Goal: Task Accomplishment & Management: Use online tool/utility

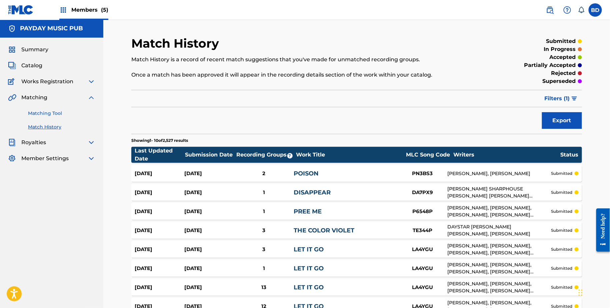
click at [39, 112] on link "Matching Tool" at bounding box center [61, 113] width 67 height 7
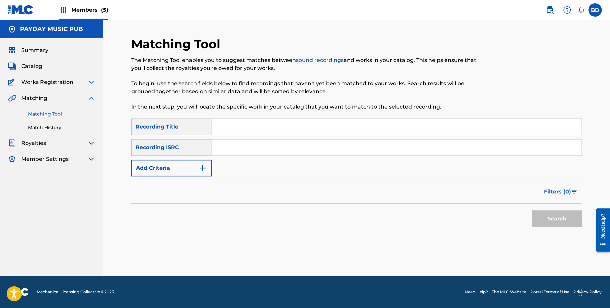
click at [245, 145] on input "Search Form" at bounding box center [397, 148] width 370 height 16
paste input "QM3DF2278194"
type input "QM3DF2278194"
click at [532, 211] on button "Search" at bounding box center [557, 219] width 50 height 17
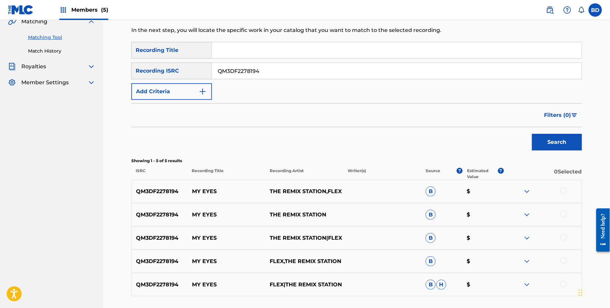
scroll to position [130, 0]
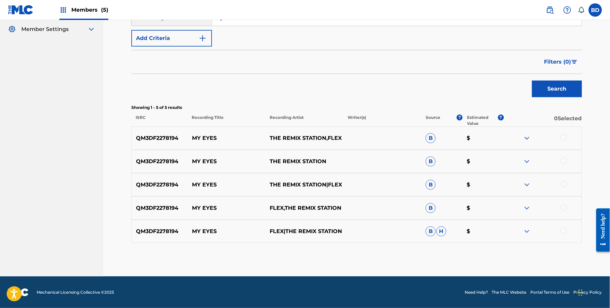
click at [528, 231] on img at bounding box center [527, 232] width 8 height 8
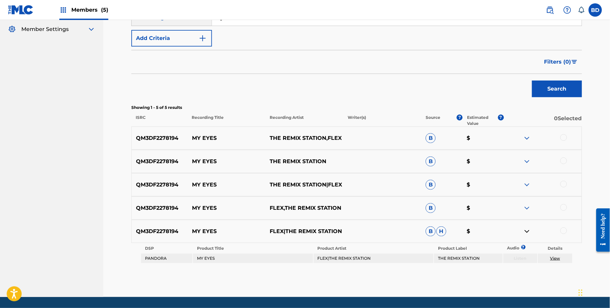
click at [527, 203] on div "QM3DF2278194 MY EYES FLEX,THE REMIX STATION B $" at bounding box center [356, 208] width 451 height 23
click at [527, 205] on img at bounding box center [527, 208] width 8 height 8
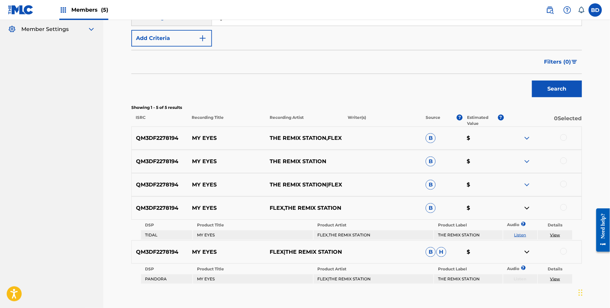
drag, startPoint x: 527, startPoint y: 205, endPoint x: 527, endPoint y: 200, distance: 5.3
click at [527, 205] on img at bounding box center [527, 208] width 8 height 8
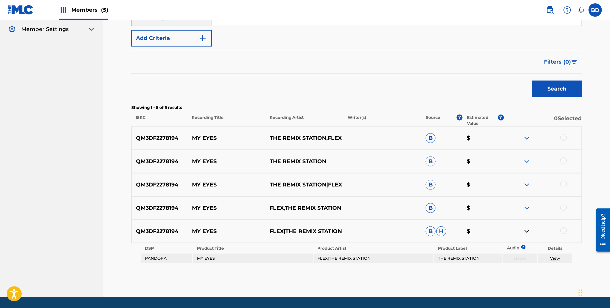
click at [527, 200] on div "QM3DF2278194 MY EYES FLEX,THE REMIX STATION B $" at bounding box center [356, 208] width 451 height 23
click at [527, 187] on img at bounding box center [527, 185] width 8 height 8
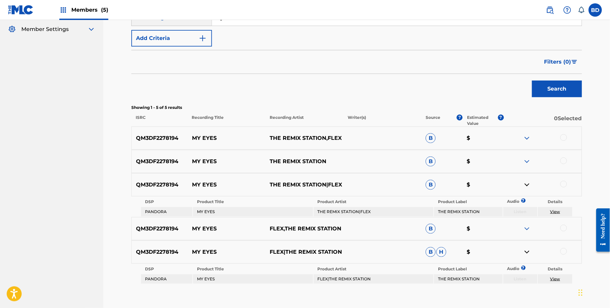
click at [527, 230] on img at bounding box center [527, 229] width 8 height 8
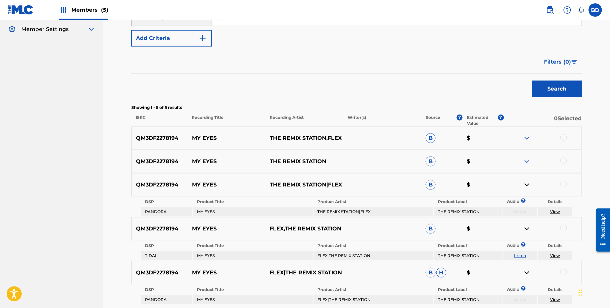
click at [525, 172] on div "QM3DF2278194 MY EYES THE REMIX STATION B $" at bounding box center [356, 161] width 451 height 23
click at [526, 158] on img at bounding box center [527, 162] width 8 height 8
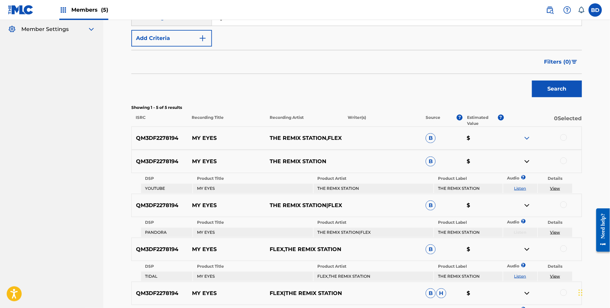
click at [530, 135] on img at bounding box center [527, 138] width 8 height 8
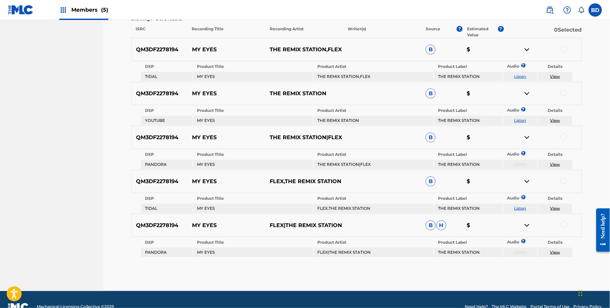
scroll to position [210, 0]
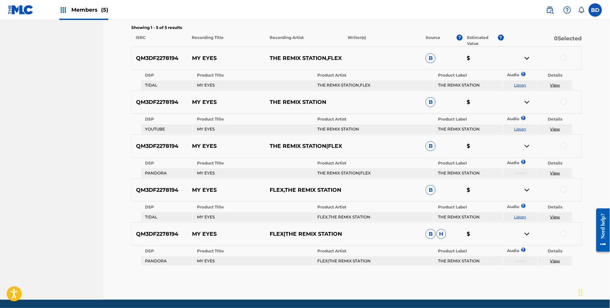
click at [214, 51] on div "QM3DF2278194 MY EYES THE REMIX STATION,FLEX B $" at bounding box center [356, 58] width 451 height 23
copy p "MY EYES"
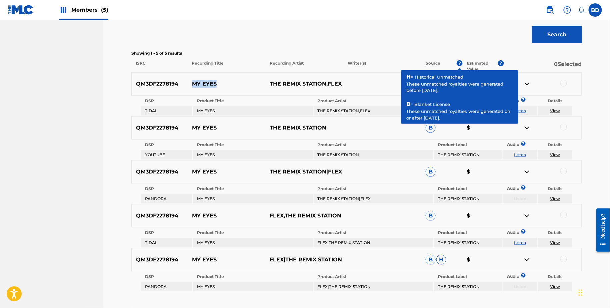
scroll to position [185, 0]
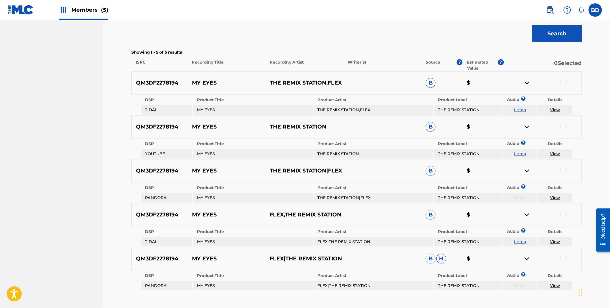
click at [332, 107] on td "THE REMIX STATION,FLEX" at bounding box center [374, 109] width 120 height 9
copy td "THE REMIX STATION,FLEX"
click at [564, 82] on div at bounding box center [564, 82] width 7 height 7
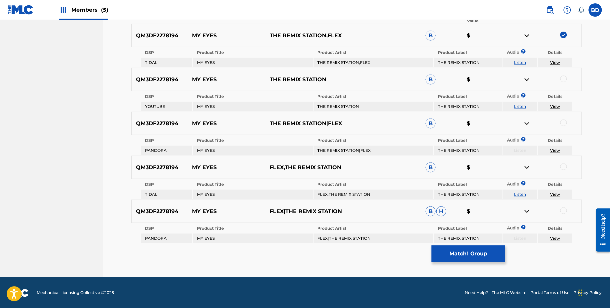
click at [528, 36] on img at bounding box center [527, 36] width 8 height 8
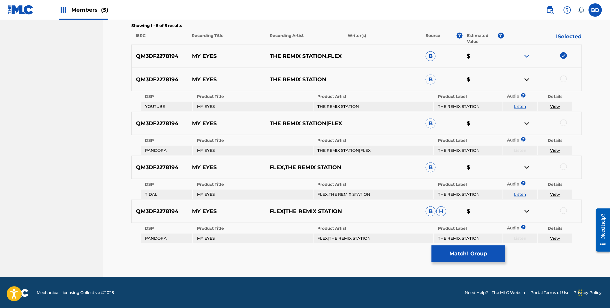
click at [563, 78] on div at bounding box center [564, 79] width 7 height 7
click at [527, 77] on img at bounding box center [527, 80] width 8 height 8
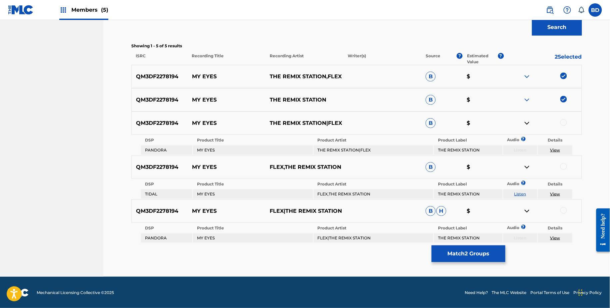
click at [335, 151] on td "THE REMIX STATION|FLEX" at bounding box center [374, 150] width 120 height 9
copy td "THE REMIX STATION|FLEX"
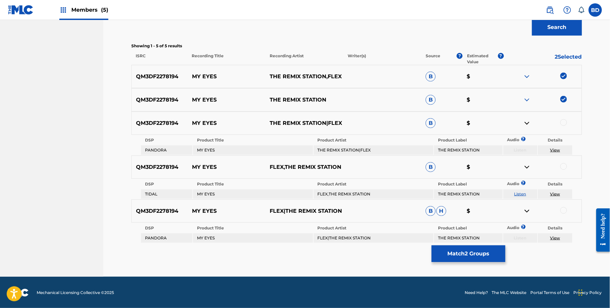
click at [564, 122] on div at bounding box center [564, 122] width 7 height 7
click at [526, 124] on img at bounding box center [527, 123] width 8 height 8
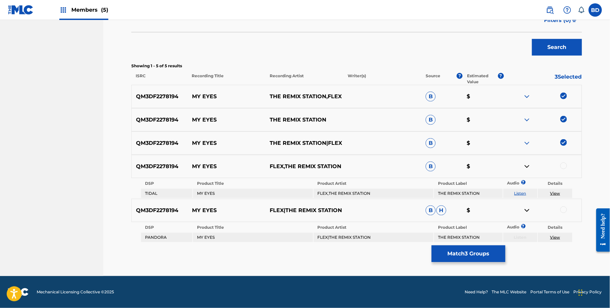
scroll to position [171, 0]
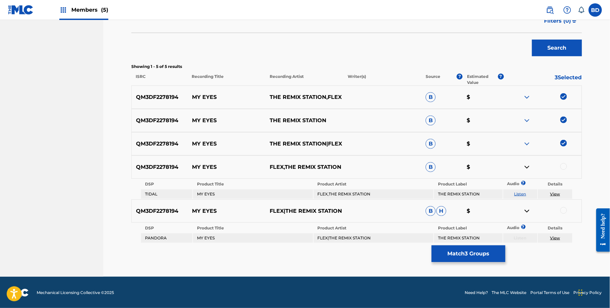
click at [344, 193] on td "FLEX,THE REMIX STATION" at bounding box center [374, 194] width 120 height 9
copy td "FLEX,THE REMIX STATION"
drag, startPoint x: 556, startPoint y: 194, endPoint x: 567, endPoint y: 165, distance: 31.4
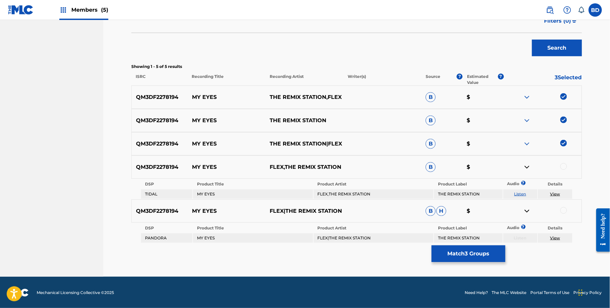
click at [567, 165] on div at bounding box center [564, 166] width 7 height 7
click at [526, 168] on img at bounding box center [527, 167] width 8 height 8
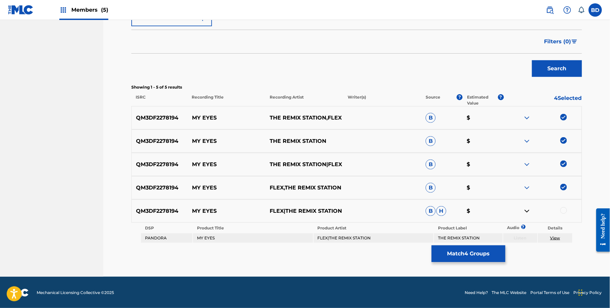
click at [357, 239] on td "FLEX|THE REMIX STATION" at bounding box center [374, 238] width 120 height 9
copy td "FLEX|THE REMIX STATION"
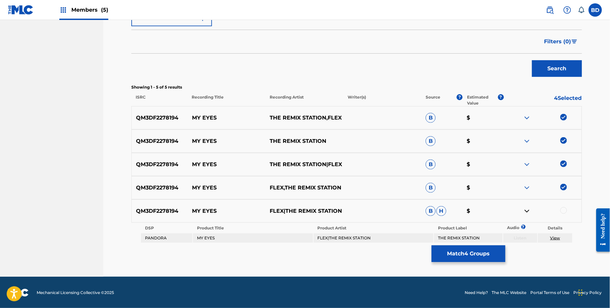
click at [566, 211] on div at bounding box center [564, 210] width 7 height 7
click at [460, 257] on button "Match 5 Groups" at bounding box center [469, 254] width 74 height 17
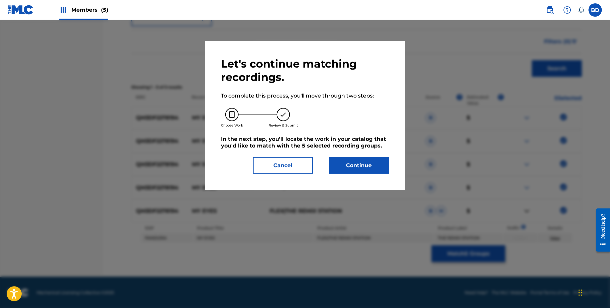
click at [368, 177] on div "Let's continue matching recordings. To complete this process, you'll move throu…" at bounding box center [305, 115] width 200 height 149
click at [368, 166] on button "Continue" at bounding box center [359, 165] width 60 height 17
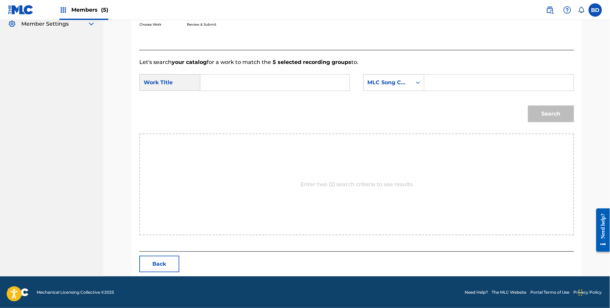
click at [443, 78] on input "Search Form" at bounding box center [499, 83] width 138 height 16
paste input "MG9VRY"
type input "MG9VRY"
click at [290, 79] on input "Search Form" at bounding box center [275, 83] width 138 height 16
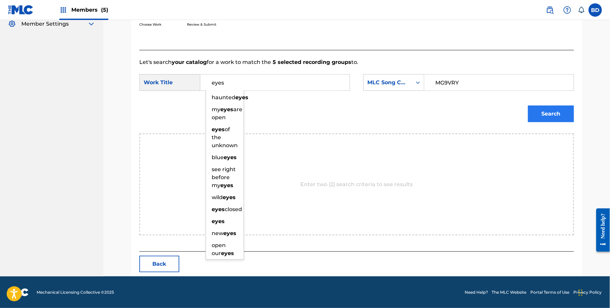
type input "eyes"
click at [559, 122] on div "Search" at bounding box center [549, 112] width 49 height 27
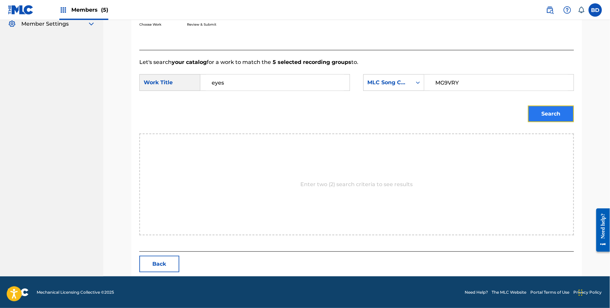
click at [554, 119] on button "Search" at bounding box center [551, 114] width 46 height 17
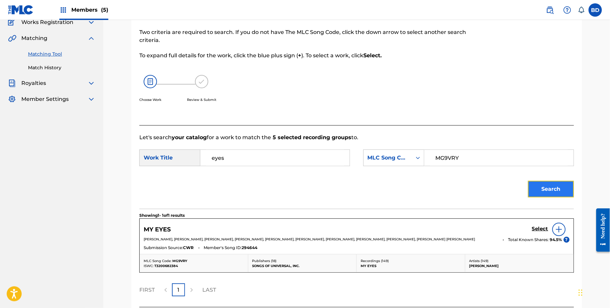
scroll to position [119, 0]
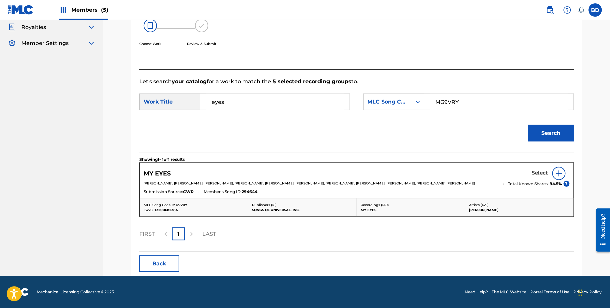
click at [546, 171] on h5 "Select" at bounding box center [540, 173] width 16 height 6
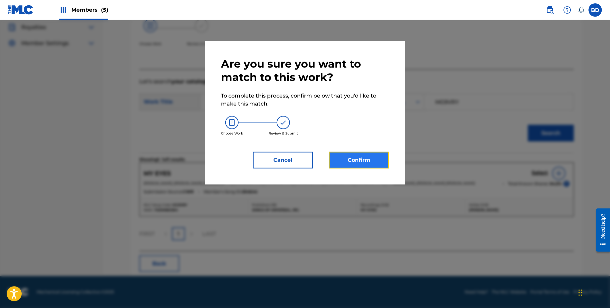
click at [365, 166] on button "Confirm" at bounding box center [359, 160] width 60 height 17
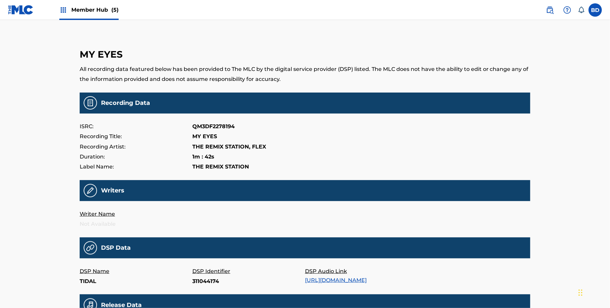
click at [202, 281] on p "311044174" at bounding box center [248, 282] width 113 height 10
copy p "311044174"
click at [210, 279] on p "1H2Nsx3LmrU" at bounding box center [248, 282] width 113 height 10
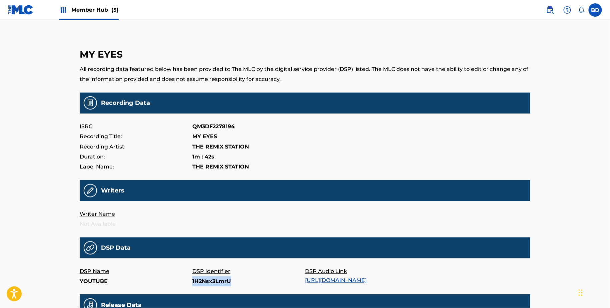
copy p "1H2Nsx3LmrU"
click at [203, 282] on p "204201872" at bounding box center [248, 282] width 113 height 10
copy p "204201872"
click at [209, 277] on p "334277434" at bounding box center [248, 282] width 113 height 10
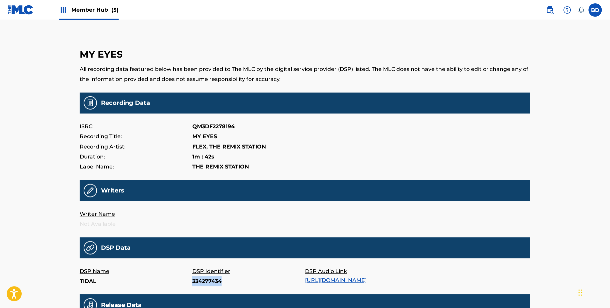
click at [209, 277] on p "334277434" at bounding box center [248, 282] width 113 height 10
copy p "334277434"
click at [209, 283] on p "191894478" at bounding box center [248, 282] width 113 height 10
copy p "191894478"
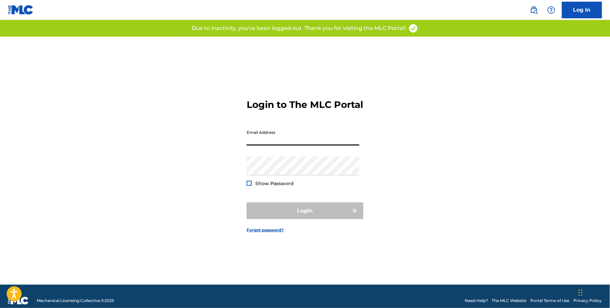
click at [295, 142] on input "Email Address" at bounding box center [303, 136] width 113 height 19
type input "[EMAIL_ADDRESS][DOMAIN_NAME]"
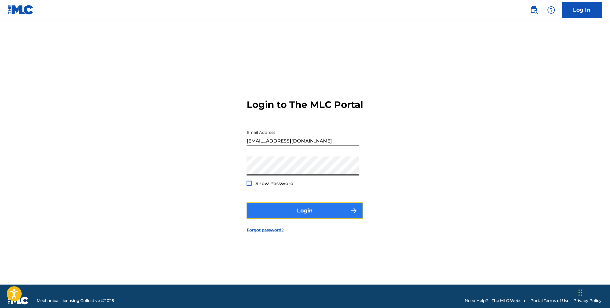
click at [308, 217] on button "Login" at bounding box center [305, 211] width 117 height 17
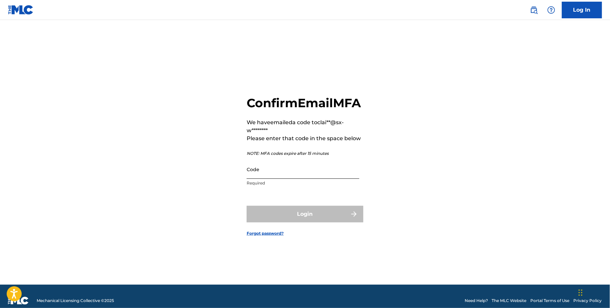
click at [315, 170] on input "Code" at bounding box center [303, 169] width 113 height 19
paste input "414102"
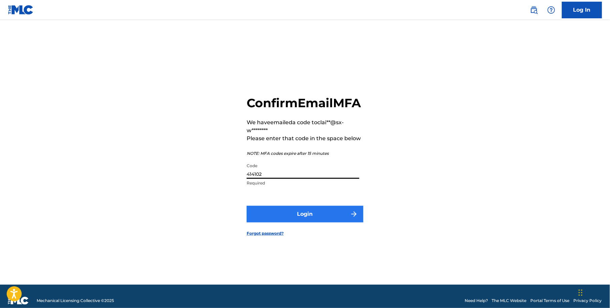
type input "414102"
click at [315, 219] on button "Login" at bounding box center [305, 214] width 117 height 17
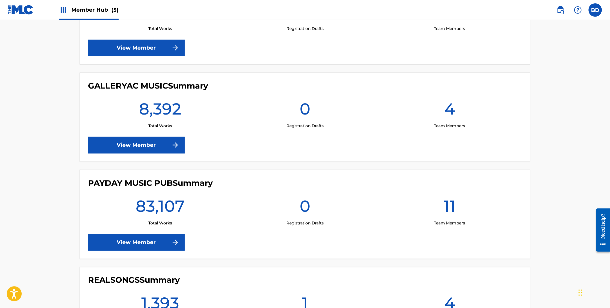
scroll to position [230, 0]
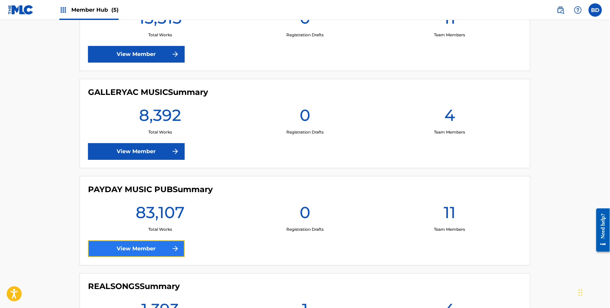
click at [165, 250] on link "View Member" at bounding box center [136, 249] width 97 height 17
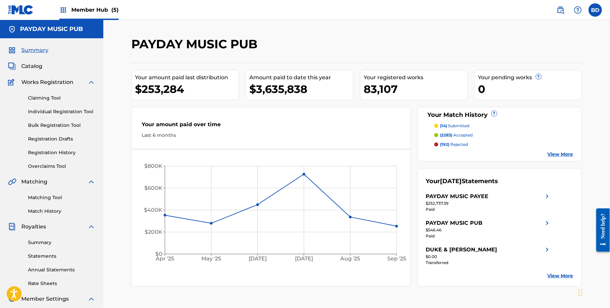
click at [92, 84] on img at bounding box center [91, 82] width 8 height 8
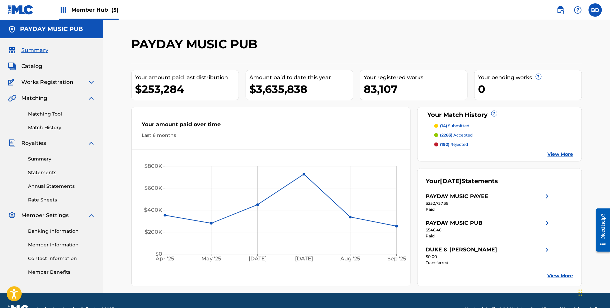
click at [91, 142] on img at bounding box center [91, 143] width 8 height 8
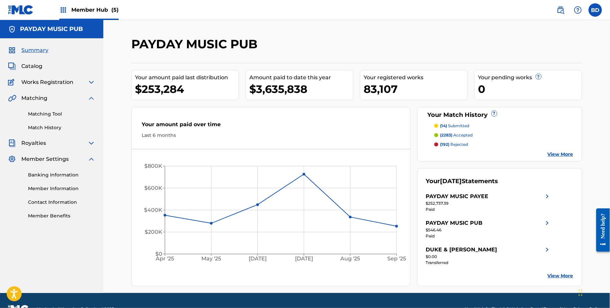
click at [92, 159] on img at bounding box center [91, 159] width 8 height 8
click at [42, 110] on div "Matching Tool Match History" at bounding box center [51, 116] width 87 height 29
click at [44, 113] on link "Matching Tool" at bounding box center [61, 114] width 67 height 7
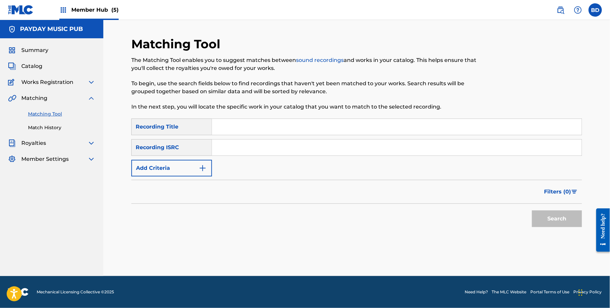
click at [225, 145] on input "Search Form" at bounding box center [397, 148] width 370 height 16
paste input "QM3DF2278194"
type input "QM3DF2278194"
click at [532, 211] on button "Search" at bounding box center [557, 219] width 50 height 17
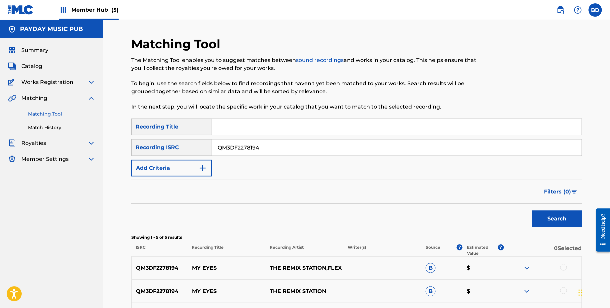
scroll to position [130, 0]
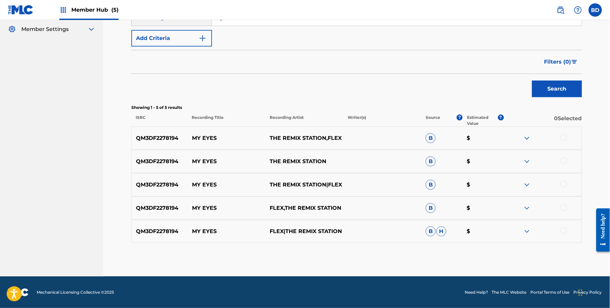
drag, startPoint x: 526, startPoint y: 235, endPoint x: 527, endPoint y: 232, distance: 3.4
click at [527, 235] on div "QM3DF2278194 MY EYES FLEX|THE REMIX STATION B H $" at bounding box center [356, 231] width 451 height 23
click at [527, 234] on img at bounding box center [527, 232] width 8 height 8
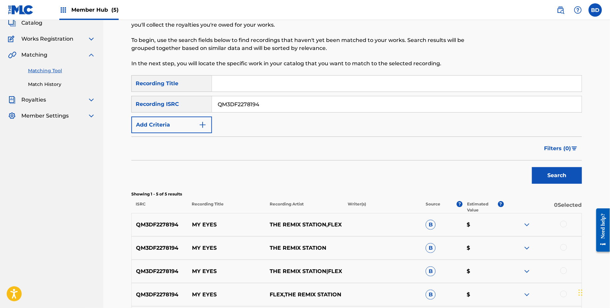
scroll to position [11, 0]
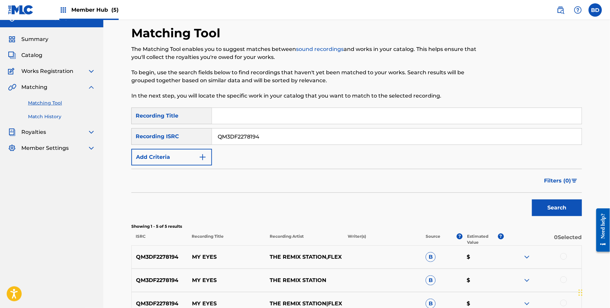
click at [47, 117] on link "Match History" at bounding box center [61, 116] width 67 height 7
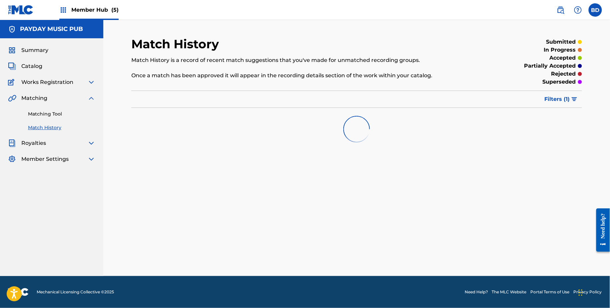
click at [571, 108] on div at bounding box center [356, 129] width 451 height 43
click at [570, 101] on span "Filters ( 1 )" at bounding box center [557, 99] width 25 height 8
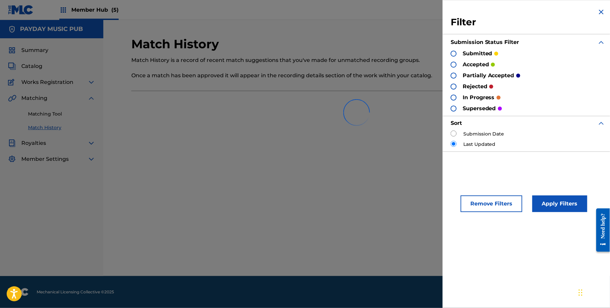
click at [451, 135] on input "radio" at bounding box center [454, 134] width 6 height 6
radio input "true"
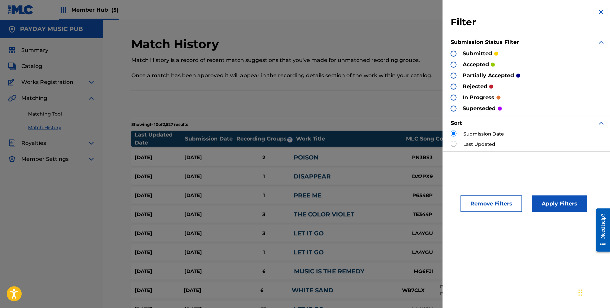
click at [544, 188] on div "Remove Filters Apply Filters" at bounding box center [528, 200] width 171 height 41
click at [544, 200] on button "Apply Filters" at bounding box center [560, 204] width 55 height 17
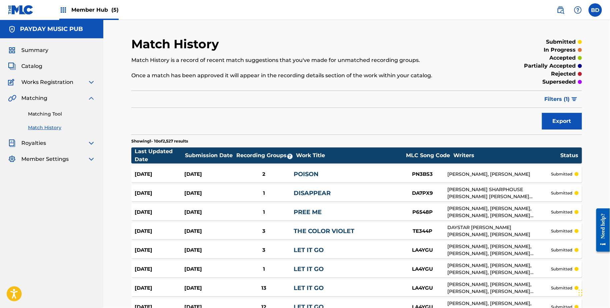
click at [36, 110] on div "Matching Tool Match History" at bounding box center [51, 116] width 87 height 29
click at [41, 114] on link "Matching Tool" at bounding box center [61, 114] width 67 height 7
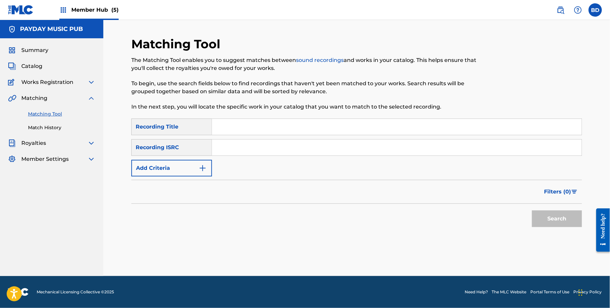
click at [222, 151] on input "Search Form" at bounding box center [397, 148] width 370 height 16
paste input "QM3DF2278194"
type input "QM3DF2278194"
click at [532, 211] on button "Search" at bounding box center [557, 219] width 50 height 17
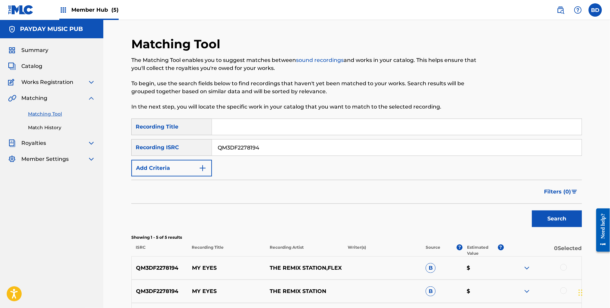
scroll to position [130, 0]
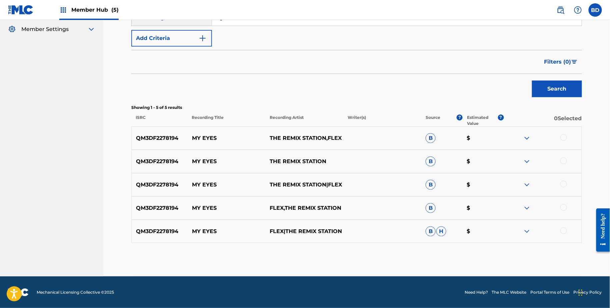
click at [527, 232] on img at bounding box center [527, 232] width 8 height 8
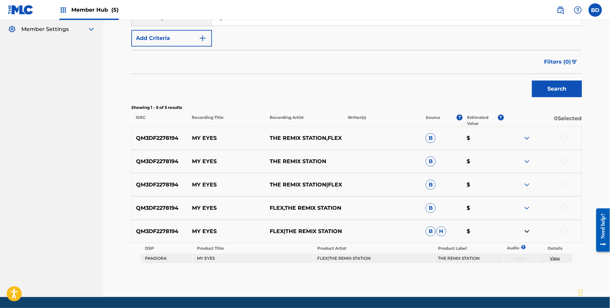
click at [527, 205] on img at bounding box center [527, 208] width 8 height 8
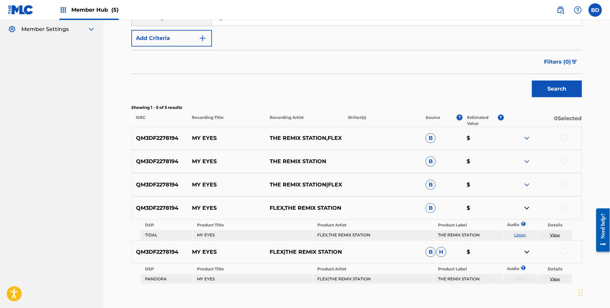
click at [527, 184] on img at bounding box center [527, 185] width 8 height 8
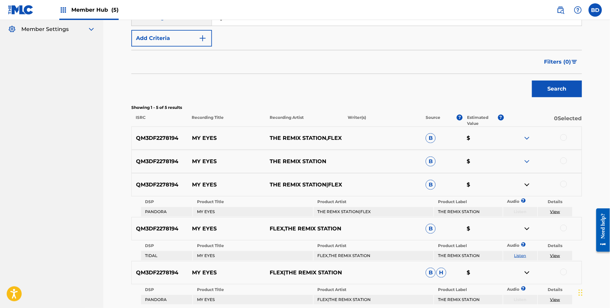
click at [527, 152] on div "QM3DF2278194 MY EYES THE REMIX STATION B $" at bounding box center [356, 161] width 451 height 23
click at [527, 138] on img at bounding box center [527, 138] width 8 height 8
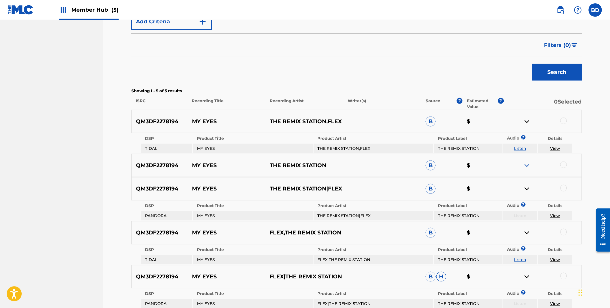
click at [527, 162] on img at bounding box center [527, 166] width 8 height 8
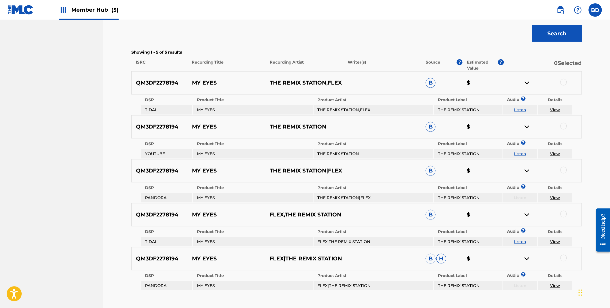
scroll to position [218, 0]
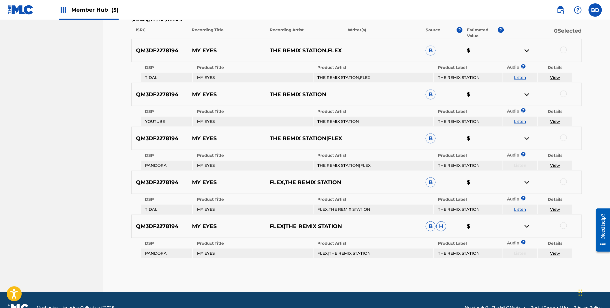
click at [563, 48] on div at bounding box center [564, 50] width 7 height 7
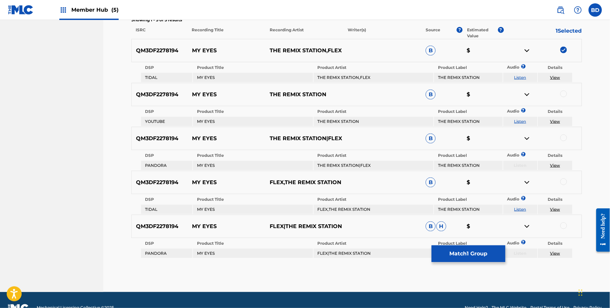
click at [565, 93] on div at bounding box center [564, 94] width 7 height 7
click at [563, 144] on div "QM3DF2278194 MY EYES THE REMIX STATION|FLEX B $" at bounding box center [356, 138] width 451 height 23
click at [564, 139] on div at bounding box center [564, 138] width 7 height 7
click at [563, 184] on div at bounding box center [564, 182] width 7 height 7
click at [564, 229] on div at bounding box center [543, 227] width 78 height 8
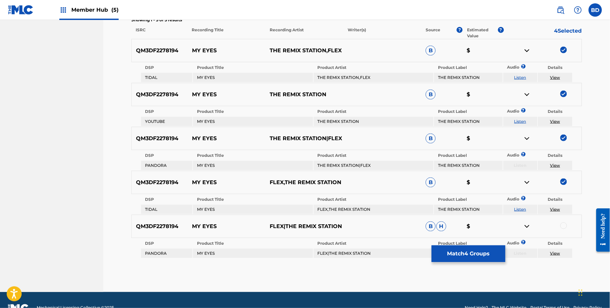
click at [564, 228] on div at bounding box center [564, 226] width 7 height 7
click at [483, 255] on button "Match 5 Groups" at bounding box center [469, 254] width 74 height 17
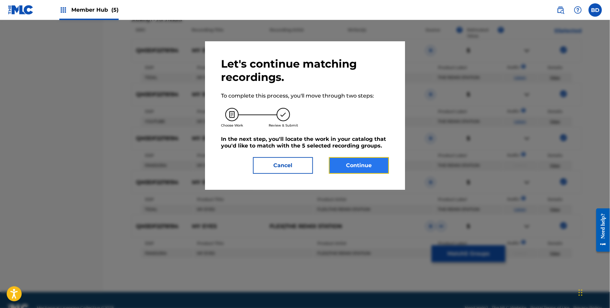
click at [374, 165] on button "Continue" at bounding box center [359, 165] width 60 height 17
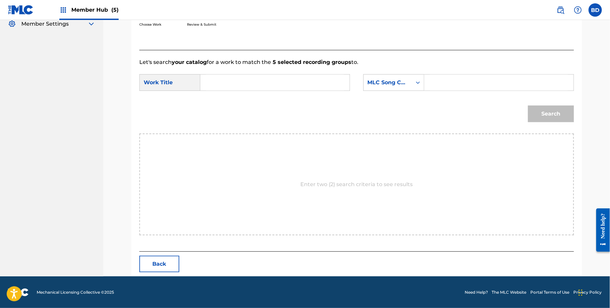
click at [470, 86] on input "Search Form" at bounding box center [499, 83] width 138 height 16
paste input "MG9VRY"
type input "MG9VRY"
click at [267, 86] on input "Search Form" at bounding box center [275, 83] width 138 height 16
type input "eyes"
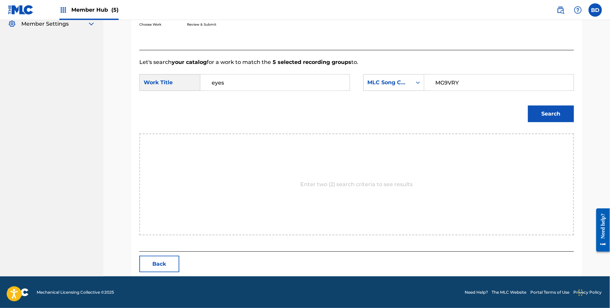
click at [528, 106] on button "Search" at bounding box center [551, 114] width 46 height 17
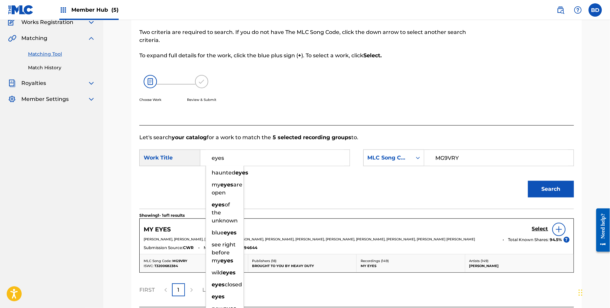
click at [538, 234] on div "Select" at bounding box center [551, 229] width 38 height 13
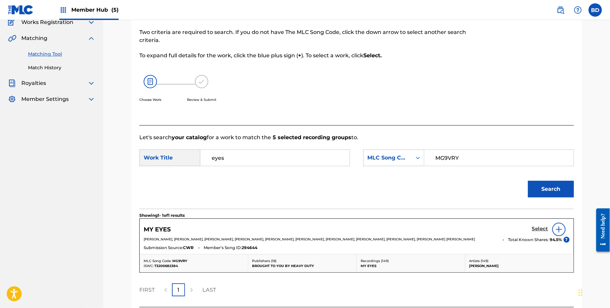
click at [538, 227] on h5 "Select" at bounding box center [540, 229] width 16 height 6
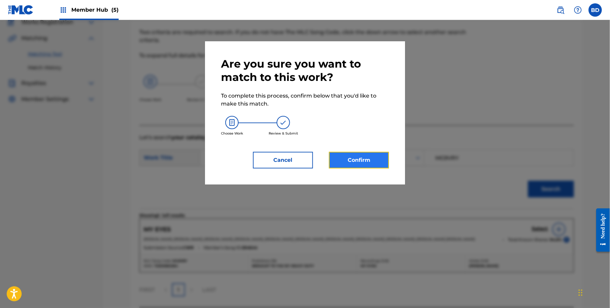
click at [377, 164] on button "Confirm" at bounding box center [359, 160] width 60 height 17
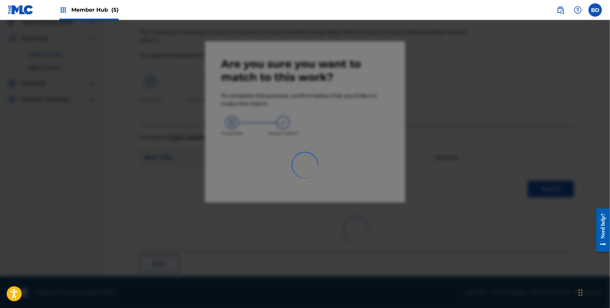
scroll to position [17, 0]
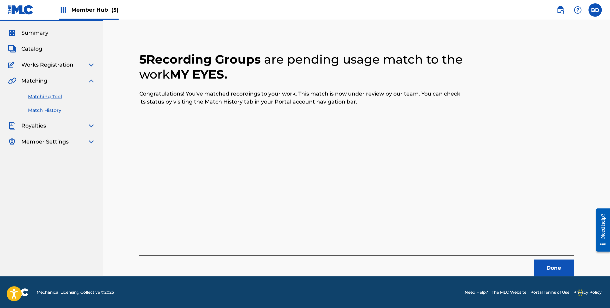
click at [68, 112] on link "Match History" at bounding box center [61, 110] width 67 height 7
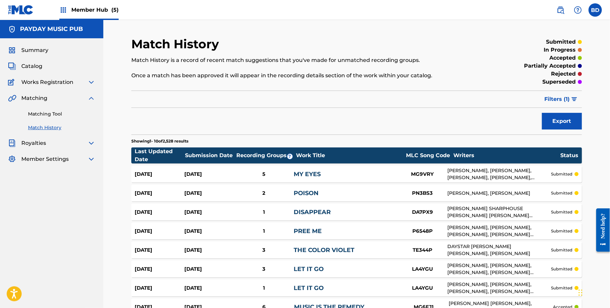
click at [308, 166] on div "Sep 23, 2025 Sep 23, 2025 5 MY EYES MG9VRY DUA SALEH, EBONY NAOMI OSHUNRINDE, J…" at bounding box center [356, 174] width 451 height 17
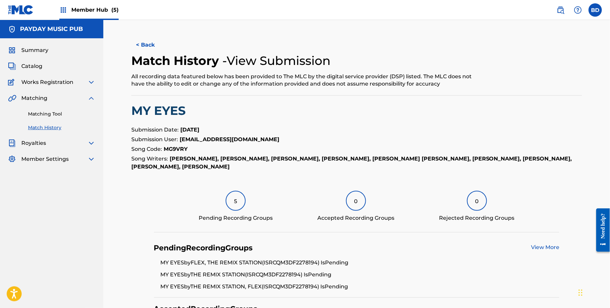
click at [77, 118] on div "Matching Tool Match History" at bounding box center [51, 116] width 87 height 29
click at [76, 107] on div "Matching Tool Match History" at bounding box center [51, 116] width 87 height 29
click at [76, 112] on link "Matching Tool" at bounding box center [61, 114] width 67 height 7
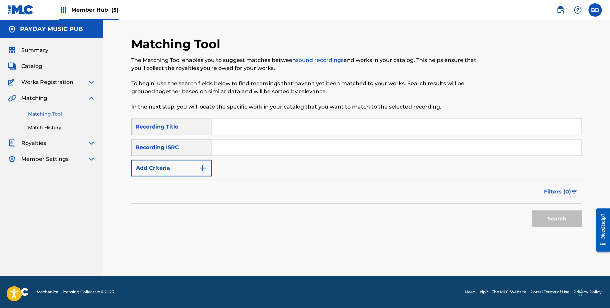
click at [247, 134] on input "Search Form" at bounding box center [397, 127] width 370 height 16
click at [247, 140] on input "Search Form" at bounding box center [397, 148] width 370 height 16
paste input "QM2PV1534750"
click at [532, 211] on button "Search" at bounding box center [557, 219] width 50 height 17
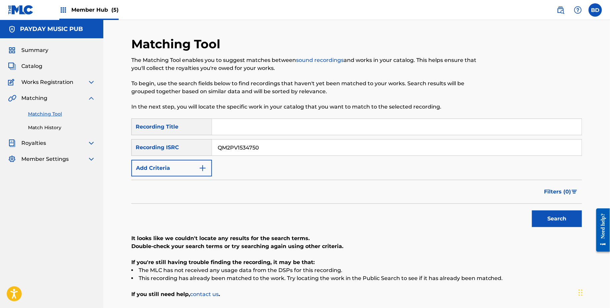
scroll to position [55, 0]
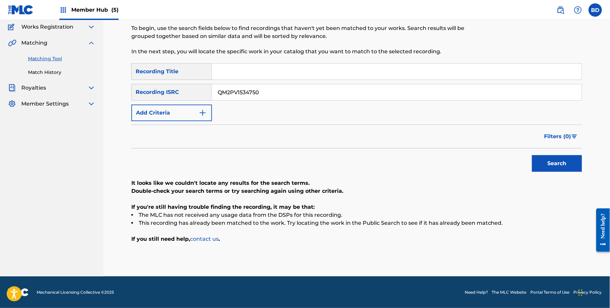
click at [256, 90] on input "QM2PV1534750" at bounding box center [397, 92] width 370 height 16
paste input "4S240084"
type input "QM24S2400840"
click at [532, 155] on button "Search" at bounding box center [557, 163] width 50 height 17
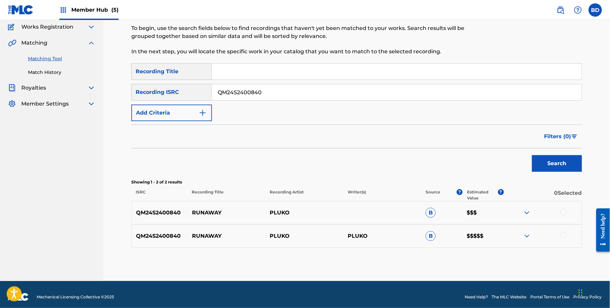
click at [522, 236] on div at bounding box center [543, 236] width 78 height 8
click at [528, 235] on img at bounding box center [527, 236] width 8 height 8
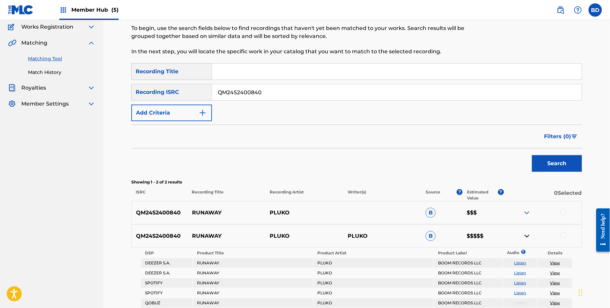
click at [528, 205] on div "QM24S2400840 RUNAWAY PLUKO B $$$" at bounding box center [356, 212] width 451 height 23
click at [527, 210] on img at bounding box center [527, 213] width 8 height 8
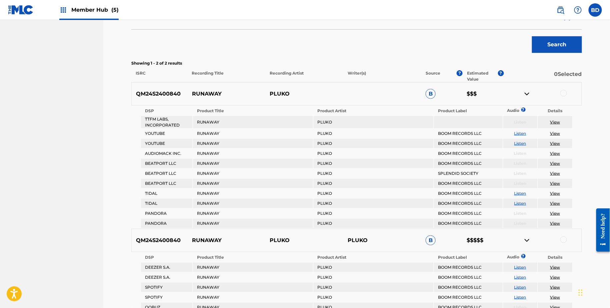
scroll to position [222, 0]
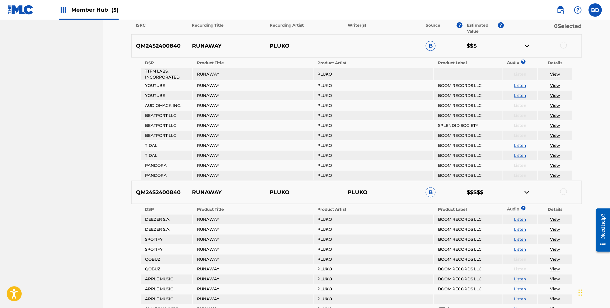
click at [197, 44] on p "RUNAWAY" at bounding box center [227, 46] width 78 height 8
copy p "RUNAWAY"
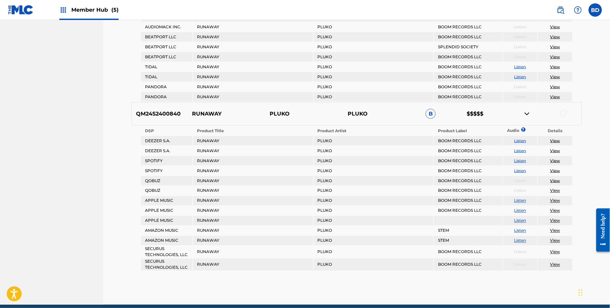
scroll to position [315, 0]
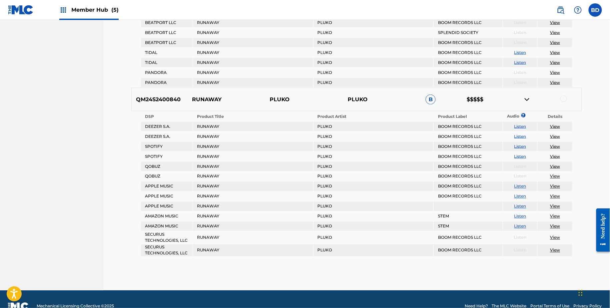
click at [563, 96] on div at bounding box center [564, 99] width 7 height 7
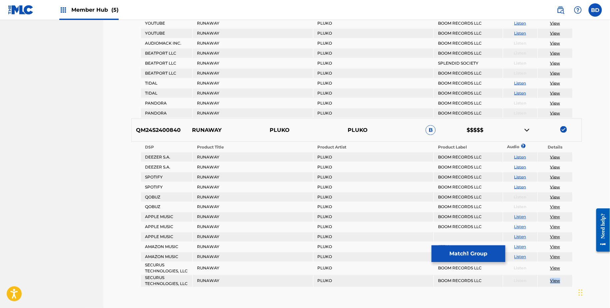
scroll to position [328, 0]
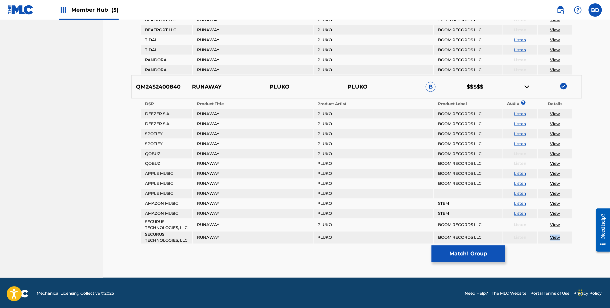
click at [529, 88] on img at bounding box center [527, 87] width 8 height 8
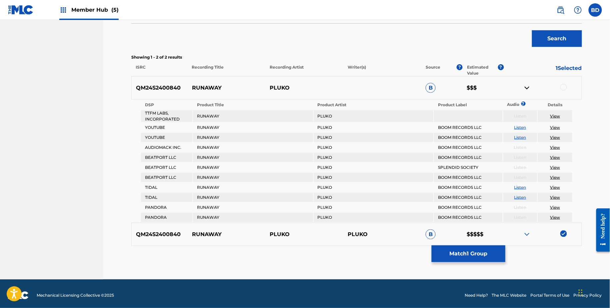
scroll to position [183, 0]
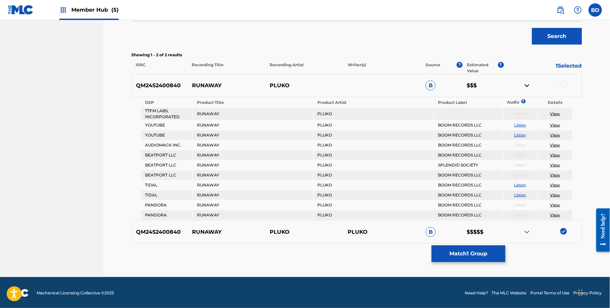
click at [565, 85] on div at bounding box center [564, 85] width 7 height 7
click at [453, 252] on button "Match 2 Groups" at bounding box center [469, 254] width 74 height 17
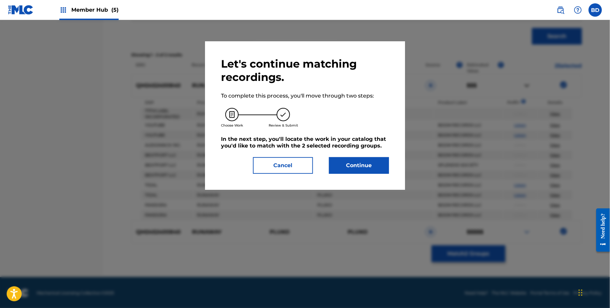
click at [370, 139] on h5 "In the next step, you'll locate the work in your catalog that you'd like to mat…" at bounding box center [305, 142] width 168 height 13
click at [368, 164] on button "Continue" at bounding box center [359, 165] width 60 height 17
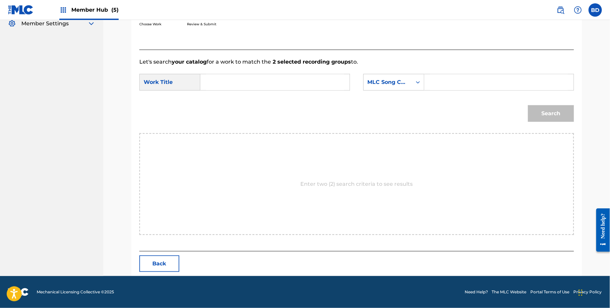
scroll to position [135, 0]
click at [459, 78] on input "Search Form" at bounding box center [499, 83] width 138 height 16
paste input "RO0MDZ"
type input "RO0MDZ"
click at [291, 71] on form "SearchWithCriteria636da9db-0c59-49ef-81ff-cf2deb90d9fa Work Title SearchWithCri…" at bounding box center [356, 99] width 435 height 67
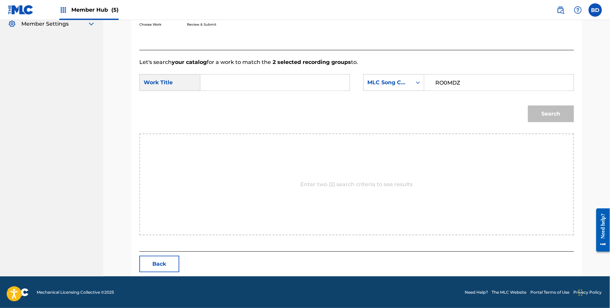
click at [289, 90] on input "Search Form" at bounding box center [275, 83] width 138 height 16
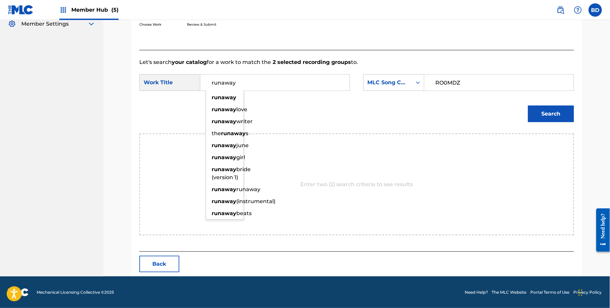
type input "runaway"
click at [528, 106] on button "Search" at bounding box center [551, 114] width 46 height 17
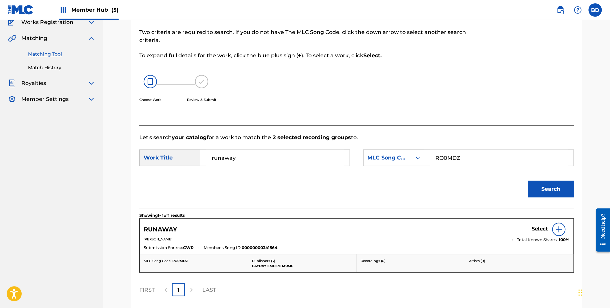
scroll to position [115, 0]
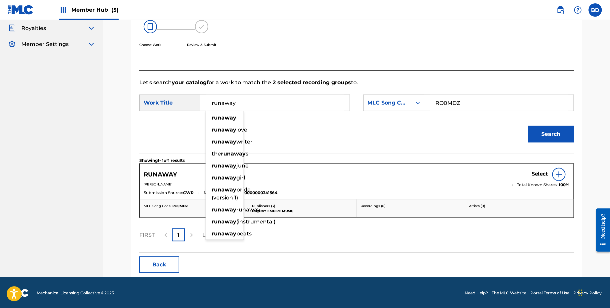
click at [516, 167] on div "RUNAWAY Select SAMUEL MARTINSEN Total Known Shares: 100 % Submission Source: CW…" at bounding box center [357, 181] width 434 height 35
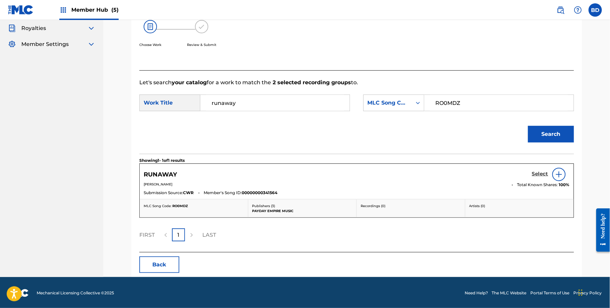
click at [539, 177] on link "Select" at bounding box center [540, 174] width 16 height 7
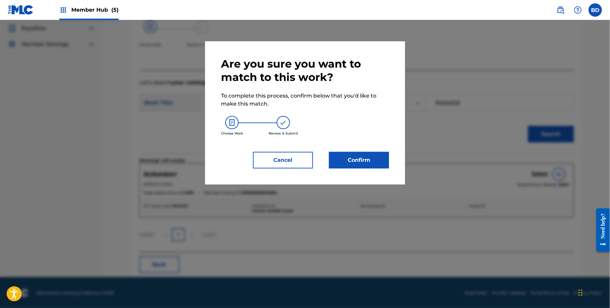
click at [370, 151] on div "Are you sure you want to match to this work? To complete this process, confirm …" at bounding box center [305, 112] width 168 height 111
click at [370, 158] on button "Confirm" at bounding box center [359, 160] width 60 height 17
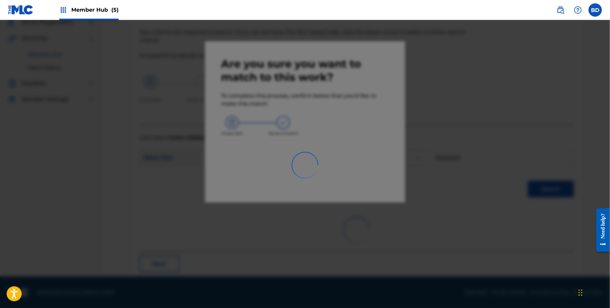
scroll to position [17, 0]
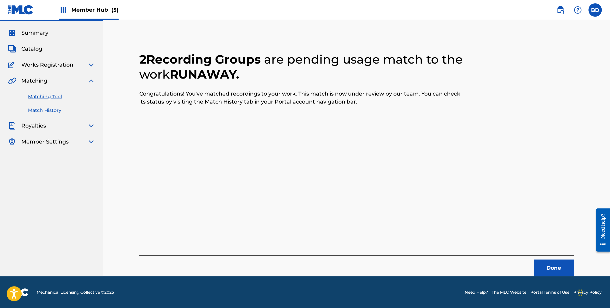
click at [38, 108] on link "Match History" at bounding box center [61, 110] width 67 height 7
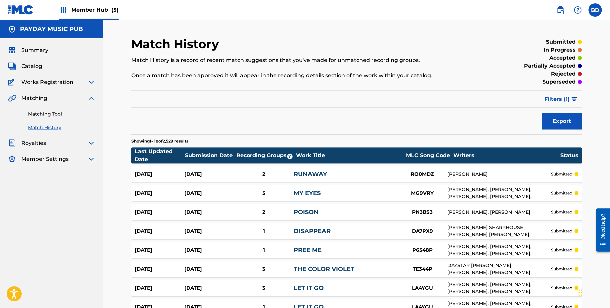
click at [347, 168] on div "Sep 23, 2025 Sep 23, 2025 2 RUNAWAY RO0MDZ SAMUEL MARTINSEN submitted" at bounding box center [356, 174] width 451 height 17
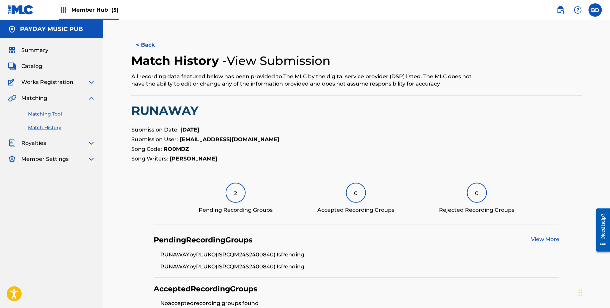
click at [48, 111] on link "Matching Tool" at bounding box center [61, 114] width 67 height 7
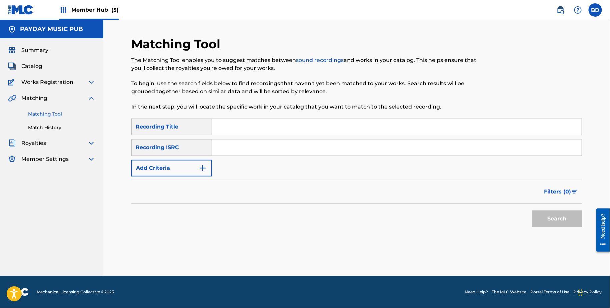
click at [262, 149] on input "Search Form" at bounding box center [397, 148] width 370 height 16
paste input "QM24S2302135"
click at [532, 211] on button "Search" at bounding box center [557, 219] width 50 height 17
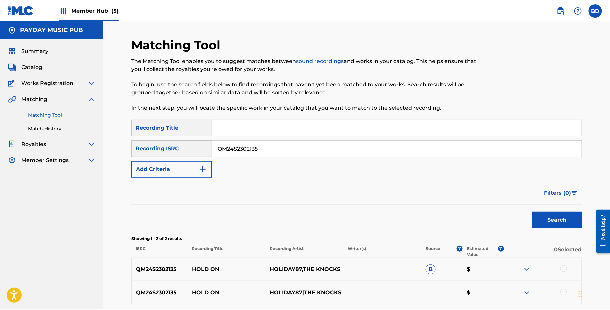
scroll to position [60, 0]
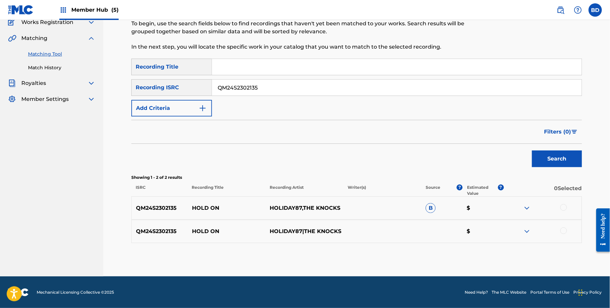
click at [525, 207] on img at bounding box center [527, 208] width 8 height 8
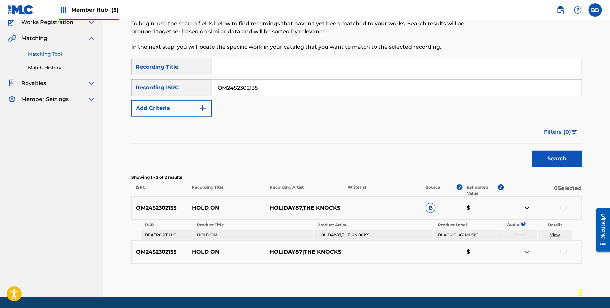
click at [202, 209] on p "HOLD ON" at bounding box center [227, 208] width 78 height 8
copy p "HOLD ON"
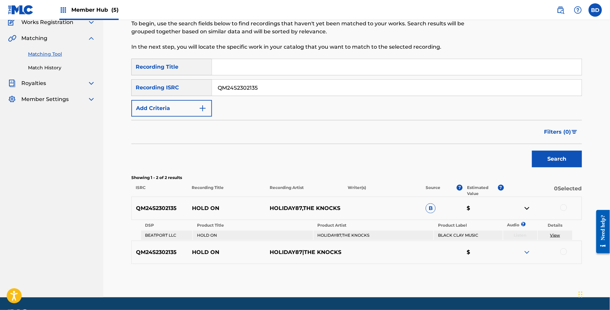
click at [283, 96] on div "QM24S2302135" at bounding box center [397, 87] width 370 height 17
click at [283, 92] on input "QM24S2302135" at bounding box center [397, 88] width 370 height 16
paste input "170528"
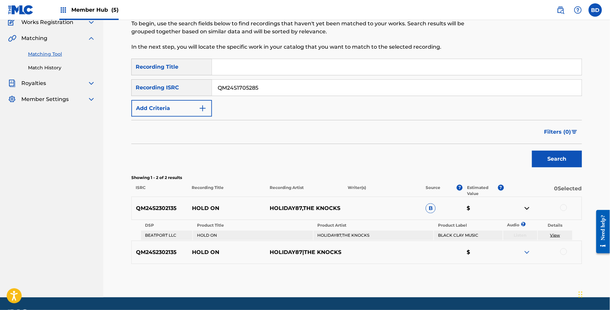
click at [532, 151] on button "Search" at bounding box center [557, 159] width 50 height 17
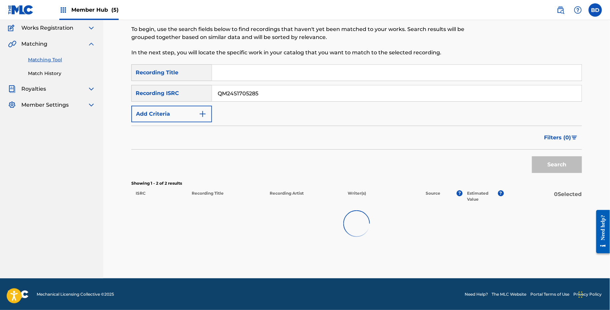
scroll to position [35, 0]
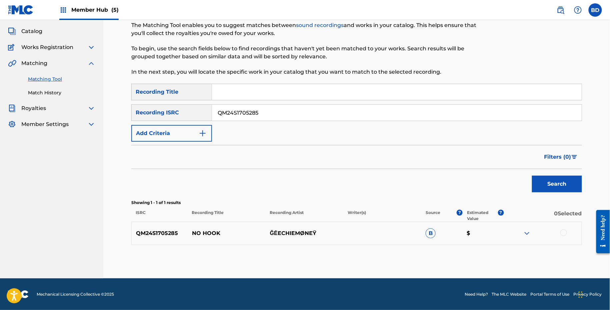
click at [525, 230] on img at bounding box center [527, 233] width 8 height 8
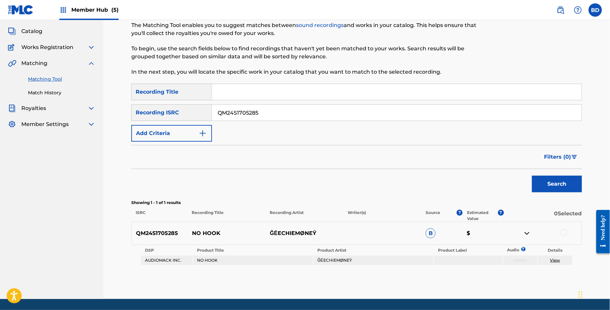
click at [209, 232] on p "NO HOOK" at bounding box center [227, 233] width 78 height 8
copy p "NO HOOK"
click at [413, 107] on input "QM24S1705285" at bounding box center [397, 113] width 370 height 16
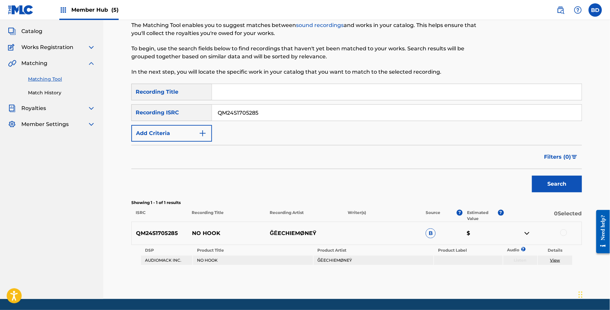
click at [413, 107] on input "QM24S1705285" at bounding box center [397, 113] width 370 height 16
paste input "057"
click at [532, 176] on button "Search" at bounding box center [557, 184] width 50 height 17
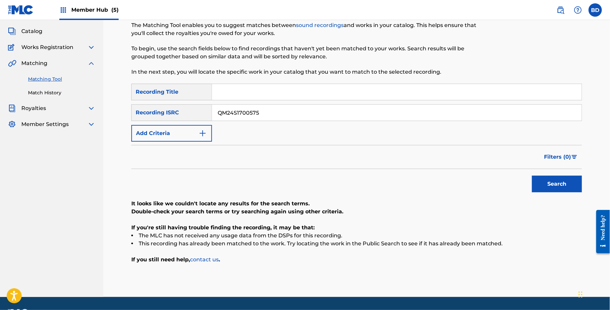
click at [266, 107] on input "QM24S1700575" at bounding box center [397, 113] width 370 height 16
paste input "Retrieving data. Wait a few seconds and try to cut or copy again."
click at [532, 176] on button "Search" at bounding box center [557, 184] width 50 height 17
click at [314, 115] on input "Retrieving data. Wait a few seconds and try to cut or copy again." at bounding box center [397, 113] width 370 height 16
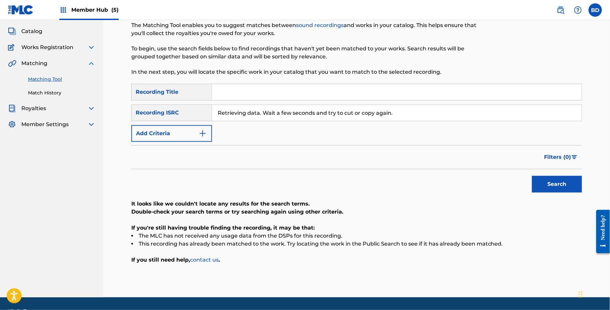
click at [314, 115] on input "Retrieving data. Wait a few seconds and try to cut or copy again." at bounding box center [397, 113] width 370 height 16
click at [532, 176] on button "Search" at bounding box center [557, 184] width 50 height 17
click at [345, 106] on input "Retrieving data. Wait a few seconds and try to cut or copy again." at bounding box center [397, 113] width 370 height 16
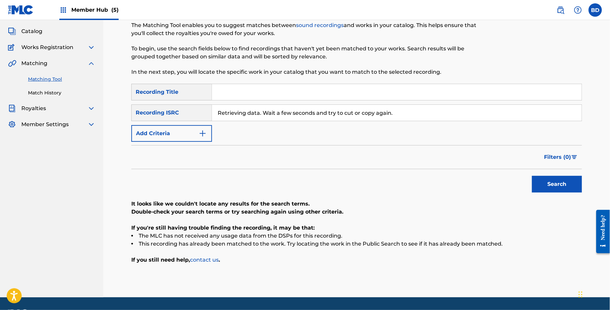
click at [345, 106] on input "Retrieving data. Wait a few seconds and try to cut or copy again." at bounding box center [397, 113] width 370 height 16
paste input "QM24S1700575"
click at [532, 176] on button "Search" at bounding box center [557, 184] width 50 height 17
click at [275, 107] on input "QM24S1700575" at bounding box center [397, 113] width 370 height 16
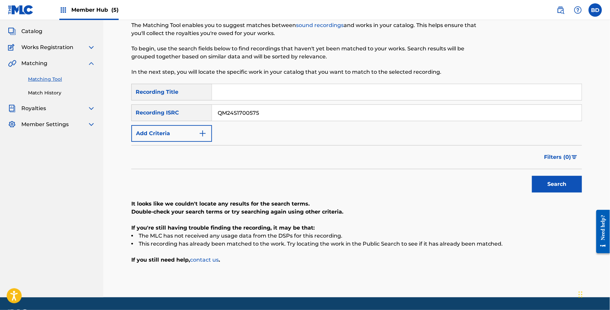
paste input "2L2416810"
click at [532, 176] on button "Search" at bounding box center [557, 184] width 50 height 17
click at [277, 113] on input "QM22L2416810" at bounding box center [397, 113] width 370 height 16
paste input "PT9BS1900106"
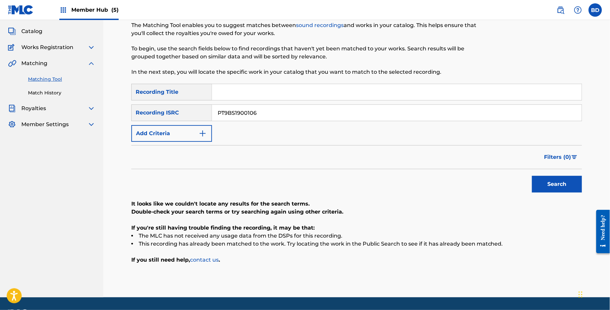
click at [532, 176] on button "Search" at bounding box center [557, 184] width 50 height 17
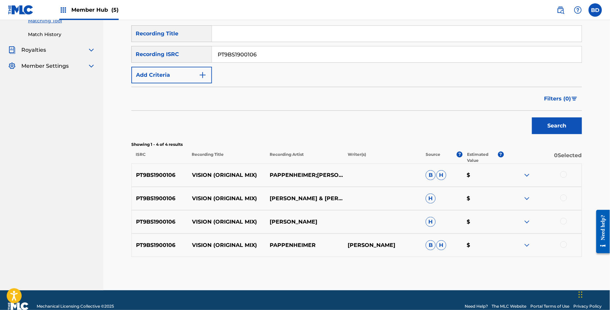
scroll to position [105, 0]
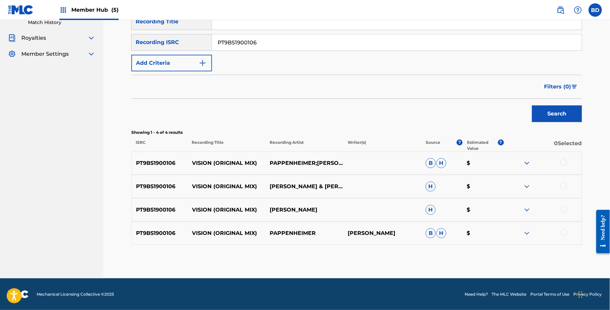
click at [527, 232] on img at bounding box center [527, 233] width 8 height 8
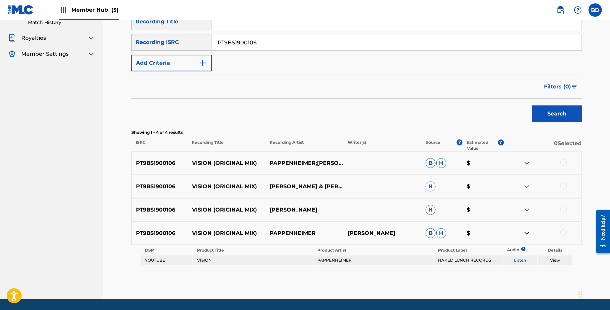
click at [527, 207] on img at bounding box center [527, 210] width 8 height 8
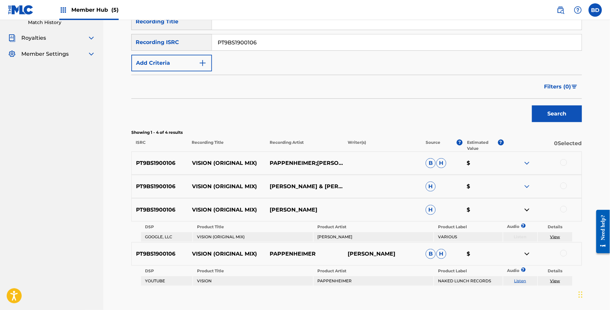
click at [527, 184] on img at bounding box center [527, 186] width 8 height 8
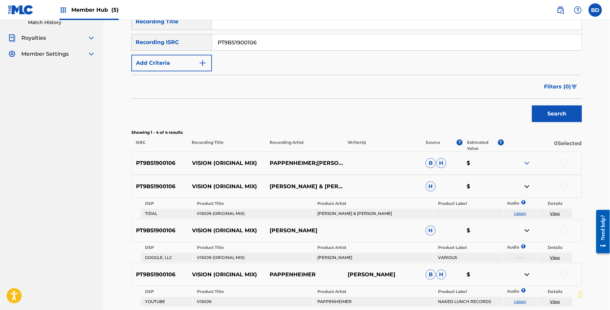
click at [528, 154] on div "PT9BS1900106 VISION (ORIGINAL MIX) PAPPENHEIMER;MATT MUS B H $" at bounding box center [356, 162] width 451 height 23
click at [528, 161] on img at bounding box center [527, 163] width 8 height 8
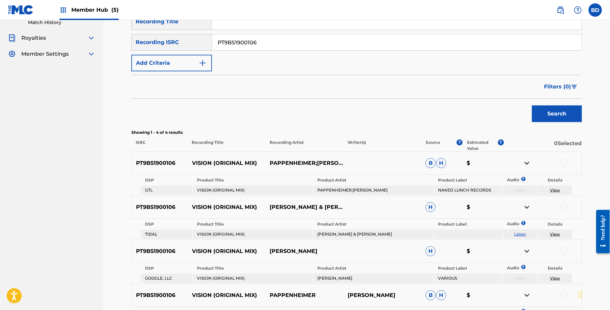
click at [206, 163] on p "VISION (ORIGINAL MIX)" at bounding box center [227, 163] width 78 height 8
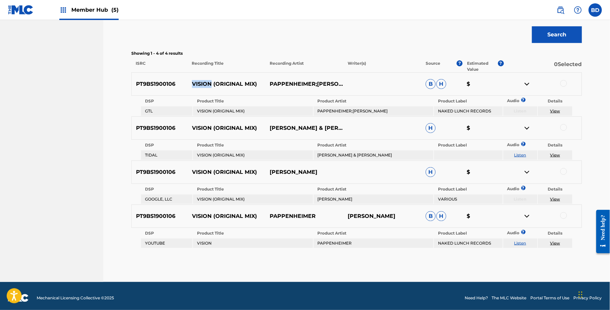
scroll to position [147, 0]
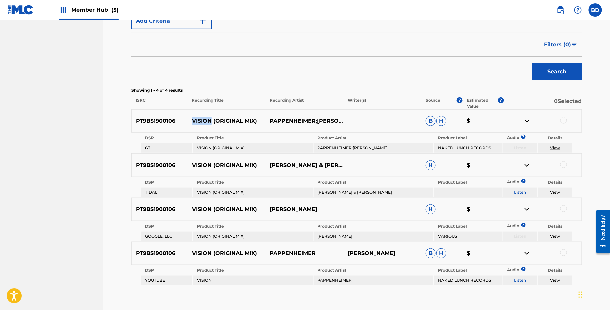
copy p "VISION"
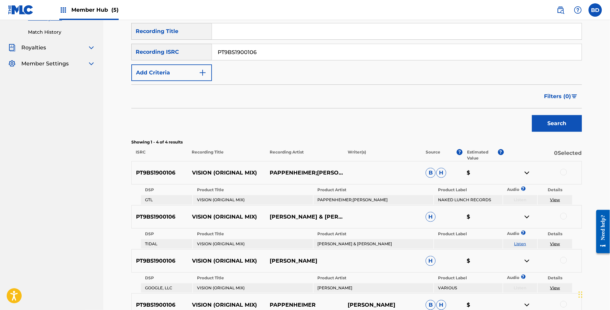
click at [273, 59] on input "PT9BS1900106" at bounding box center [397, 52] width 370 height 16
paste input "LA552400344"
click at [532, 115] on button "Search" at bounding box center [557, 123] width 50 height 17
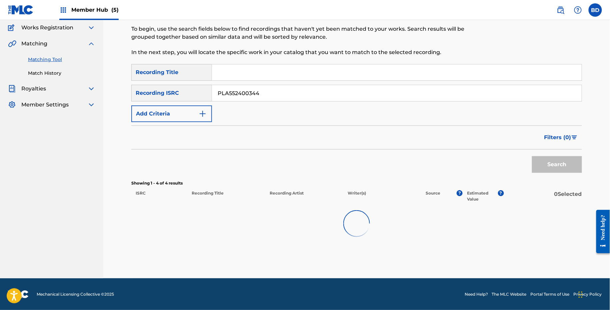
scroll to position [59, 0]
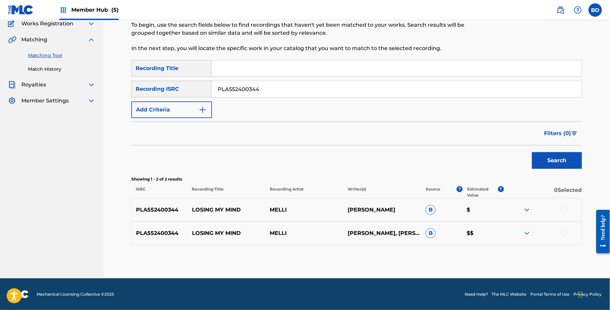
click at [221, 208] on p "LOSING MY MIND" at bounding box center [227, 210] width 78 height 8
copy p "LOSING MY MIND"
click at [247, 89] on input "PLA552400344" at bounding box center [397, 89] width 370 height 16
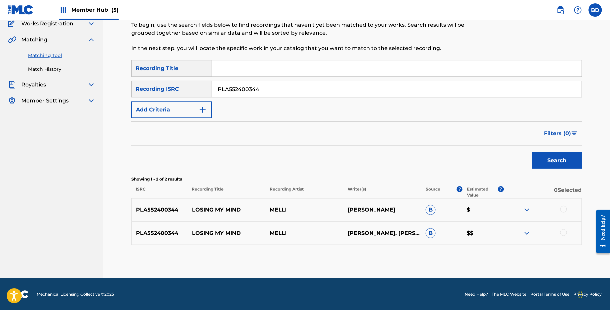
click at [247, 89] on input "PLA552400344" at bounding box center [397, 89] width 370 height 16
click at [532, 152] on button "Search" at bounding box center [557, 160] width 50 height 17
paste input "EPT31712022"
click at [532, 152] on button "Search" at bounding box center [557, 160] width 50 height 17
click at [527, 232] on img at bounding box center [527, 233] width 8 height 8
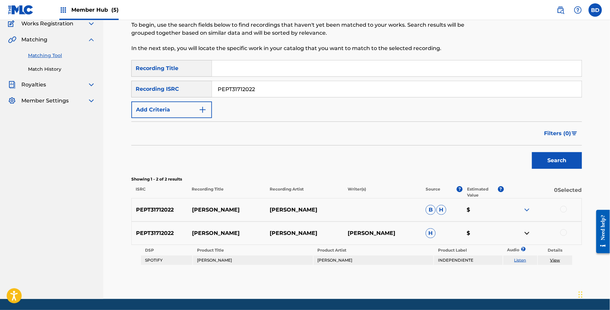
click at [529, 211] on img at bounding box center [527, 210] width 8 height 8
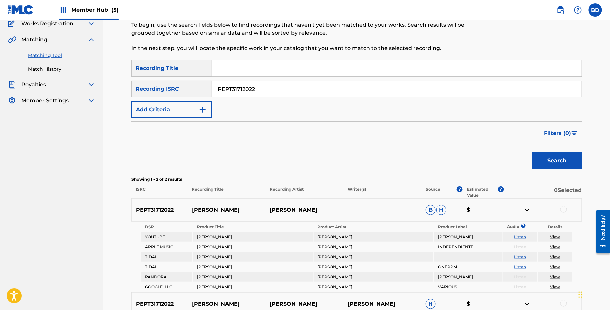
click at [202, 210] on p "ANITA" at bounding box center [227, 210] width 78 height 8
copy p "ANITA"
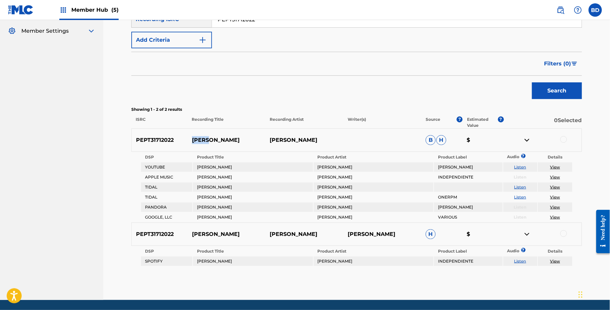
scroll to position [105, 0]
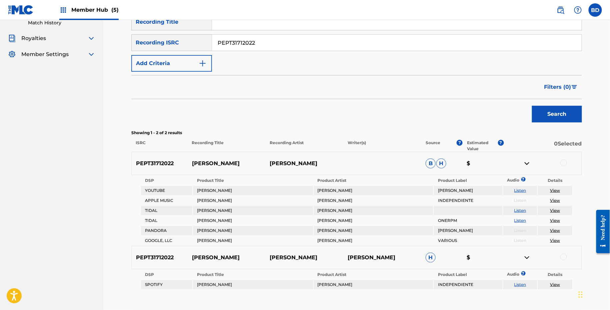
click at [276, 43] on input "PEPT31712022" at bounding box center [397, 43] width 370 height 16
click at [532, 106] on button "Search" at bounding box center [557, 114] width 50 height 17
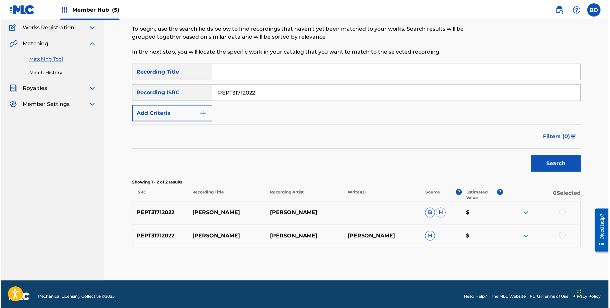
scroll to position [59, 0]
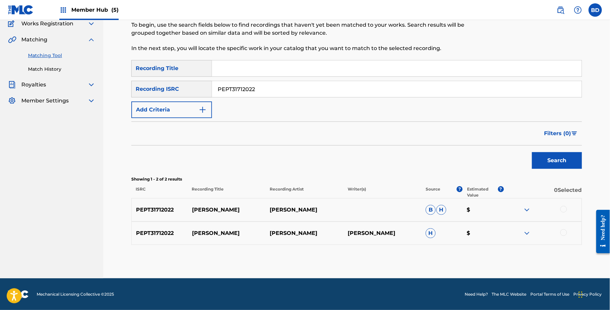
click at [197, 208] on p "ANITA" at bounding box center [227, 210] width 78 height 8
copy p "ANITA"
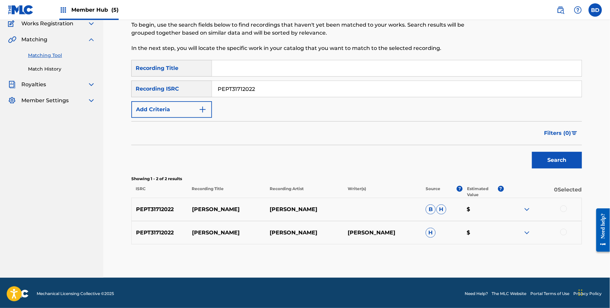
click at [225, 95] on input "PEPT31712022" at bounding box center [397, 89] width 370 height 16
paste input "0312315"
click at [532, 152] on button "Search" at bounding box center [557, 160] width 50 height 17
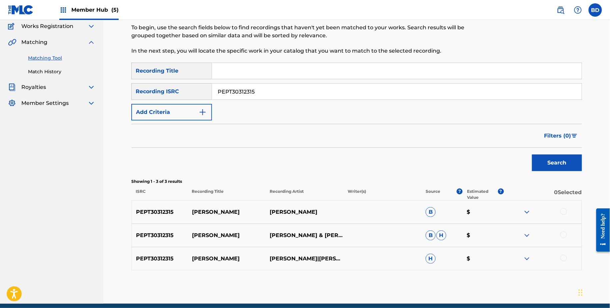
scroll to position [83, 0]
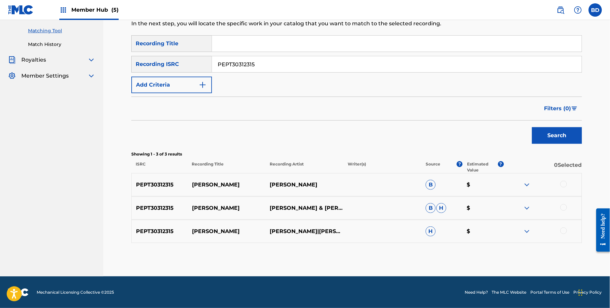
click at [527, 233] on img at bounding box center [527, 232] width 8 height 8
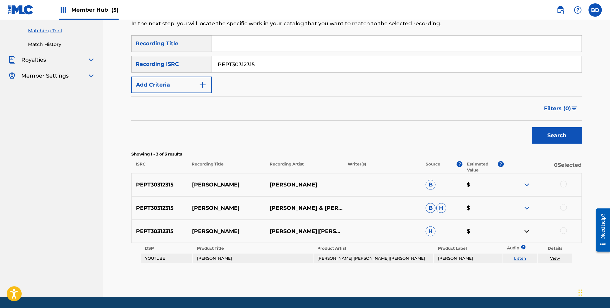
click at [527, 211] on img at bounding box center [527, 208] width 8 height 8
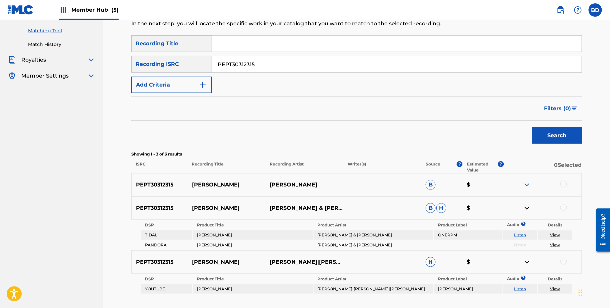
click at [528, 177] on div "PEPT30312315 ANITA PEPE TORRES B $" at bounding box center [356, 184] width 451 height 23
click at [528, 182] on img at bounding box center [527, 185] width 8 height 8
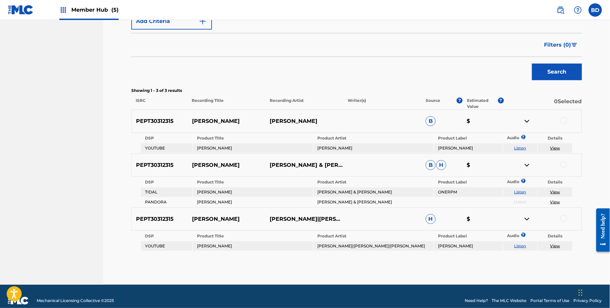
scroll to position [153, 0]
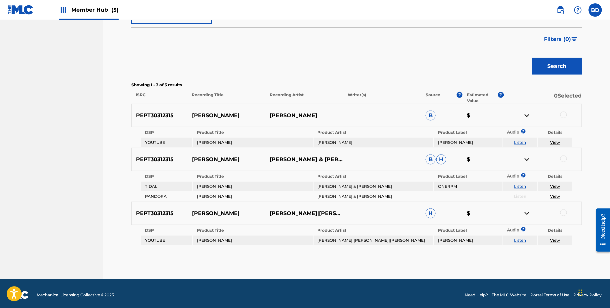
click at [194, 113] on p "ANITA" at bounding box center [227, 116] width 78 height 8
copy p "ANITA"
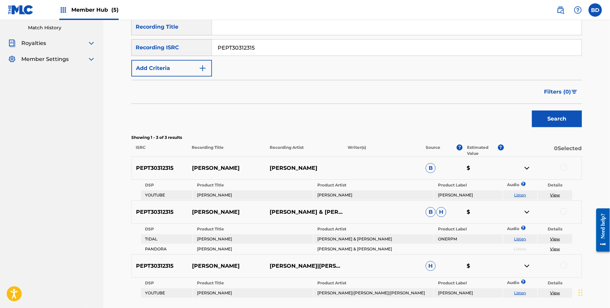
click at [256, 51] on input "PEPT30312315" at bounding box center [397, 48] width 370 height 16
paste input "MG98601006"
click at [532, 111] on button "Search" at bounding box center [557, 119] width 50 height 17
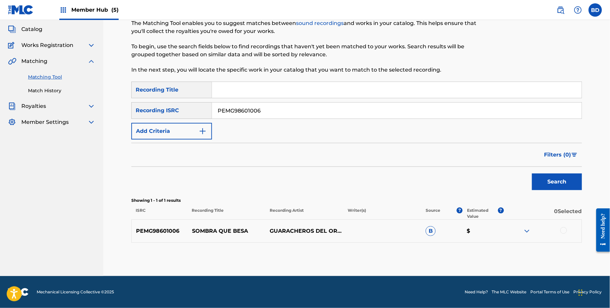
scroll to position [37, 0]
click at [524, 230] on img at bounding box center [527, 232] width 8 height 8
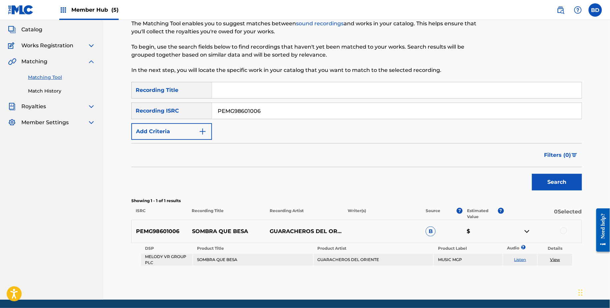
click at [194, 236] on div "PEMG98601006 SOMBRA QUE BESA GUARACHEROS DEL ORIENTE B $" at bounding box center [356, 231] width 451 height 23
copy p "SOMBRA QUE BESA"
click at [272, 114] on input "PEMG98601006" at bounding box center [397, 111] width 370 height 16
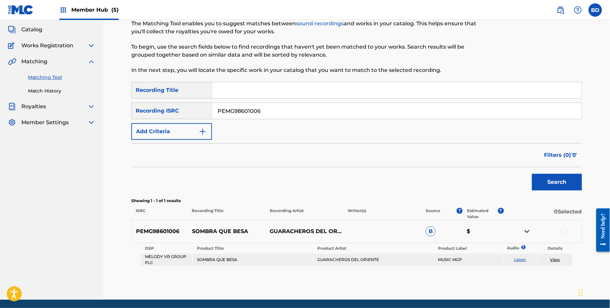
click at [272, 114] on input "PEMG98601006" at bounding box center [397, 111] width 370 height 16
paste input "NZAM02400369"
click at [532, 174] on button "Search" at bounding box center [557, 182] width 50 height 17
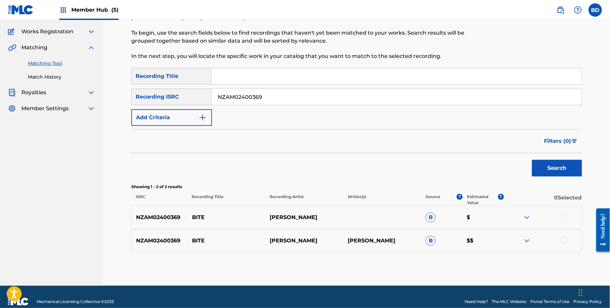
scroll to position [55, 0]
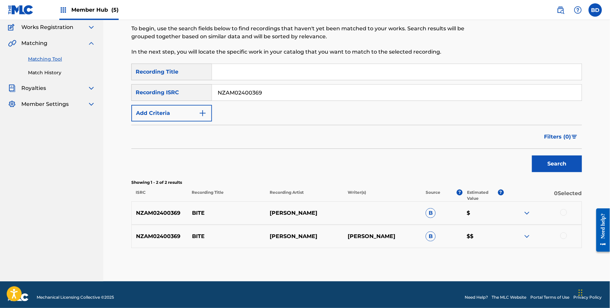
click at [528, 235] on img at bounding box center [527, 237] width 8 height 8
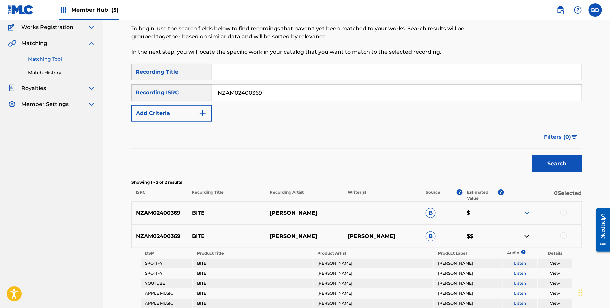
click at [528, 204] on div "NZAM02400369 BITE HUGO CHAN B $" at bounding box center [356, 213] width 451 height 23
click at [528, 210] on img at bounding box center [527, 213] width 8 height 8
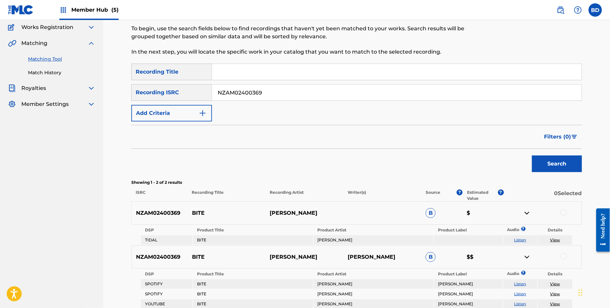
scroll to position [151, 0]
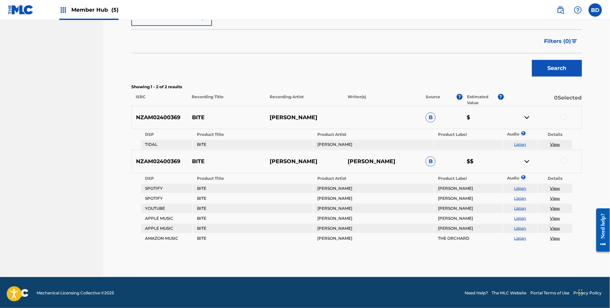
click at [197, 115] on p "BITE" at bounding box center [227, 118] width 78 height 8
copy p "BITE"
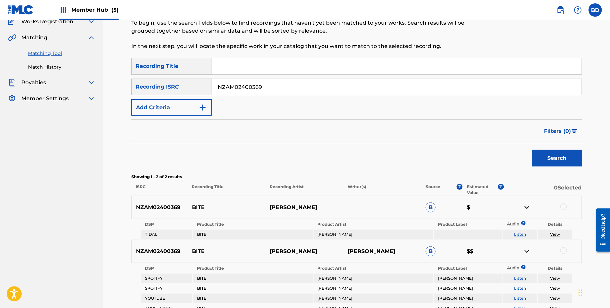
click at [237, 86] on input "NZAM02400369" at bounding box center [397, 87] width 370 height 16
paste input "LZ8W2200095"
click at [532, 150] on button "Search" at bounding box center [557, 158] width 50 height 17
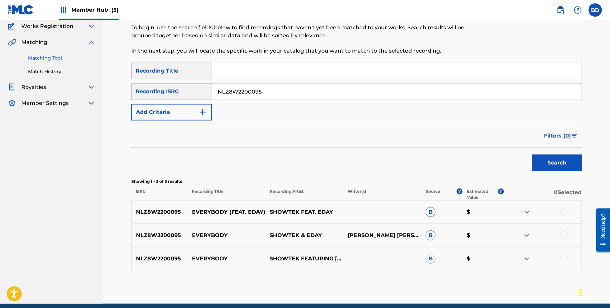
scroll to position [61, 0]
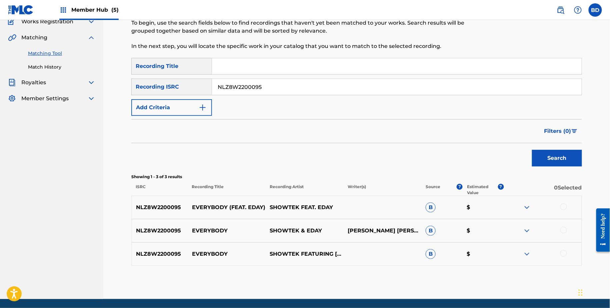
click at [528, 251] on img at bounding box center [527, 254] width 8 height 8
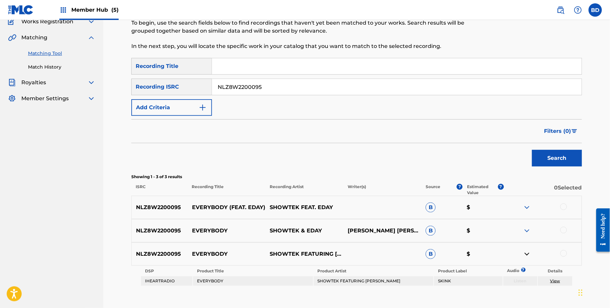
click at [528, 223] on div "NLZ8W2200095 EVERYBODY SHOWTEK & EDAY WOUTER JANSSENSJOERD JANSSENHAYDEE RIVERA…" at bounding box center [356, 230] width 451 height 23
click at [528, 233] on img at bounding box center [527, 231] width 8 height 8
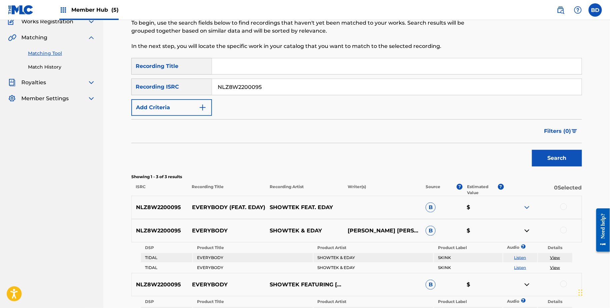
click at [528, 205] on img at bounding box center [527, 208] width 8 height 8
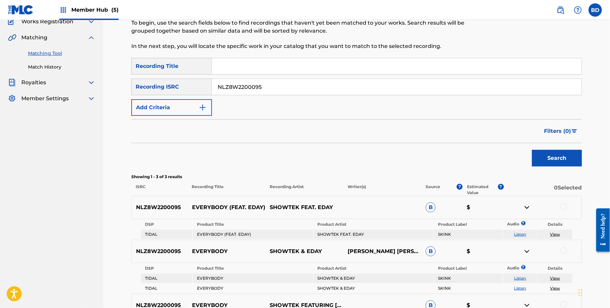
scroll to position [100, 0]
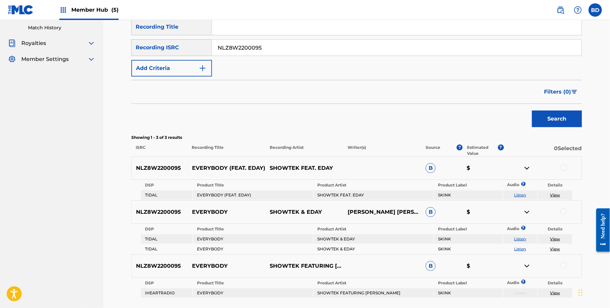
click at [201, 169] on p "EVERYBODY (FEAT. EDAY)" at bounding box center [227, 168] width 78 height 8
click at [243, 53] on input "NLZ8W2200095" at bounding box center [397, 48] width 370 height 16
paste input "T2H240041"
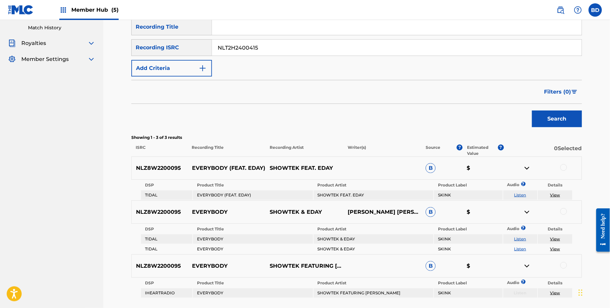
click at [532, 111] on button "Search" at bounding box center [557, 119] width 50 height 17
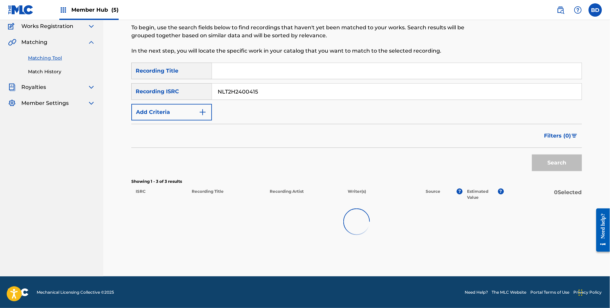
scroll to position [60, 0]
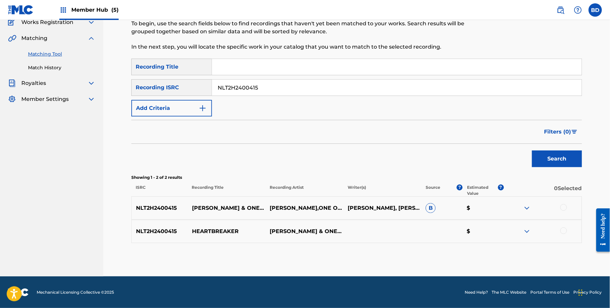
click at [526, 210] on img at bounding box center [527, 208] width 8 height 8
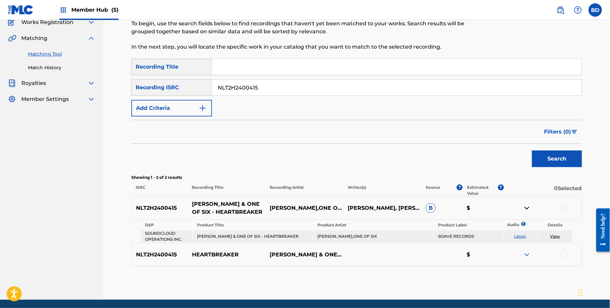
click at [216, 214] on p "MARCO NOBEL & ONE OF SIX - HEARTBREAKER" at bounding box center [227, 208] width 78 height 16
click at [244, 85] on input "NLT2H2400415" at bounding box center [397, 88] width 370 height 16
paste input "10"
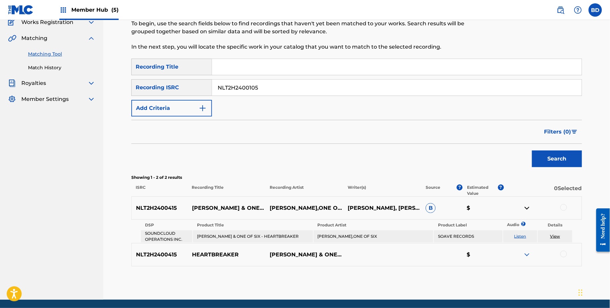
click at [532, 151] on button "Search" at bounding box center [557, 159] width 50 height 17
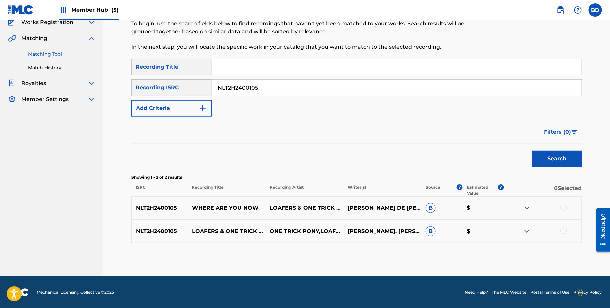
click at [527, 228] on img at bounding box center [527, 232] width 8 height 8
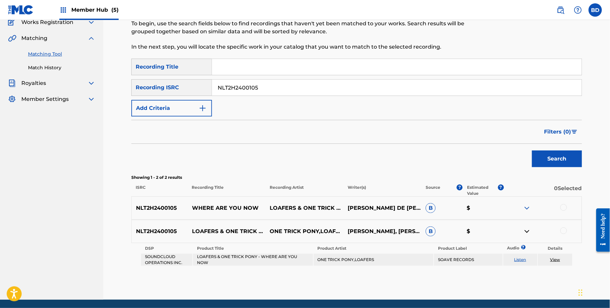
click at [527, 208] on img at bounding box center [527, 208] width 8 height 8
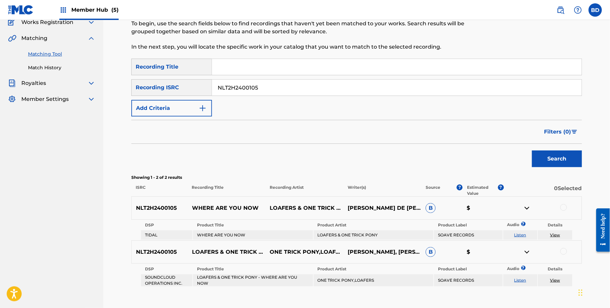
click at [199, 203] on div "NLT2H2400105 WHERE ARE YOU NOW LOAFERS & ONE TRICK PONY MICHAEL PATRICK KELLYDA…" at bounding box center [356, 208] width 451 height 23
click at [240, 90] on input "NLT2H2400105" at bounding box center [397, 88] width 370 height 16
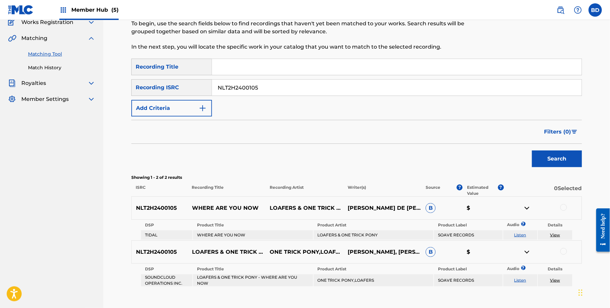
paste input "20056"
click at [532, 151] on button "Search" at bounding box center [557, 159] width 50 height 17
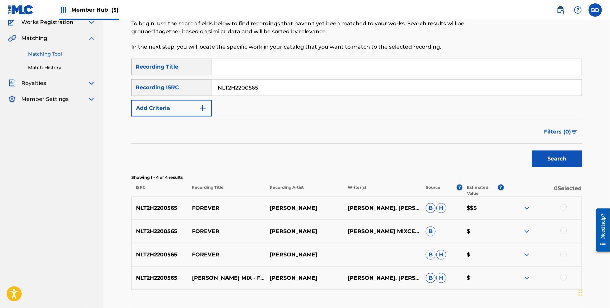
scroll to position [107, 0]
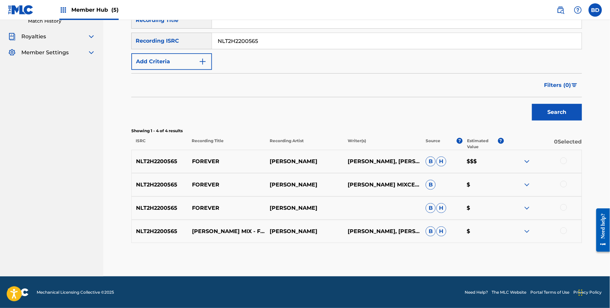
click at [530, 228] on img at bounding box center [527, 232] width 8 height 8
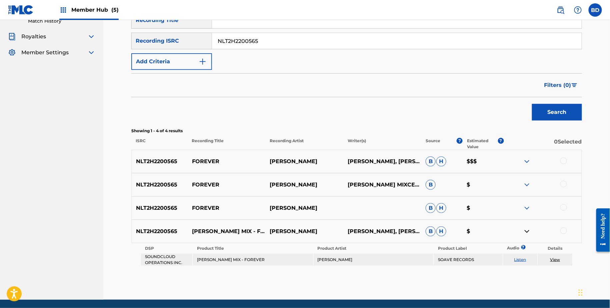
click at [525, 207] on img at bounding box center [527, 208] width 8 height 8
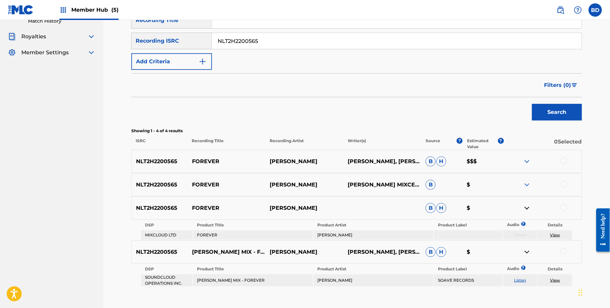
click at [527, 184] on img at bounding box center [527, 185] width 8 height 8
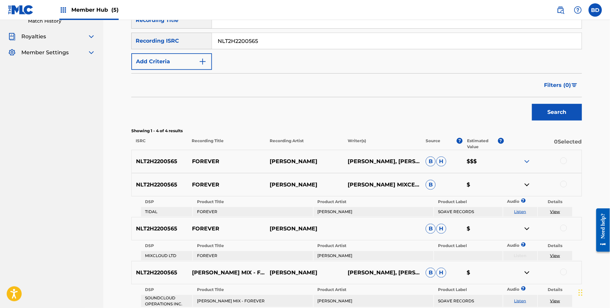
click at [527, 161] on img at bounding box center [527, 162] width 8 height 8
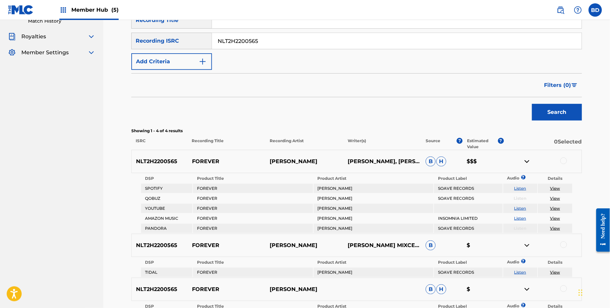
click at [194, 158] on p "FOREVER" at bounding box center [227, 162] width 78 height 8
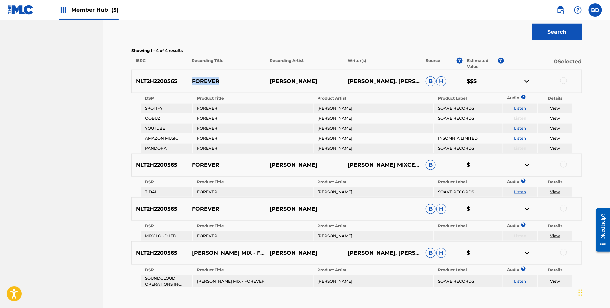
scroll to position [169, 0]
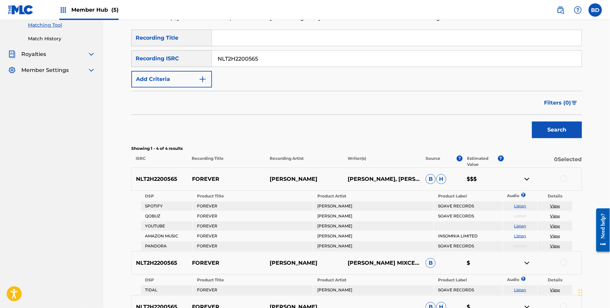
click at [280, 61] on input "NLT2H2200565" at bounding box center [397, 59] width 370 height 16
paste input "54"
click at [532, 122] on button "Search" at bounding box center [557, 130] width 50 height 17
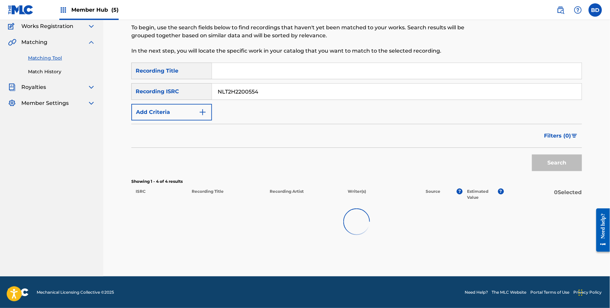
scroll to position [37, 0]
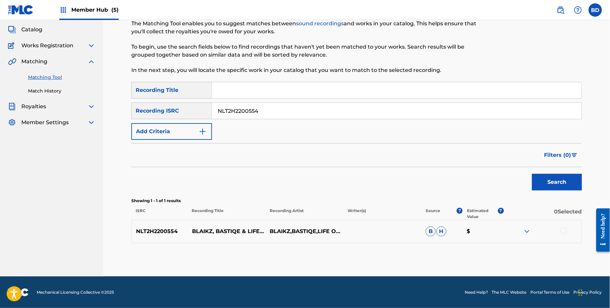
click at [519, 229] on div at bounding box center [543, 232] width 78 height 8
click at [527, 231] on img at bounding box center [527, 232] width 8 height 8
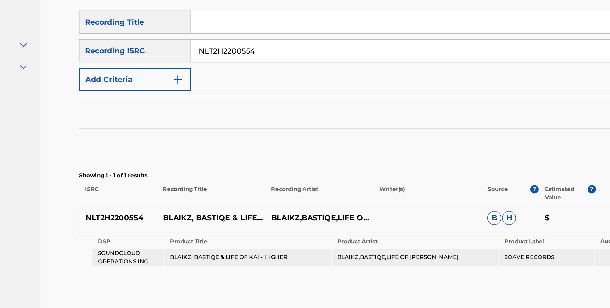
click at [275, 258] on td "BLAIKZ, BASTIQE & LIFE OF KAI - HIGHER" at bounding box center [253, 260] width 120 height 12
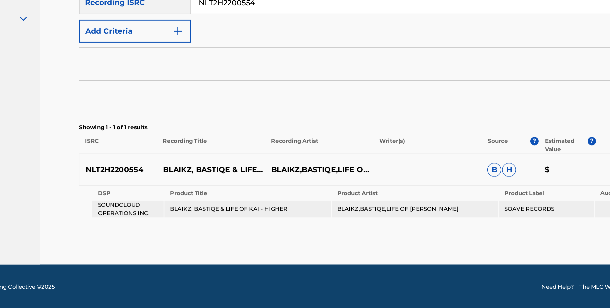
click at [278, 87] on input "NLT2H2200554" at bounding box center [397, 88] width 370 height 16
paste input "100333"
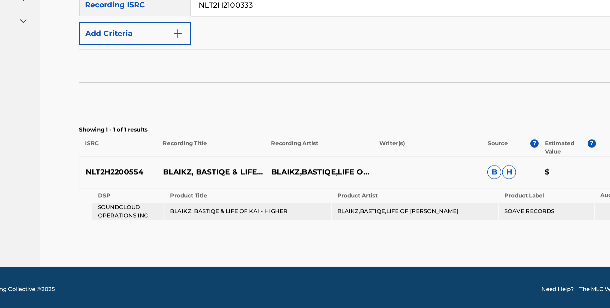
click at [532, 151] on button "Search" at bounding box center [557, 159] width 50 height 17
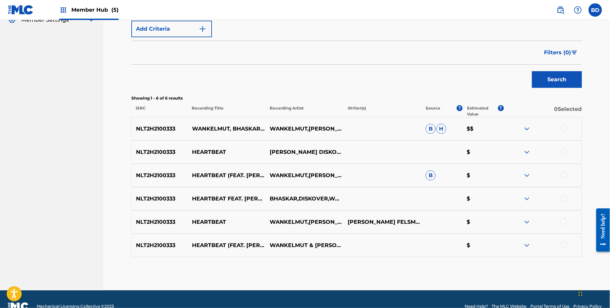
scroll to position [138, 0]
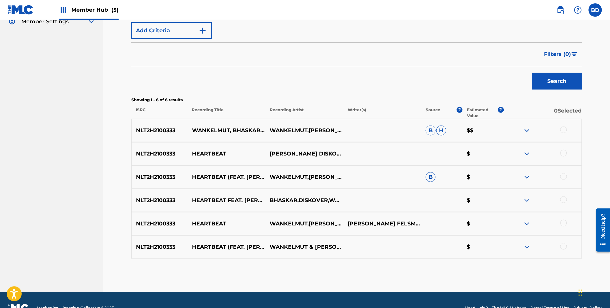
click at [524, 175] on img at bounding box center [527, 177] width 8 height 8
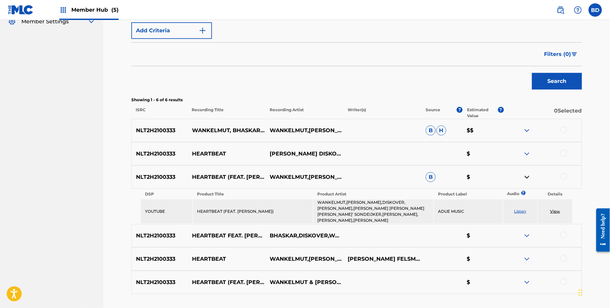
click at [528, 130] on img at bounding box center [527, 131] width 8 height 8
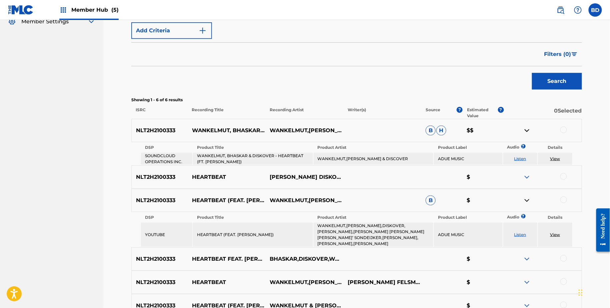
click at [210, 235] on td "HEARTBEAT (FEAT. WILLEMIJN MAY)" at bounding box center [253, 235] width 120 height 24
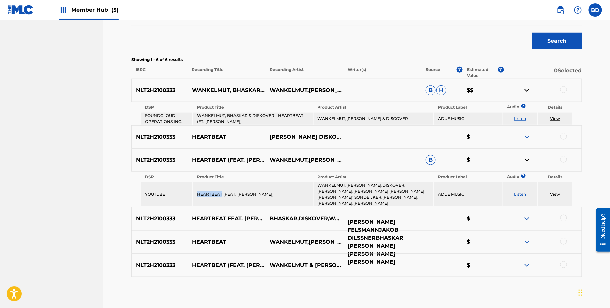
scroll to position [175, 0]
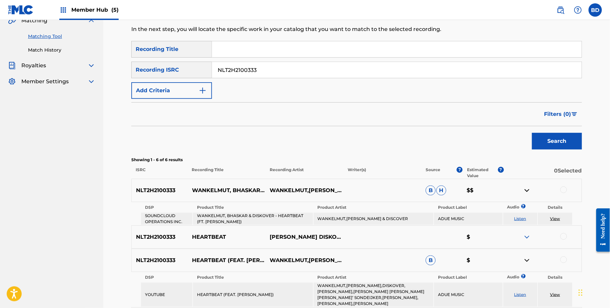
click at [241, 75] on input "NLT2H2100333" at bounding box center [397, 70] width 370 height 16
paste input "RD52303945"
click at [532, 133] on button "Search" at bounding box center [557, 141] width 50 height 17
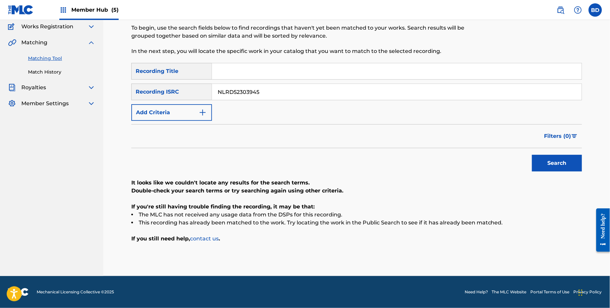
scroll to position [55, 0]
click at [278, 80] on div "SearchWithCriteriad47d9610-67a1-4d32-a4fa-4f5dc52210b2 Recording Title SearchWi…" at bounding box center [356, 92] width 451 height 58
click at [277, 88] on input "NLRD52303945" at bounding box center [397, 92] width 370 height 16
paste input "Q8D2101660"
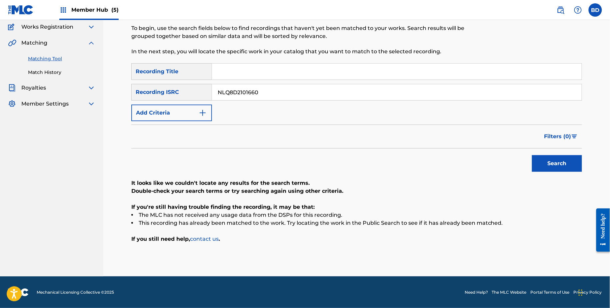
click at [532, 155] on button "Search" at bounding box center [557, 163] width 50 height 17
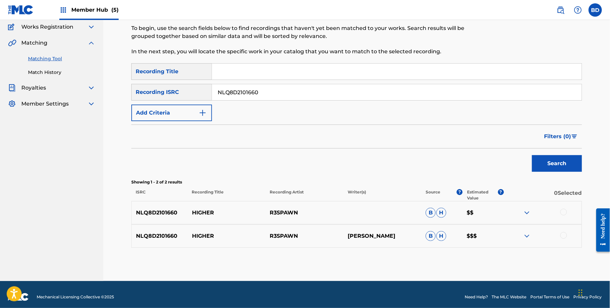
click at [194, 207] on div "NLQ8D2101660 HIGHER R3SPAWN B H $$" at bounding box center [356, 212] width 451 height 23
click at [245, 93] on input "NLQ8D2101660" at bounding box center [397, 92] width 370 height 16
paste input "M5S2502441"
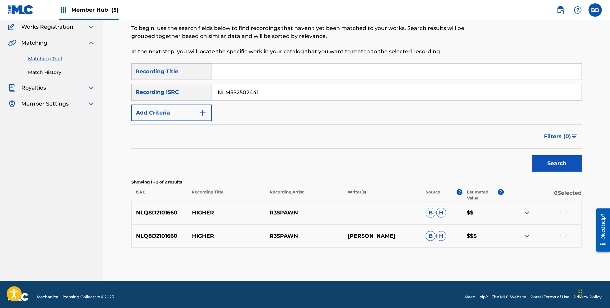
click at [532, 155] on button "Search" at bounding box center [557, 163] width 50 height 17
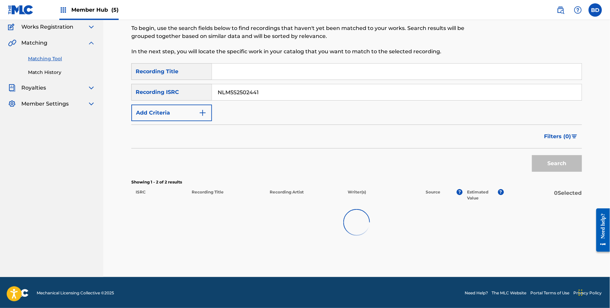
scroll to position [37, 0]
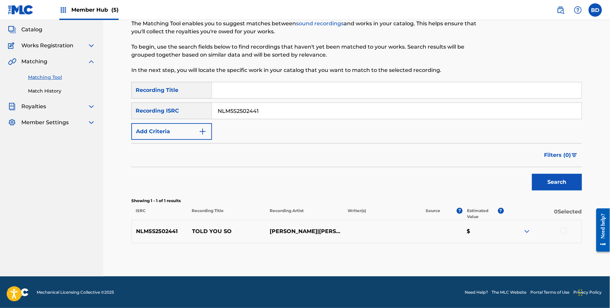
click at [230, 114] on input "NLM5S2502441" at bounding box center [397, 111] width 370 height 16
paste input "33"
click at [532, 174] on button "Search" at bounding box center [557, 182] width 50 height 17
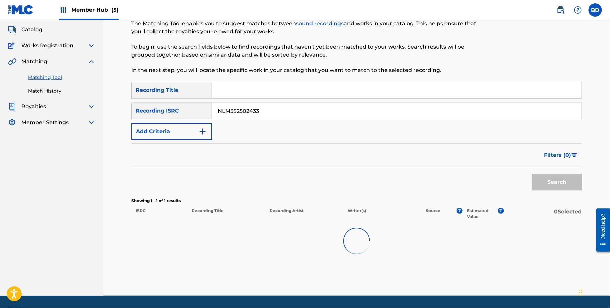
scroll to position [55, 0]
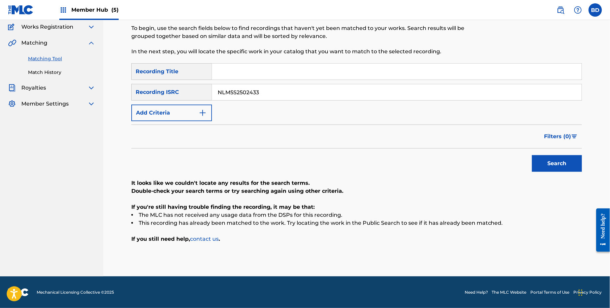
click at [234, 98] on input "NLM5S2502433" at bounding box center [397, 92] width 370 height 16
paste input "26"
click at [532, 155] on button "Search" at bounding box center [557, 163] width 50 height 17
click at [253, 96] on input "NLM5S2502426" at bounding box center [397, 92] width 370 height 16
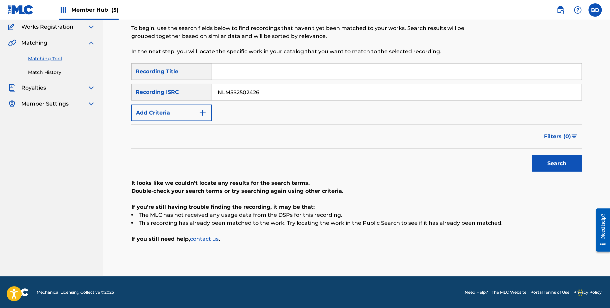
click at [253, 96] on input "NLM5S2502426" at bounding box center [397, 92] width 370 height 16
paste input "5"
click at [532, 155] on button "Search" at bounding box center [557, 163] width 50 height 17
click at [233, 83] on div "SearchWithCriteriad47d9610-67a1-4d32-a4fa-4f5dc52210b2 Recording Title SearchWi…" at bounding box center [356, 92] width 451 height 58
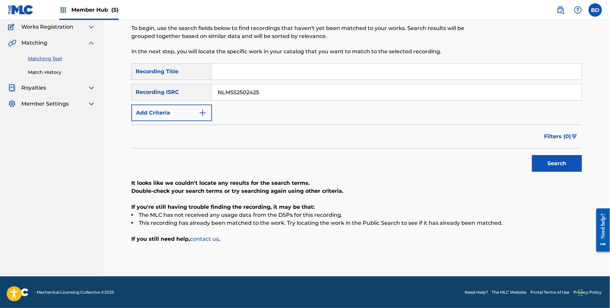
click at [233, 90] on input "NLM5S2502425" at bounding box center [397, 92] width 370 height 16
paste input "2"
click at [532, 155] on button "Search" at bounding box center [557, 163] width 50 height 17
click at [226, 89] on input "NLM5S2502422" at bounding box center [397, 92] width 370 height 16
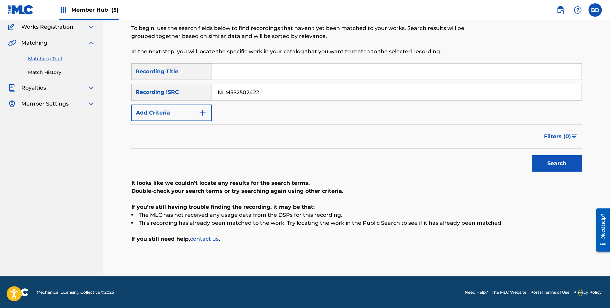
click at [226, 89] on input "NLM5S2502422" at bounding box center [397, 92] width 370 height 16
paste input "402334"
type input "NLM5S2402334"
click at [532, 155] on button "Search" at bounding box center [557, 163] width 50 height 17
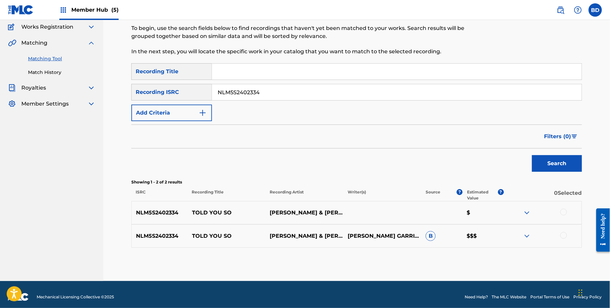
click at [530, 234] on img at bounding box center [527, 236] width 8 height 8
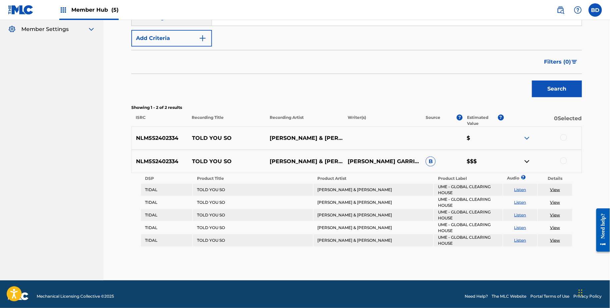
scroll to position [134, 0]
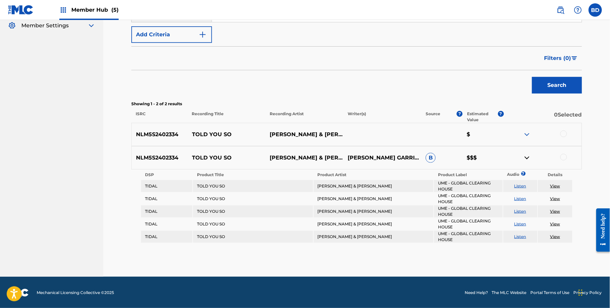
click at [207, 158] on p "TOLD YOU SO" at bounding box center [227, 158] width 78 height 8
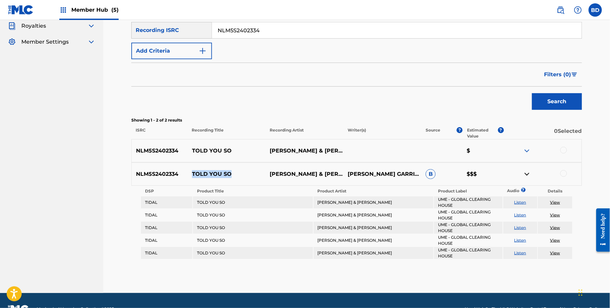
scroll to position [114, 0]
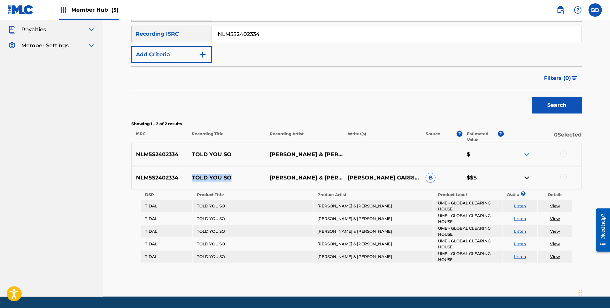
click at [563, 177] on div at bounding box center [564, 177] width 7 height 7
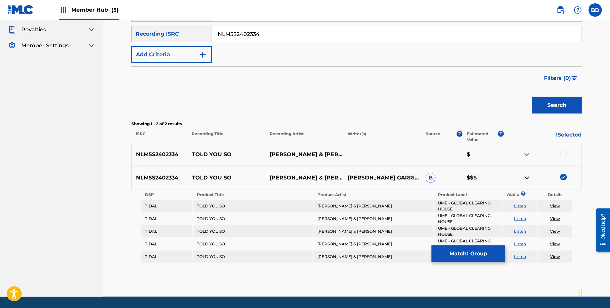
drag, startPoint x: 565, startPoint y: 218, endPoint x: 536, endPoint y: 218, distance: 28.3
click at [542, 218] on td "View" at bounding box center [555, 219] width 34 height 12
drag, startPoint x: 561, startPoint y: 229, endPoint x: 547, endPoint y: 229, distance: 13.7
click at [554, 229] on td "View" at bounding box center [555, 232] width 34 height 12
drag, startPoint x: 562, startPoint y: 244, endPoint x: 549, endPoint y: 244, distance: 12.3
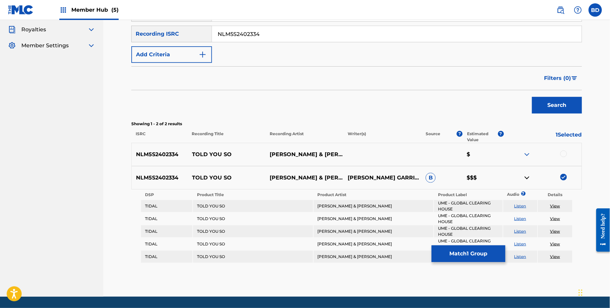
click at [550, 244] on td "View" at bounding box center [555, 244] width 34 height 12
drag, startPoint x: 562, startPoint y: 254, endPoint x: 548, endPoint y: 254, distance: 14.7
click at [549, 254] on td "View" at bounding box center [555, 257] width 34 height 12
click at [472, 252] on button "Match 1 Group" at bounding box center [469, 254] width 74 height 17
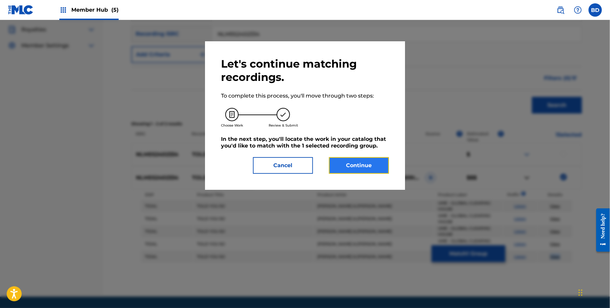
click at [360, 172] on button "Continue" at bounding box center [359, 165] width 60 height 17
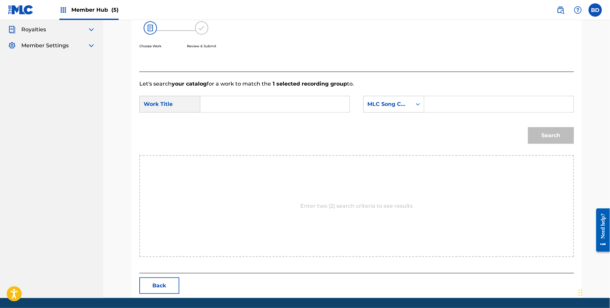
click at [470, 94] on form "SearchWithCriteria636da9db-0c59-49ef-81ff-cf2deb90d9fa Work Title SearchWithCri…" at bounding box center [356, 121] width 435 height 67
click at [459, 107] on input "Search Form" at bounding box center [499, 104] width 138 height 16
paste input "TX2T35"
type input "TX2T35"
click at [315, 113] on div "SearchWithCriteria636da9db-0c59-49ef-81ff-cf2deb90d9fa Work Title SearchWithCri…" at bounding box center [356, 106] width 435 height 21
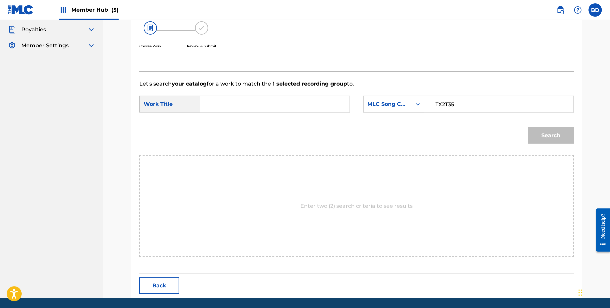
click at [309, 109] on input "Search Form" at bounding box center [275, 104] width 138 height 16
type input "so"
click at [528, 127] on button "Search" at bounding box center [551, 135] width 46 height 17
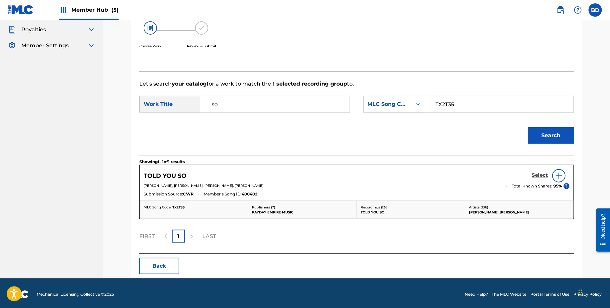
click at [544, 172] on h5 "Select" at bounding box center [540, 175] width 16 height 6
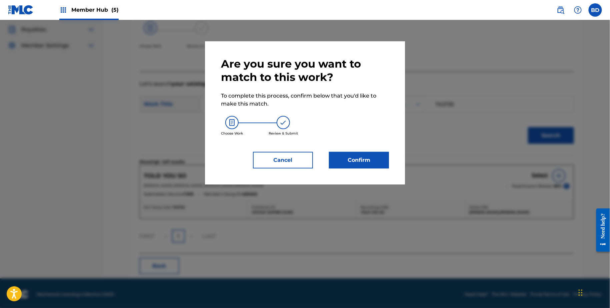
click at [394, 162] on div "Are you sure you want to match to this work? To complete this process, confirm …" at bounding box center [305, 112] width 200 height 143
click at [386, 162] on button "Confirm" at bounding box center [359, 160] width 60 height 17
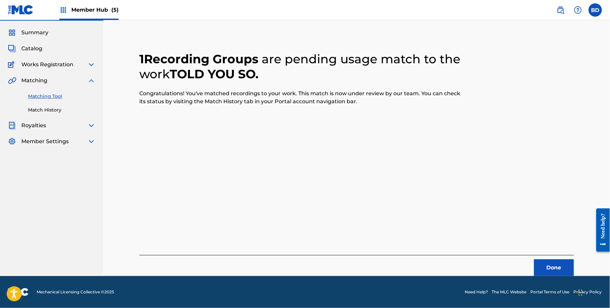
scroll to position [17, 0]
click at [45, 109] on link "Match History" at bounding box center [61, 110] width 67 height 7
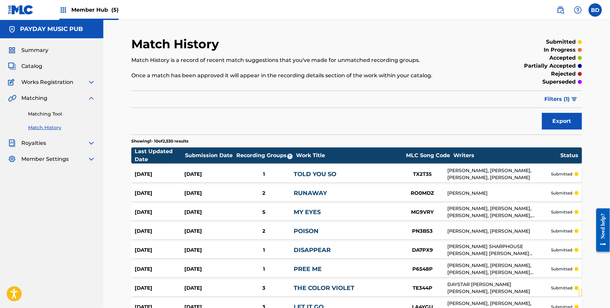
click at [235, 173] on div "1" at bounding box center [264, 175] width 60 height 8
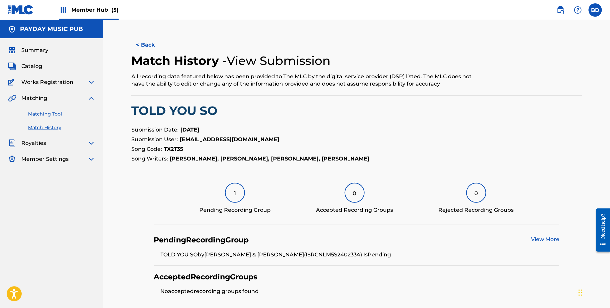
click at [49, 113] on link "Matching Tool" at bounding box center [61, 114] width 67 height 7
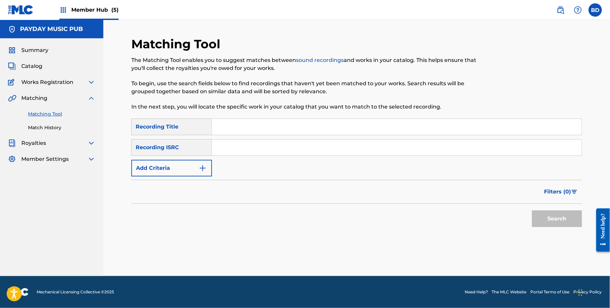
click at [266, 136] on div "SearchWithCriteriad47d9610-67a1-4d32-a4fa-4f5dc52210b2 Recording Title SearchWi…" at bounding box center [356, 148] width 451 height 58
click at [266, 142] on input "Search Form" at bounding box center [397, 148] width 370 height 16
paste input "NLL562111401"
click at [532, 211] on button "Search" at bounding box center [557, 219] width 50 height 17
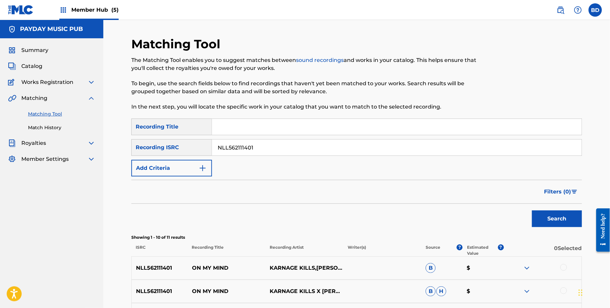
scroll to position [263, 0]
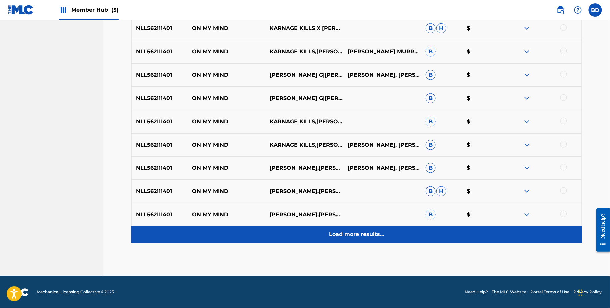
click at [433, 235] on div "Load more results..." at bounding box center [356, 235] width 451 height 17
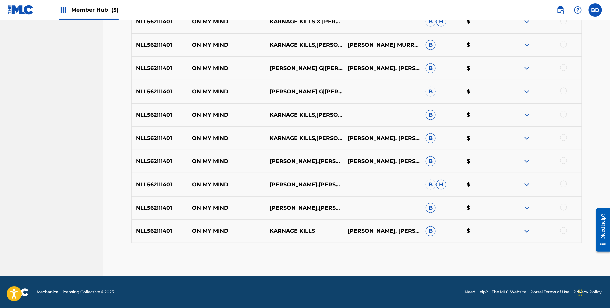
scroll to position [150, 0]
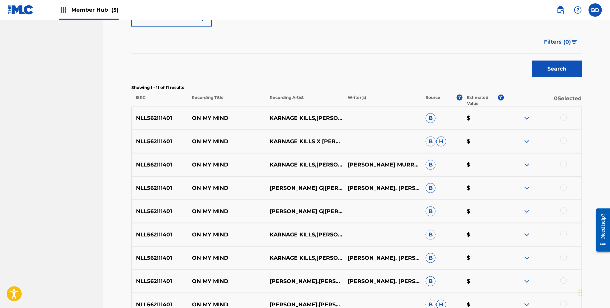
click at [213, 159] on div "NLL562111401 ON MY MIND KARNAGE KILLS,DJ MELL G KARNELL MURRAYMELINA GAUSMANN B…" at bounding box center [356, 164] width 451 height 23
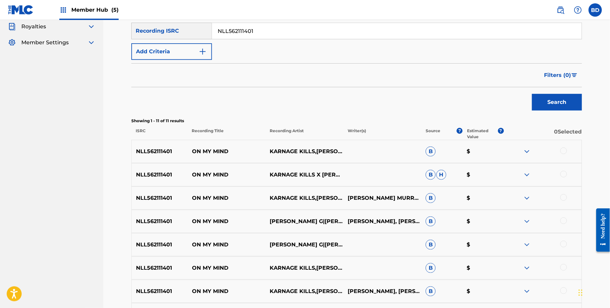
click at [253, 27] on input "NLL562111401" at bounding box center [397, 31] width 370 height 16
paste input "F712406535"
type input "NLF712406535"
click at [532, 94] on button "Search" at bounding box center [557, 102] width 50 height 17
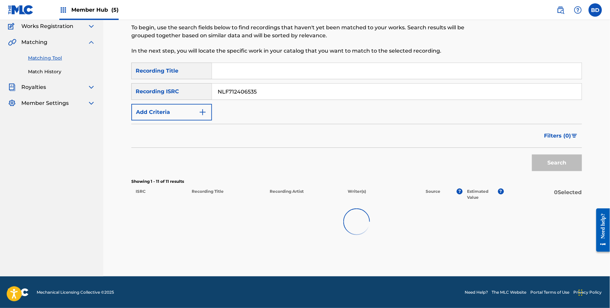
scroll to position [107, 0]
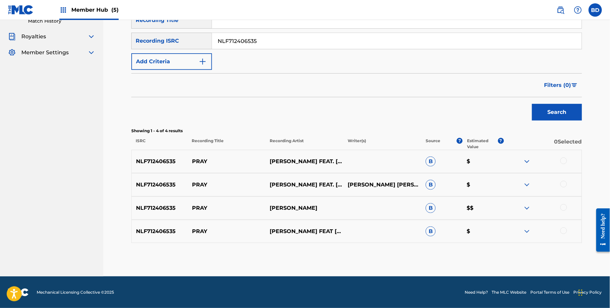
click at [529, 233] on img at bounding box center [527, 232] width 8 height 8
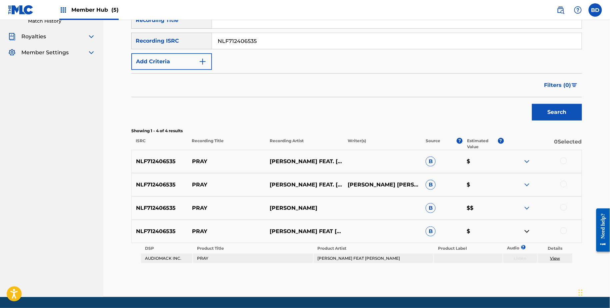
click at [529, 208] on img at bounding box center [527, 208] width 8 height 8
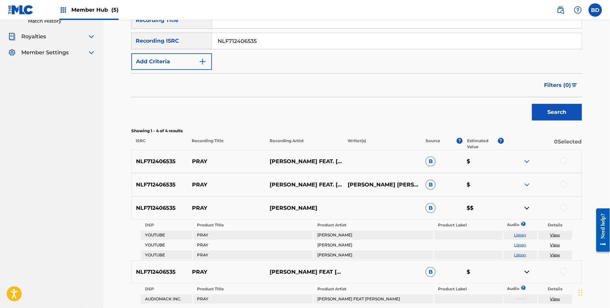
click at [527, 191] on div "NLF712406535 PRAY WILL CLARKE FEAT. BLYTHE MITCHELL DANE JONESWILL CLARKEHAYLEY…" at bounding box center [356, 184] width 451 height 23
click at [527, 184] on img at bounding box center [527, 185] width 8 height 8
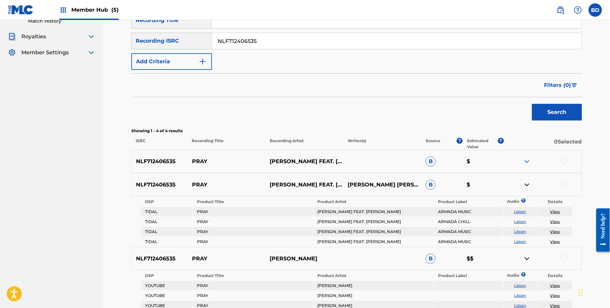
click at [529, 165] on img at bounding box center [527, 162] width 8 height 8
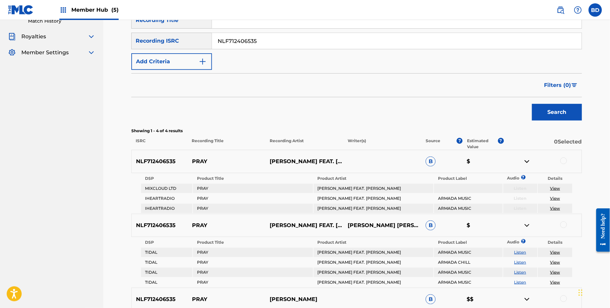
click at [194, 166] on div "NLF712406535 PRAY WILL CLARKE FEAT. BLYTHE B $" at bounding box center [356, 161] width 451 height 23
click at [198, 160] on p "PRAY" at bounding box center [227, 162] width 78 height 8
click at [190, 162] on p "PRAY" at bounding box center [227, 162] width 78 height 8
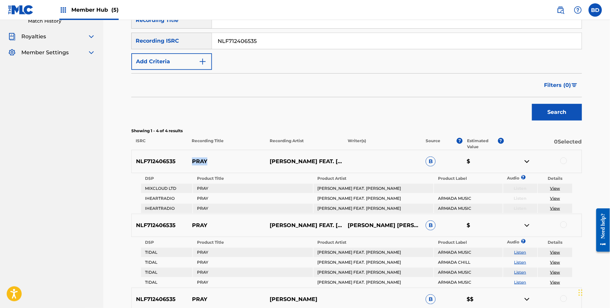
click at [190, 162] on p "PRAY" at bounding box center [227, 162] width 78 height 8
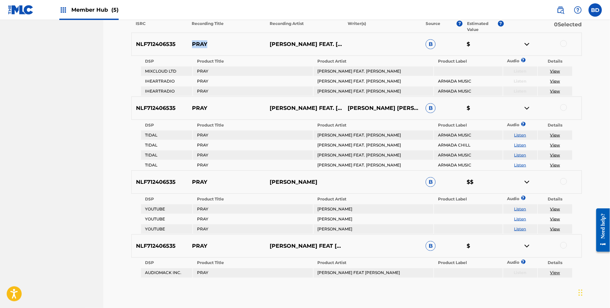
scroll to position [217, 0]
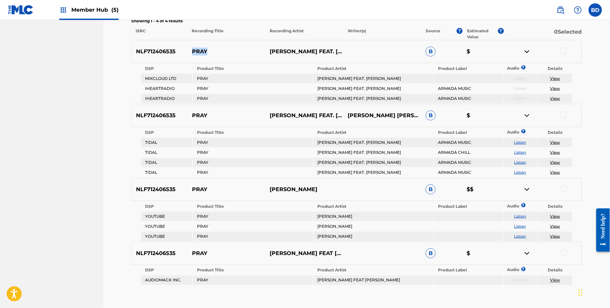
click at [554, 215] on link "View" at bounding box center [556, 216] width 10 height 5
click at [565, 187] on div at bounding box center [564, 189] width 7 height 7
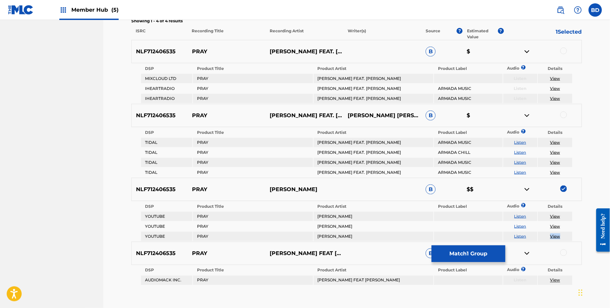
click at [526, 188] on img at bounding box center [527, 190] width 8 height 8
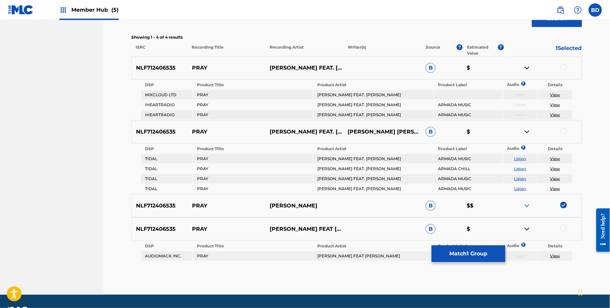
scroll to position [218, 0]
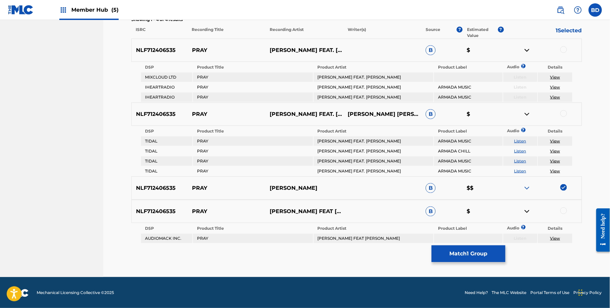
click at [528, 187] on img at bounding box center [527, 188] width 8 height 8
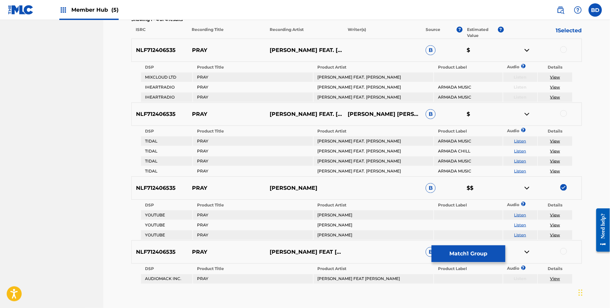
click at [527, 185] on img at bounding box center [527, 188] width 8 height 8
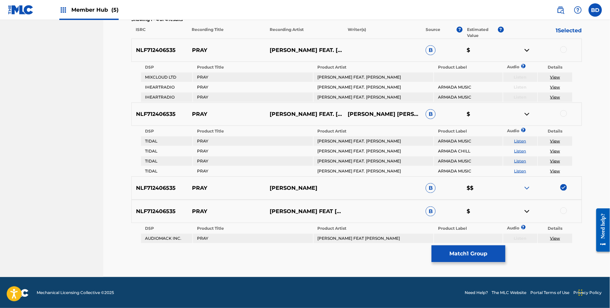
click at [333, 238] on td "WILL CLARKE FEAT BLYTHE" at bounding box center [374, 238] width 120 height 9
click at [561, 209] on div at bounding box center [564, 211] width 7 height 7
click at [553, 238] on link "View" at bounding box center [556, 238] width 10 height 5
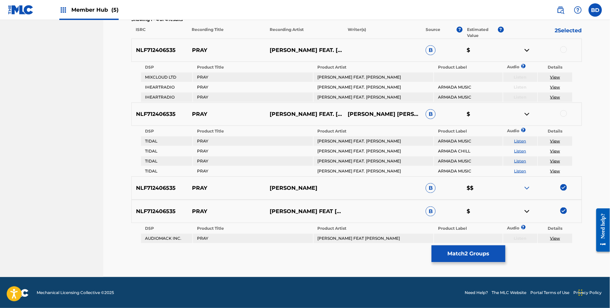
click at [527, 210] on img at bounding box center [527, 212] width 8 height 8
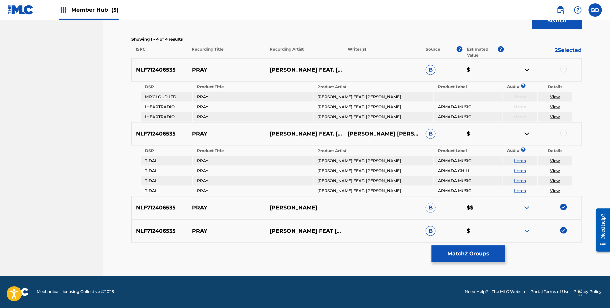
scroll to position [197, 0]
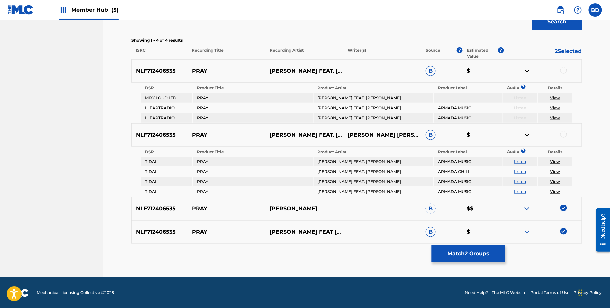
click at [338, 163] on td "WILL CLARKE FEAT. BLYTHE" at bounding box center [374, 161] width 120 height 9
click at [563, 134] on div at bounding box center [564, 134] width 7 height 7
click at [526, 136] on img at bounding box center [527, 135] width 8 height 8
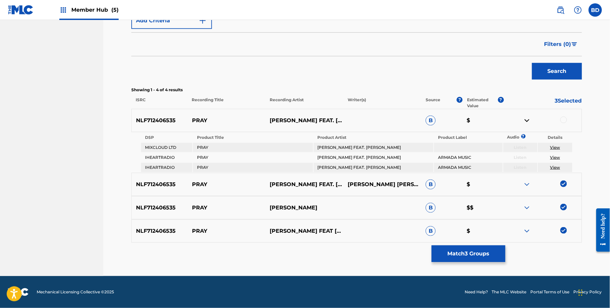
scroll to position [147, 0]
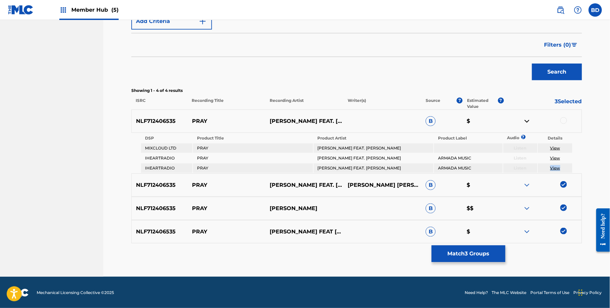
click at [565, 118] on div at bounding box center [564, 120] width 7 height 7
drag, startPoint x: 561, startPoint y: 170, endPoint x: 547, endPoint y: 170, distance: 14.0
click at [547, 170] on td "View" at bounding box center [555, 168] width 34 height 9
click at [449, 256] on button "Match 4 Groups" at bounding box center [469, 254] width 74 height 17
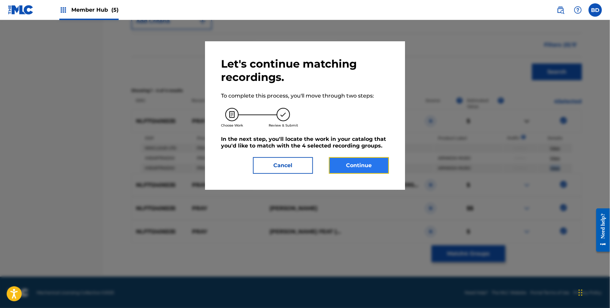
click at [363, 166] on button "Continue" at bounding box center [359, 165] width 60 height 17
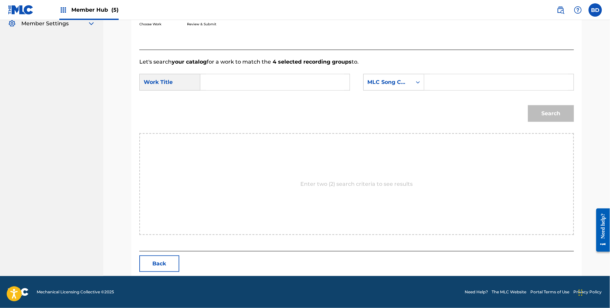
scroll to position [135, 0]
click at [452, 85] on input "Search Form" at bounding box center [499, 83] width 138 height 16
paste input "PM9IER"
type input "PM9IER"
click at [319, 76] on input "Search Form" at bounding box center [275, 83] width 138 height 16
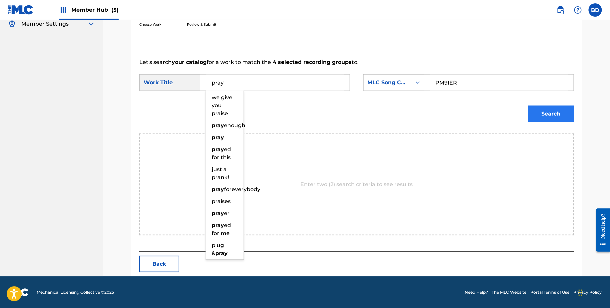
type input "pray"
click at [534, 110] on button "Search" at bounding box center [551, 114] width 46 height 17
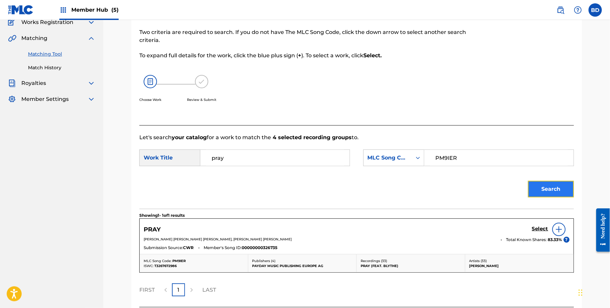
scroll to position [115, 0]
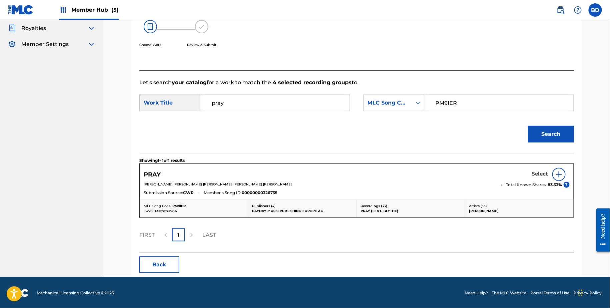
click at [543, 175] on h5 "Select" at bounding box center [540, 174] width 16 height 6
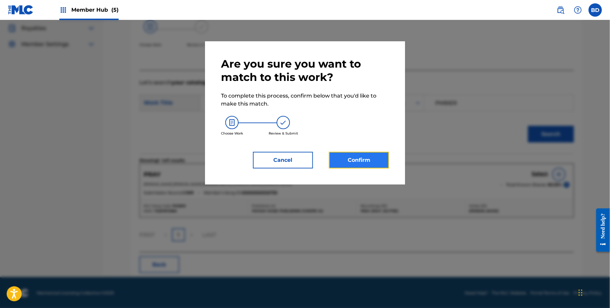
click at [377, 160] on button "Confirm" at bounding box center [359, 160] width 60 height 17
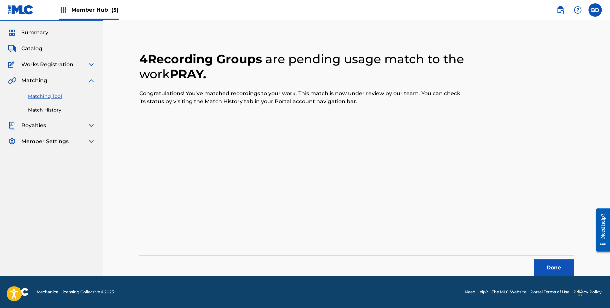
scroll to position [17, 0]
click at [75, 107] on link "Match History" at bounding box center [61, 110] width 67 height 7
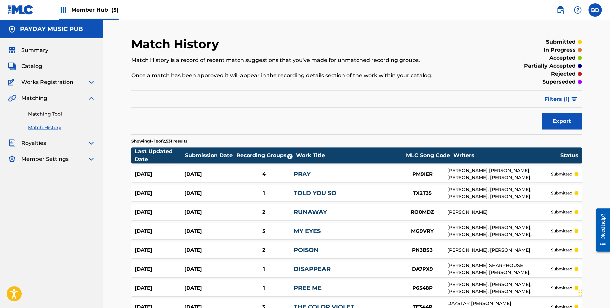
click at [302, 170] on div "PRAY" at bounding box center [346, 174] width 104 height 9
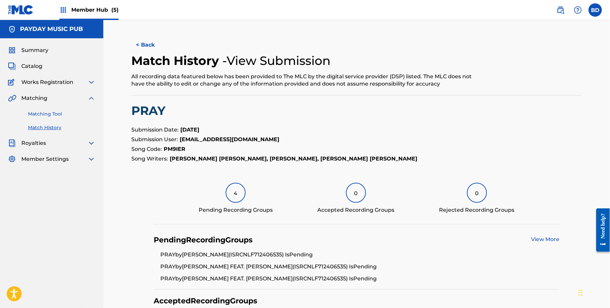
click at [61, 115] on link "Matching Tool" at bounding box center [61, 114] width 67 height 7
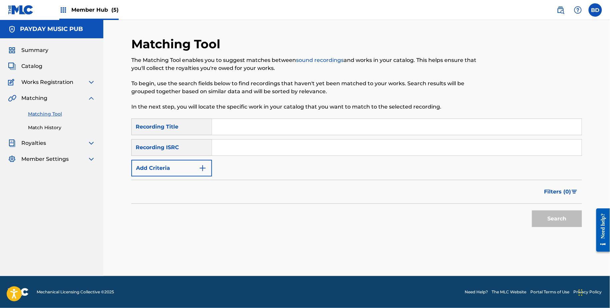
click at [283, 153] on input "Search Form" at bounding box center [397, 148] width 370 height 16
paste input "NLF712306791"
click at [532, 211] on button "Search" at bounding box center [557, 219] width 50 height 17
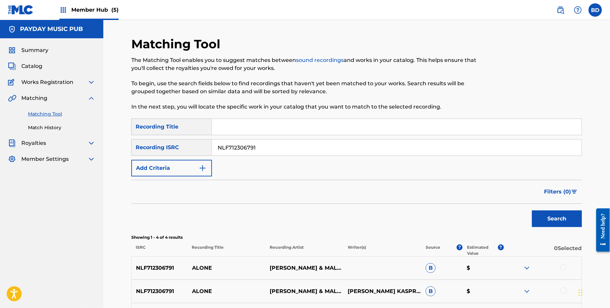
scroll to position [107, 0]
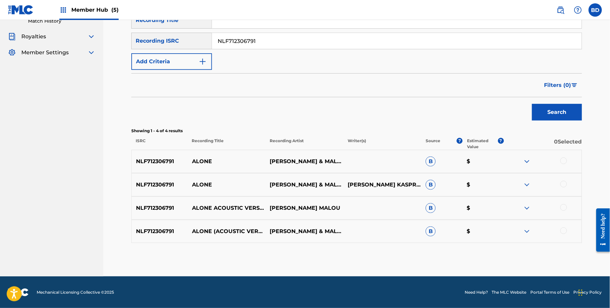
click at [530, 232] on img at bounding box center [527, 232] width 8 height 8
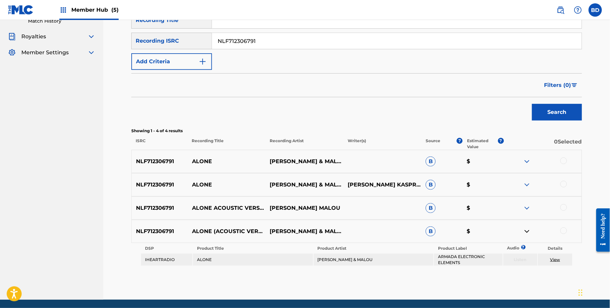
click at [530, 201] on div "NLF712306791 ALONE ACOUSTIC VERSION JAN BLOMQVIST MALOU B $" at bounding box center [356, 208] width 451 height 23
click at [529, 208] on img at bounding box center [527, 208] width 8 height 8
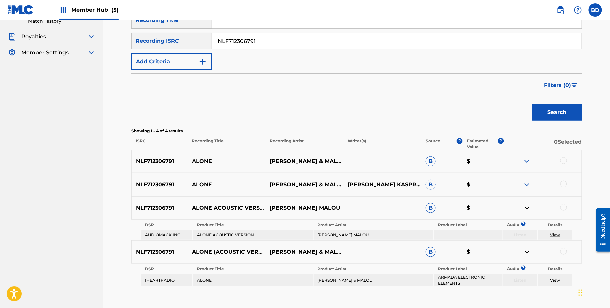
click at [529, 189] on img at bounding box center [527, 185] width 8 height 8
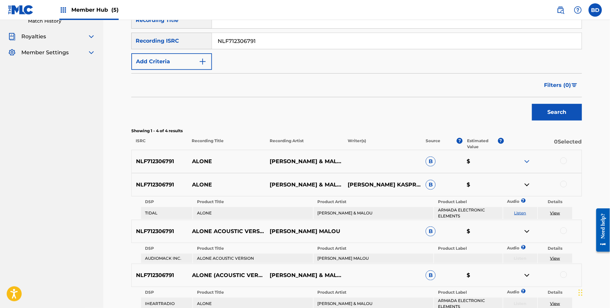
click at [529, 169] on div "NLF712306791 ALONE JAN BLOMQVIST & MALOU B $" at bounding box center [356, 161] width 451 height 23
click at [528, 161] on img at bounding box center [527, 162] width 8 height 8
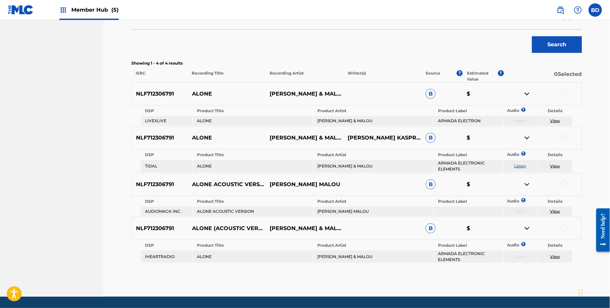
scroll to position [194, 0]
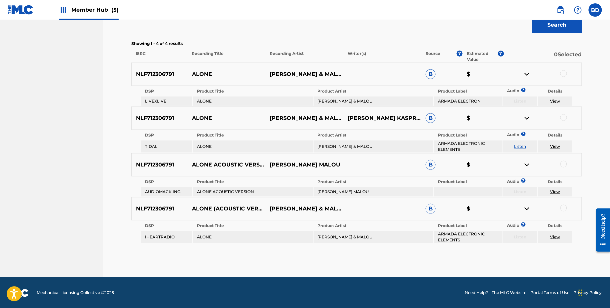
click at [196, 83] on div "NLF712306791 ALONE JAN BLOMQVIST & MALOU B $" at bounding box center [356, 74] width 451 height 23
click at [198, 74] on p "ALONE" at bounding box center [227, 74] width 78 height 8
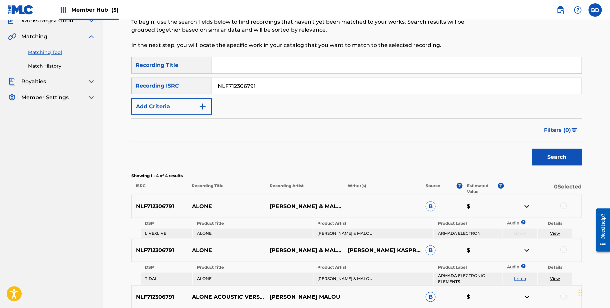
click at [228, 84] on input "NLF712306791" at bounding box center [397, 86] width 370 height 16
paste input "100953"
click at [532, 149] on button "Search" at bounding box center [557, 157] width 50 height 17
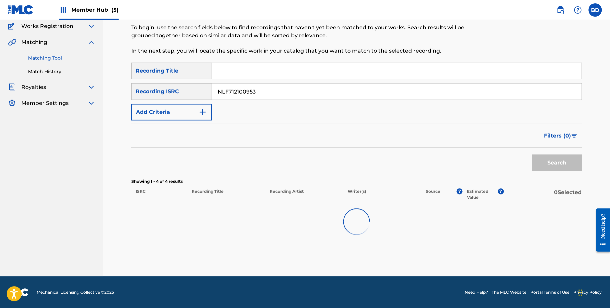
scroll to position [55, 0]
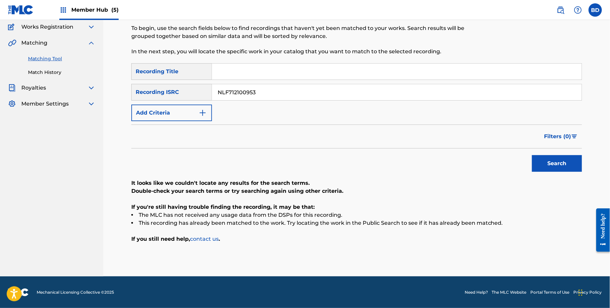
click at [228, 96] on input "NLF712100953" at bounding box center [397, 92] width 370 height 16
paste input "1"
click at [532, 155] on button "Search" at bounding box center [557, 163] width 50 height 17
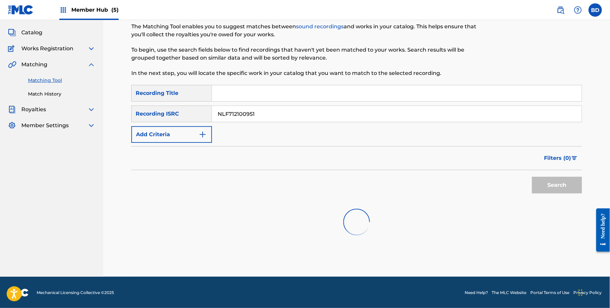
scroll to position [37, 0]
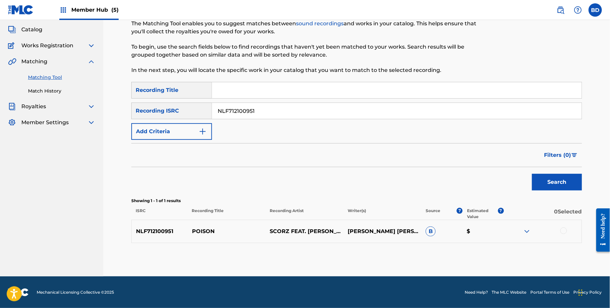
click at [528, 229] on img at bounding box center [527, 232] width 8 height 8
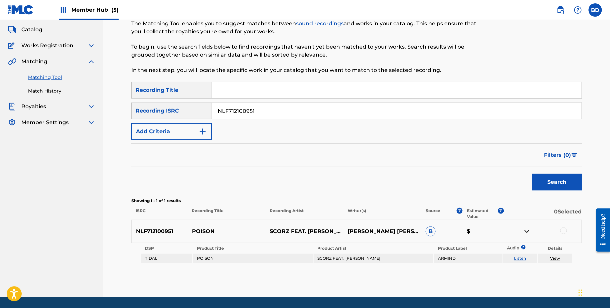
click at [199, 230] on p "POISON" at bounding box center [227, 232] width 78 height 8
click at [247, 110] on input "NLF712100951" at bounding box center [397, 111] width 370 height 16
paste input "1900178"
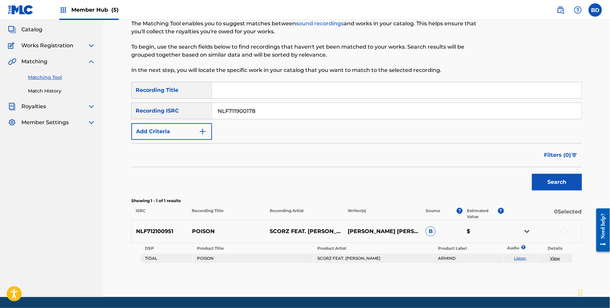
click at [532, 174] on button "Search" at bounding box center [557, 182] width 50 height 17
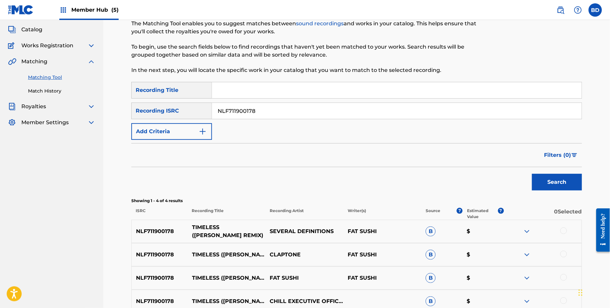
click at [200, 230] on p "TIMELESS (MEES SALOMÉ REMIX)" at bounding box center [227, 232] width 78 height 16
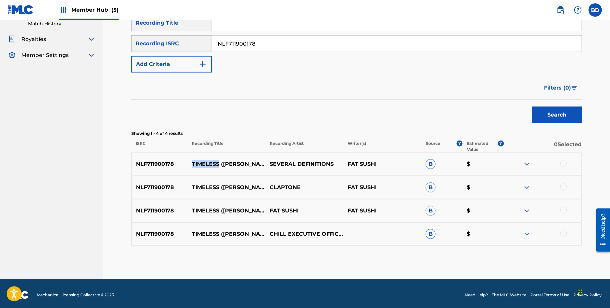
scroll to position [107, 0]
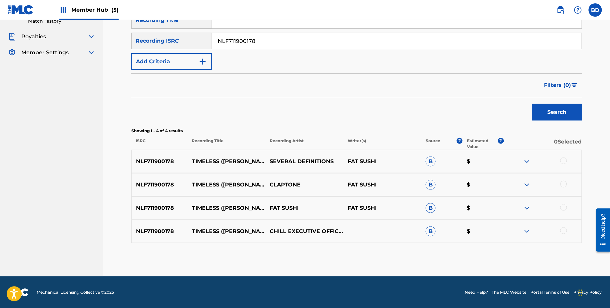
click at [219, 38] on input "NLF711900178" at bounding box center [397, 41] width 370 height 16
paste input "NLF711811713"
click at [532, 104] on button "Search" at bounding box center [557, 112] width 50 height 17
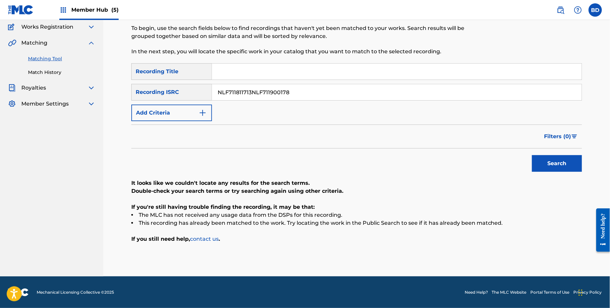
click at [237, 84] on input "NLF711811713NLF711900178" at bounding box center [397, 92] width 370 height 16
paste input "Search Form"
click at [532, 155] on button "Search" at bounding box center [557, 163] width 50 height 17
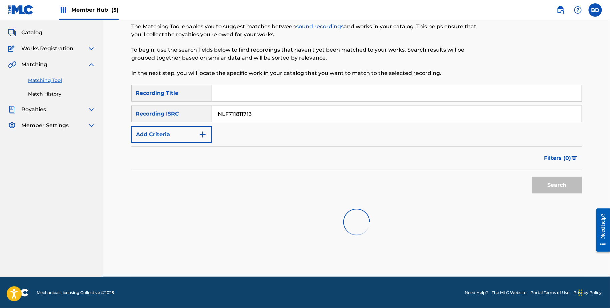
scroll to position [37, 0]
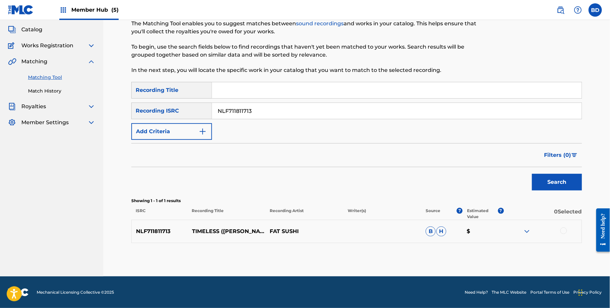
click at [524, 234] on img at bounding box center [527, 232] width 8 height 8
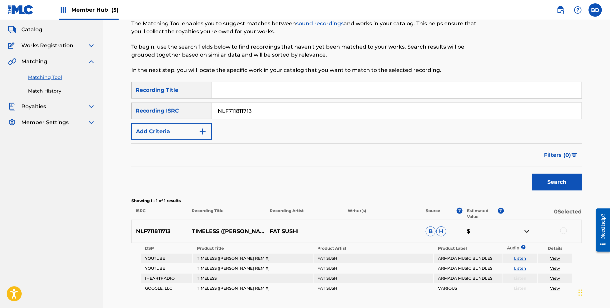
scroll to position [87, 0]
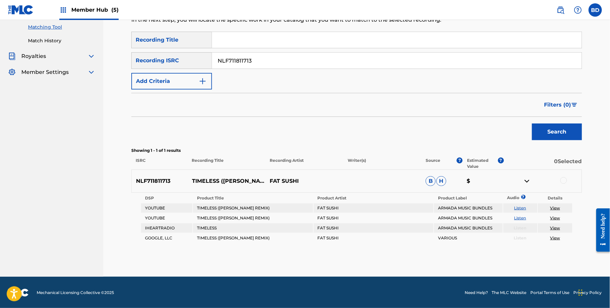
click at [272, 62] on input "NLF711811713" at bounding box center [397, 61] width 370 height 16
paste input "606870"
click at [532, 124] on button "Search" at bounding box center [557, 132] width 50 height 17
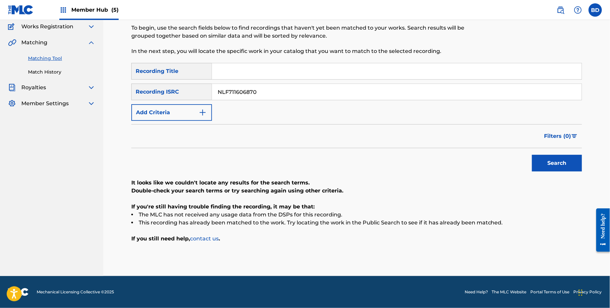
scroll to position [55, 0]
click at [256, 89] on input "NLF711606870" at bounding box center [397, 92] width 370 height 16
paste input "D682500629"
click at [532, 155] on button "Search" at bounding box center [557, 163] width 50 height 17
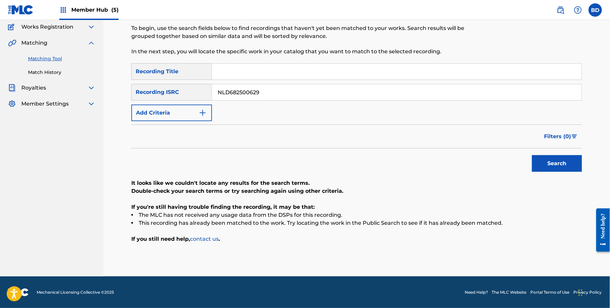
click at [246, 95] on input "NLD682500629" at bounding box center [397, 92] width 370 height 16
paste input "8RL2433551"
click at [532, 155] on button "Search" at bounding box center [557, 163] width 50 height 17
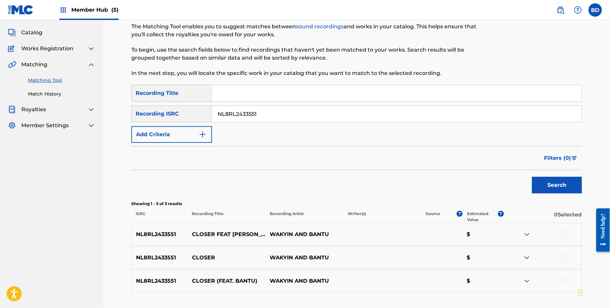
scroll to position [83, 0]
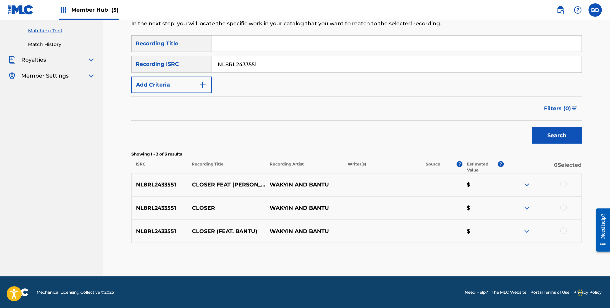
click at [281, 67] on input "NL8RL2433551" at bounding box center [397, 64] width 370 height 16
paste input "4NL2166065"
click at [532, 127] on button "Search" at bounding box center [557, 135] width 50 height 17
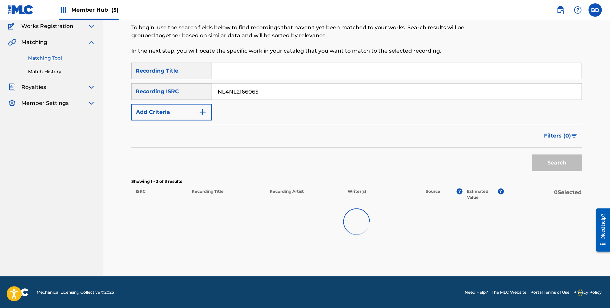
scroll to position [55, 0]
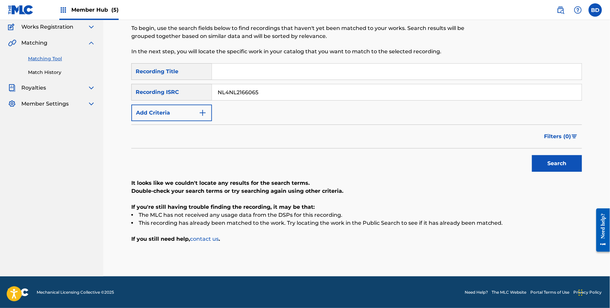
click at [275, 94] on input "NL4NL2166065" at bounding box center [397, 92] width 370 height 16
paste input "2QC2100967"
click at [532, 155] on button "Search" at bounding box center [557, 163] width 50 height 17
click at [243, 87] on input "NL2QC2100967" at bounding box center [397, 92] width 370 height 16
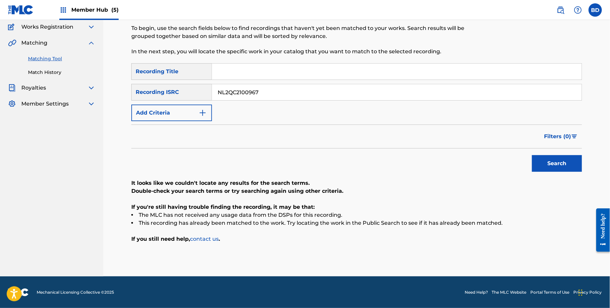
click at [243, 87] on input "NL2QC2100967" at bounding box center [397, 92] width 370 height 16
paste input "841"
click at [532, 155] on button "Search" at bounding box center [557, 163] width 50 height 17
click at [259, 81] on div "SearchWithCriteriad47d9610-67a1-4d32-a4fa-4f5dc52210b2 Recording Title SearchWi…" at bounding box center [356, 92] width 451 height 58
click at [255, 93] on input "NL2QC2100841" at bounding box center [397, 92] width 370 height 16
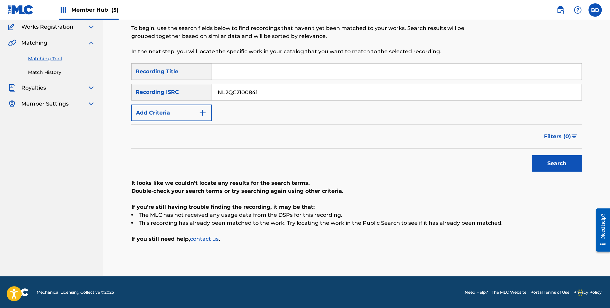
click at [255, 93] on input "NL2QC2100841" at bounding box center [397, 92] width 370 height 16
paste input "594"
click at [532, 155] on button "Search" at bounding box center [557, 163] width 50 height 17
click at [251, 100] on input "NL2QC2100594" at bounding box center [397, 92] width 370 height 16
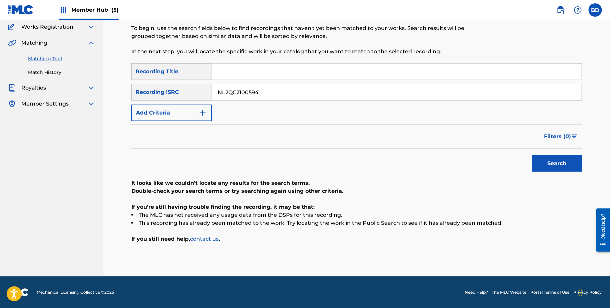
paste input "1AP2022448"
type input "NL1AP2022448"
click at [532, 155] on button "Search" at bounding box center [557, 163] width 50 height 17
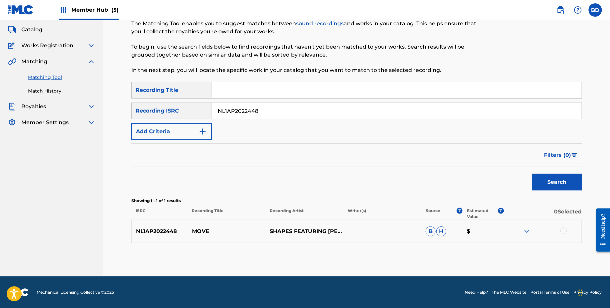
scroll to position [0, 0]
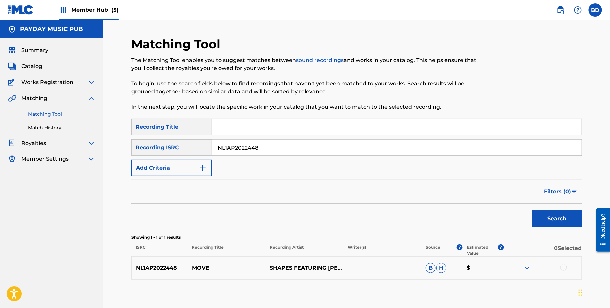
click at [261, 151] on input "NL1AP2022448" at bounding box center [397, 148] width 370 height 16
click at [200, 267] on p "MOVE" at bounding box center [227, 268] width 78 height 8
click at [528, 268] on img at bounding box center [527, 268] width 8 height 8
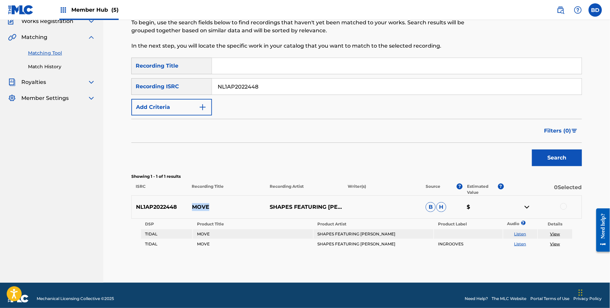
scroll to position [67, 0]
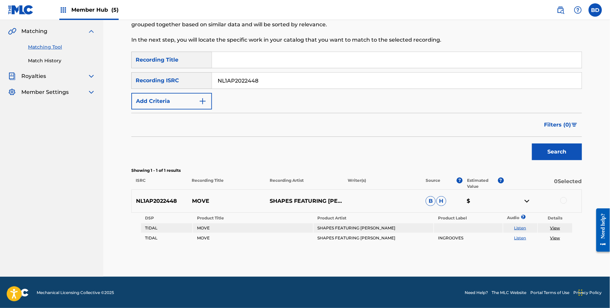
click at [349, 227] on td "SHAPES FEATURING GENESIS ELIJAH" at bounding box center [374, 228] width 120 height 9
click at [564, 199] on div at bounding box center [564, 200] width 7 height 7
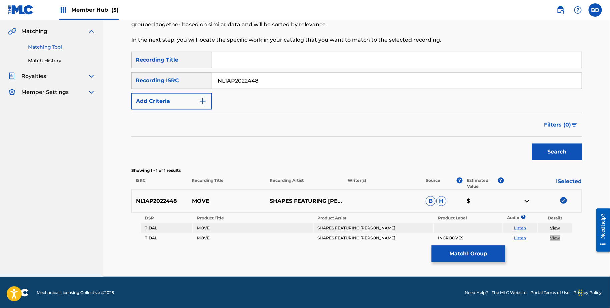
drag, startPoint x: 555, startPoint y: 236, endPoint x: 472, endPoint y: 0, distance: 250.8
click at [0, 0] on div "Member Hub (5) BD BD Brian Durant claims@sx-works.com Notification Preferences …" at bounding box center [305, 121] width 610 height 376
click at [455, 257] on button "Match 1 Group" at bounding box center [469, 254] width 74 height 17
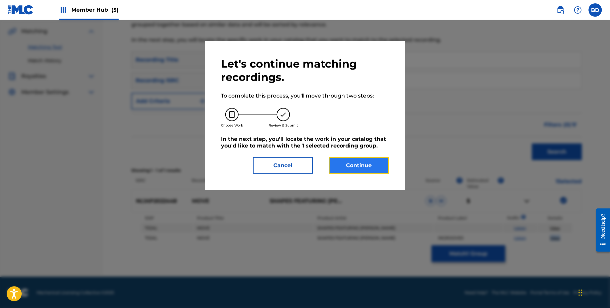
click at [357, 171] on button "Continue" at bounding box center [359, 165] width 60 height 17
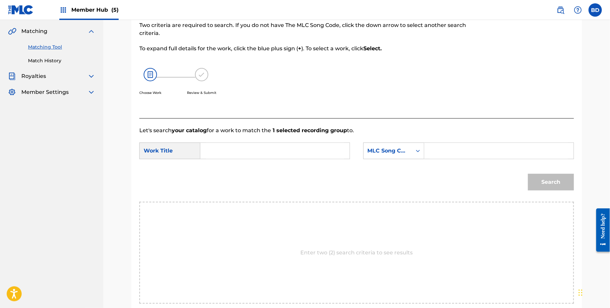
click at [448, 151] on input "Search Form" at bounding box center [499, 151] width 138 height 16
paste input "MC2HZL"
type input "MC2HZL"
click at [320, 150] on input "Search Form" at bounding box center [275, 151] width 138 height 16
type input "move"
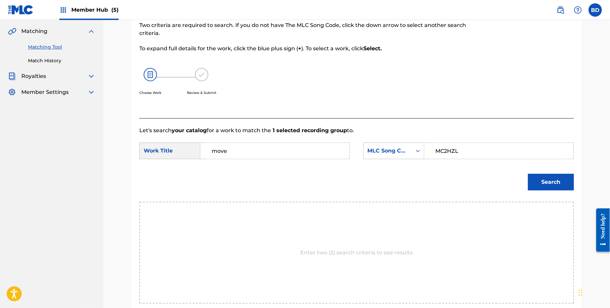
click at [528, 174] on button "Search" at bounding box center [551, 182] width 46 height 17
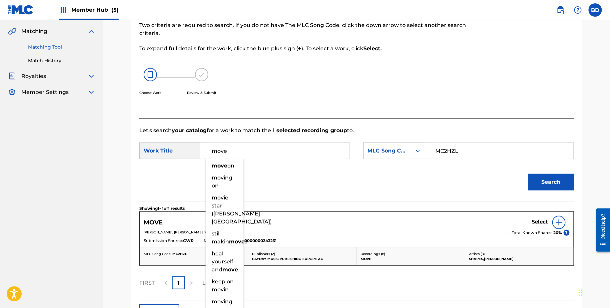
click at [492, 124] on div "Let's search your catalog for a work to match the 1 selected recording group to…" at bounding box center [356, 209] width 435 height 182
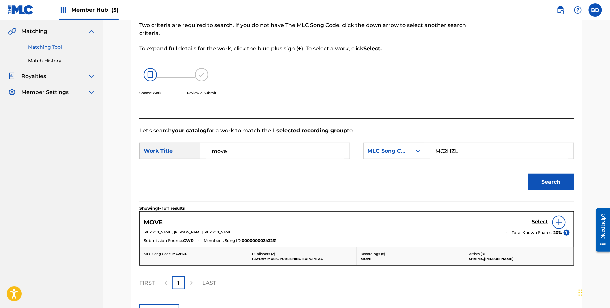
click at [539, 217] on div "Select" at bounding box center [551, 222] width 38 height 13
click at [541, 221] on h5 "Select" at bounding box center [540, 222] width 16 height 6
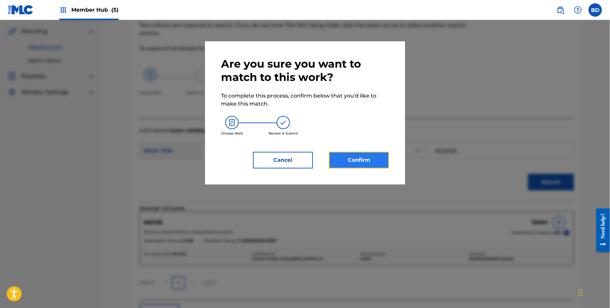
click at [373, 166] on button "Confirm" at bounding box center [359, 160] width 60 height 17
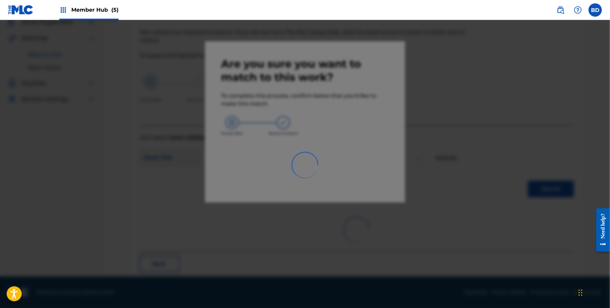
scroll to position [0, 0]
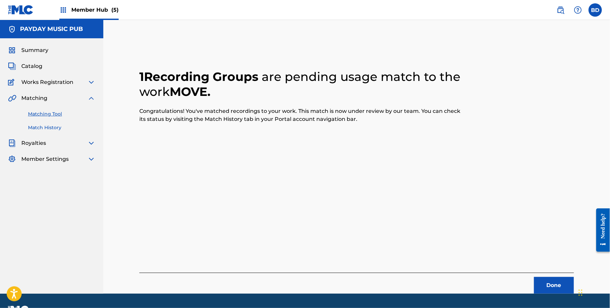
click at [35, 130] on link "Match History" at bounding box center [61, 127] width 67 height 7
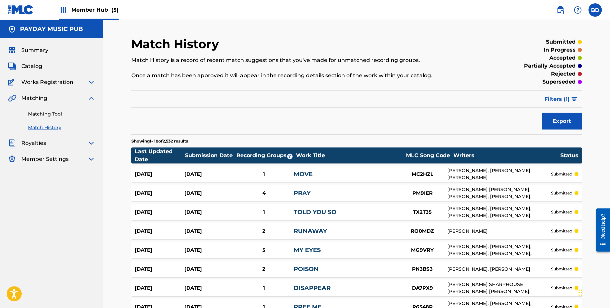
click at [240, 176] on div "1" at bounding box center [264, 175] width 60 height 8
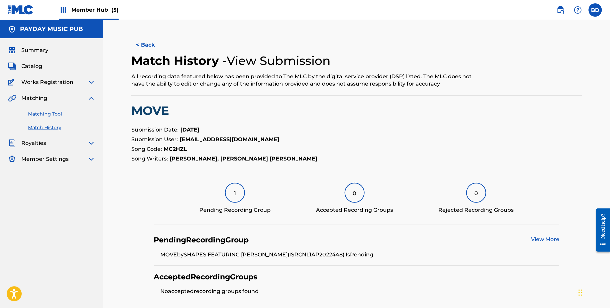
click at [50, 116] on link "Matching Tool" at bounding box center [61, 114] width 67 height 7
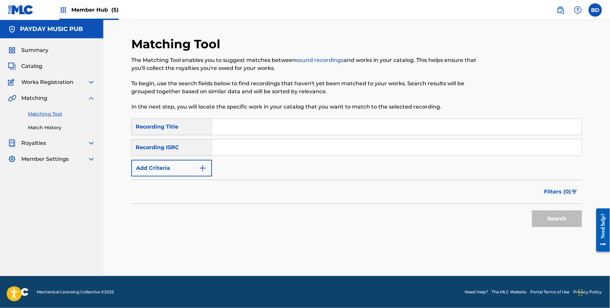
click at [238, 145] on input "Search Form" at bounding box center [397, 148] width 370 height 16
paste input "NL1AP1954694"
click at [532, 211] on button "Search" at bounding box center [557, 219] width 50 height 17
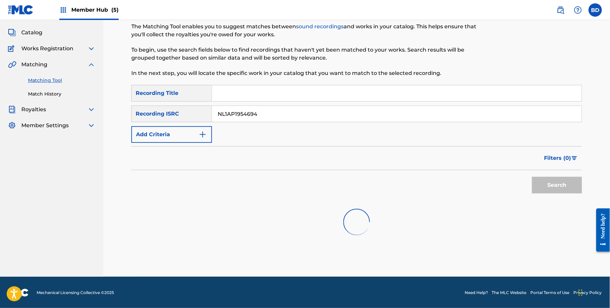
scroll to position [200, 0]
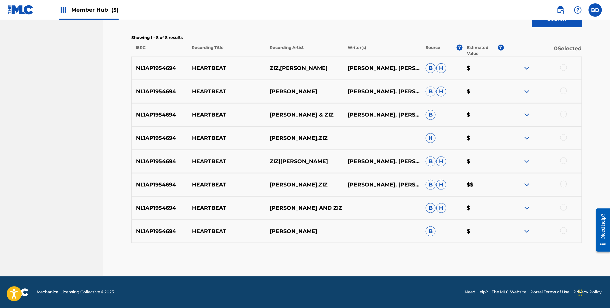
click at [525, 220] on div "NL1AP1954694 HEARTBEAT SALKIN B $" at bounding box center [356, 231] width 451 height 23
click at [204, 189] on div "NL1AP1954694 HEARTBEAT SALKIN,ZIZ NICO DEINERT, NICO LINDEMANN, NIKLAS SITTEL B…" at bounding box center [356, 184] width 451 height 23
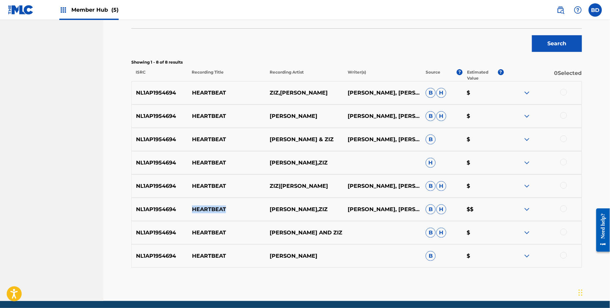
scroll to position [163, 0]
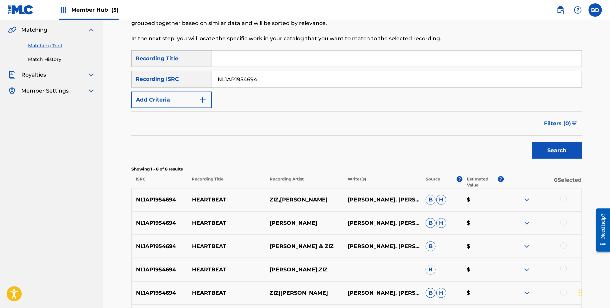
click at [272, 86] on input "NL1AP1954694" at bounding box center [397, 79] width 370 height 16
paste input "40571"
click at [532, 142] on button "Search" at bounding box center [557, 150] width 50 height 17
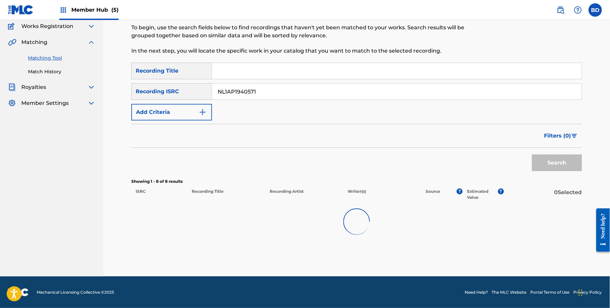
scroll to position [55, 0]
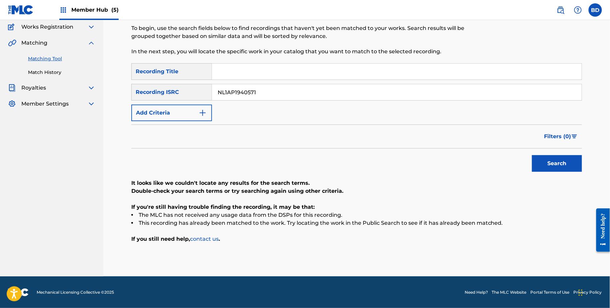
click at [247, 96] on input "NL1AP1940571" at bounding box center [397, 92] width 370 height 16
paste input "MXD941811175"
click at [532, 155] on button "Search" at bounding box center [557, 163] width 50 height 17
click at [237, 89] on input "MXD941811175" at bounding box center [397, 92] width 370 height 16
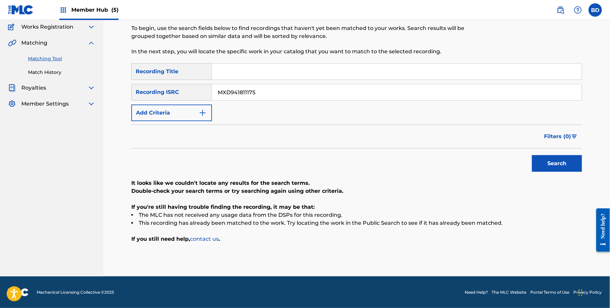
click at [237, 89] on input "MXD941811175" at bounding box center [397, 92] width 370 height 16
paste input "2620974276"
click at [532, 155] on button "Search" at bounding box center [557, 163] width 50 height 17
click at [223, 92] on input "MX2620974276" at bounding box center [397, 92] width 370 height 16
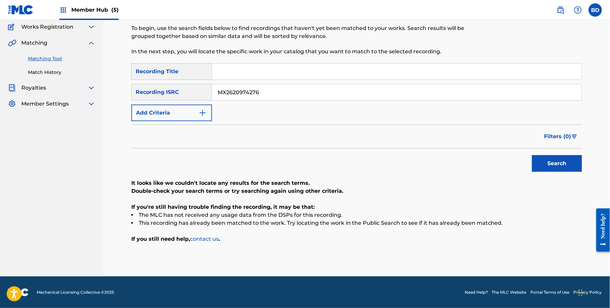
paste input "60"
click at [532, 155] on button "Search" at bounding box center [557, 163] width 50 height 17
click at [249, 88] on input "MX2620974260" at bounding box center [397, 92] width 370 height 16
paste input "ITUM72301462"
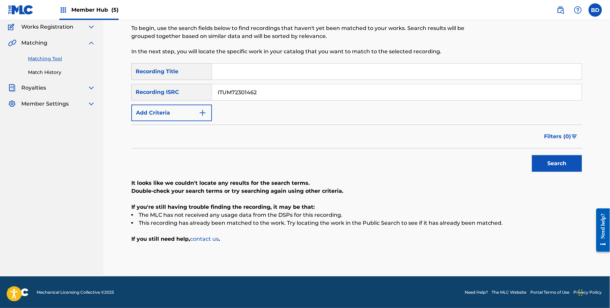
click at [532, 155] on button "Search" at bounding box center [557, 163] width 50 height 17
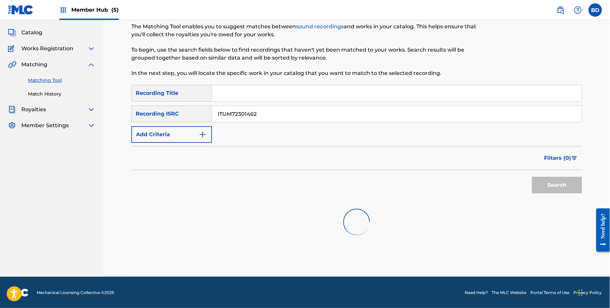
scroll to position [68, 0]
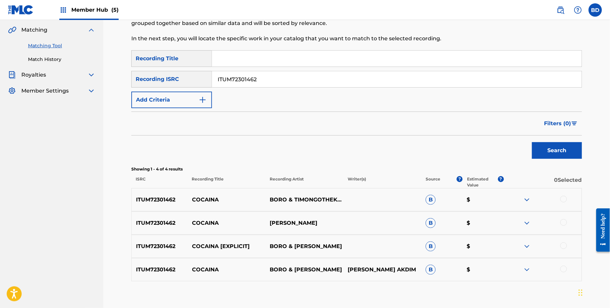
click at [207, 193] on div "ITUM72301462 COCAINA BORO & TIMONGOTHEKEYS B $" at bounding box center [356, 199] width 451 height 23
click at [228, 81] on input "ITUM72301462" at bounding box center [397, 79] width 370 height 16
paste input "J871800561"
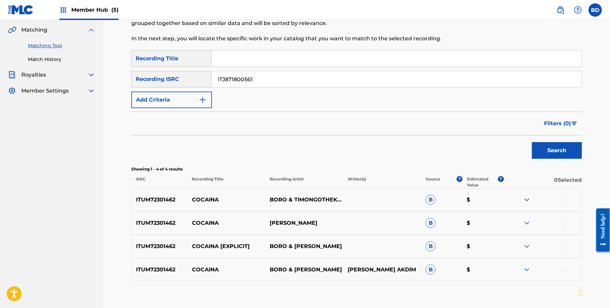
click at [532, 142] on button "Search" at bounding box center [557, 150] width 50 height 17
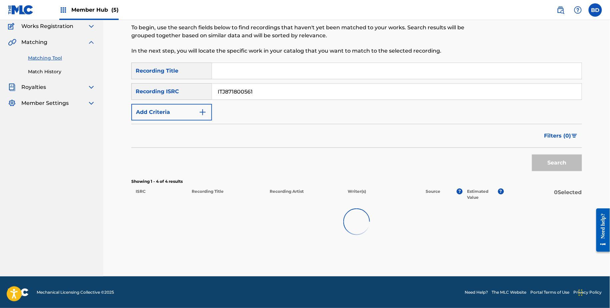
scroll to position [60, 0]
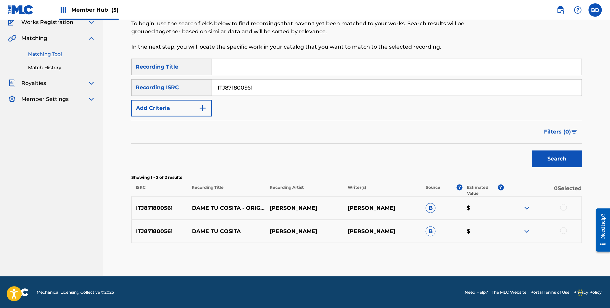
click at [529, 208] on img at bounding box center [527, 208] width 8 height 8
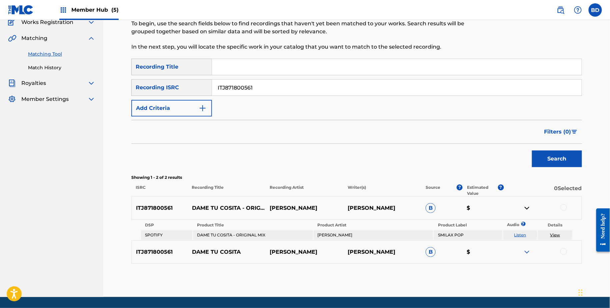
click at [529, 248] on div "ITJ871800561 DAME TU COSITA DON LORE V. R. CLARK B $" at bounding box center [356, 252] width 451 height 23
click at [529, 249] on img at bounding box center [527, 252] width 8 height 8
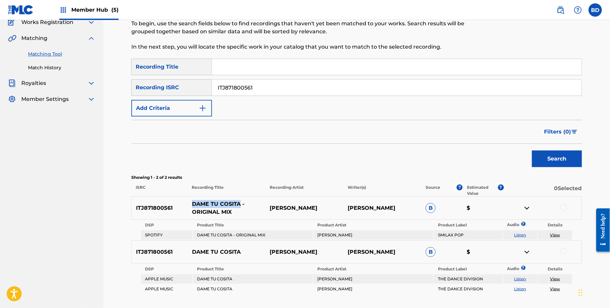
drag, startPoint x: 189, startPoint y: 208, endPoint x: 240, endPoint y: 207, distance: 51.0
click at [240, 207] on p "DAME TU COSITA - ORIGINAL MIX" at bounding box center [227, 208] width 78 height 16
click at [231, 86] on input "ITJ871800561" at bounding box center [397, 88] width 370 height 16
paste input "B002200023"
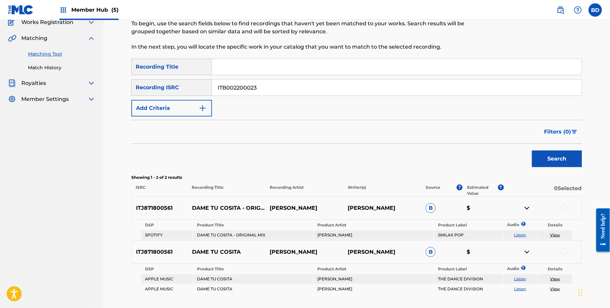
type input "ITB002200023"
click at [532, 151] on button "Search" at bounding box center [557, 159] width 50 height 17
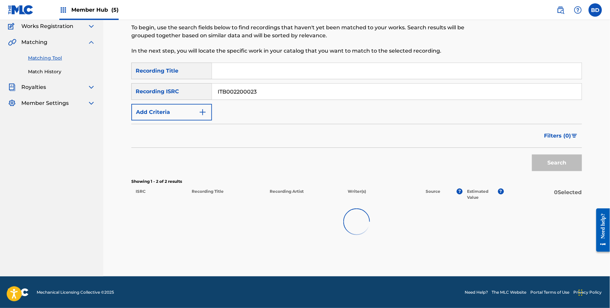
scroll to position [37, 0]
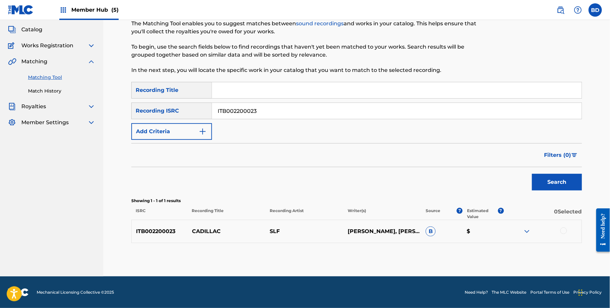
click at [198, 232] on p "CADILLAC" at bounding box center [227, 232] width 78 height 8
click at [526, 233] on img at bounding box center [527, 232] width 8 height 8
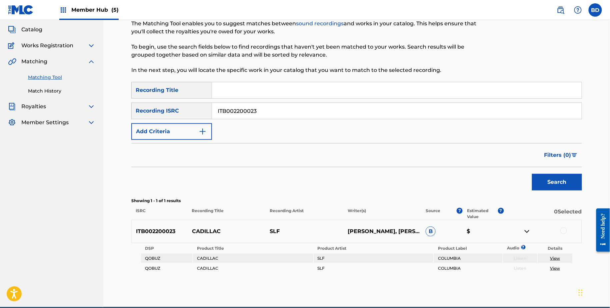
click at [566, 229] on div at bounding box center [564, 231] width 7 height 7
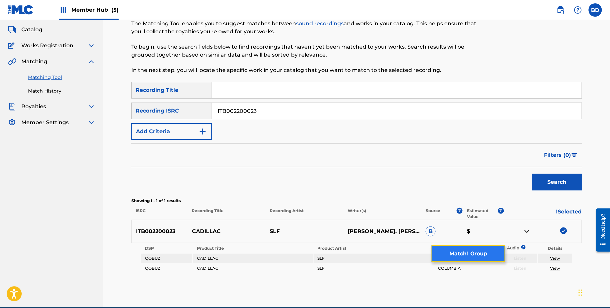
click at [476, 254] on button "Match 1 Group" at bounding box center [469, 254] width 74 height 17
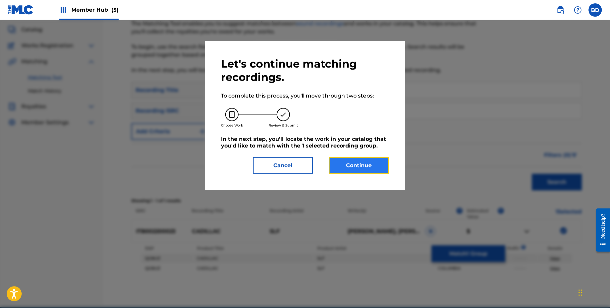
click at [349, 165] on button "Continue" at bounding box center [359, 165] width 60 height 17
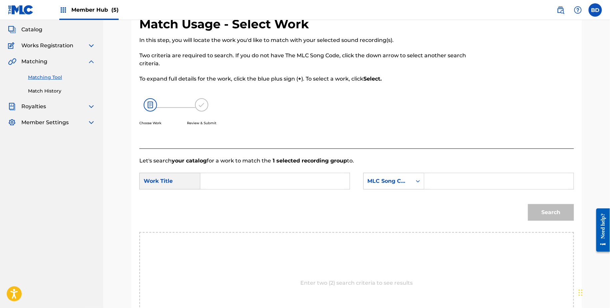
click at [436, 182] on input "Search Form" at bounding box center [499, 181] width 138 height 16
paste input "CJ5SZZ"
type input "CJ5SZZ"
click at [320, 182] on input "Search Form" at bounding box center [275, 181] width 138 height 16
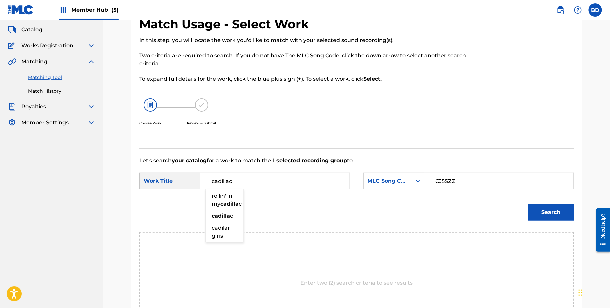
type input "cadillac"
click at [528, 204] on button "Search" at bounding box center [551, 212] width 46 height 17
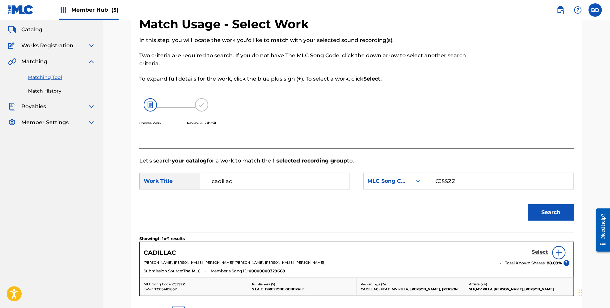
click at [537, 252] on h5 "Select" at bounding box center [540, 252] width 16 height 6
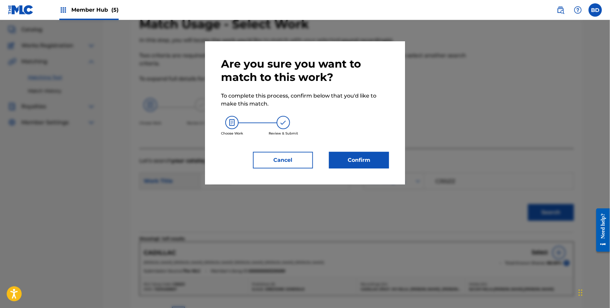
click at [356, 181] on div "Are you sure you want to match to this work? To complete this process, confirm …" at bounding box center [305, 112] width 200 height 143
click at [359, 152] on button "Confirm" at bounding box center [359, 160] width 60 height 17
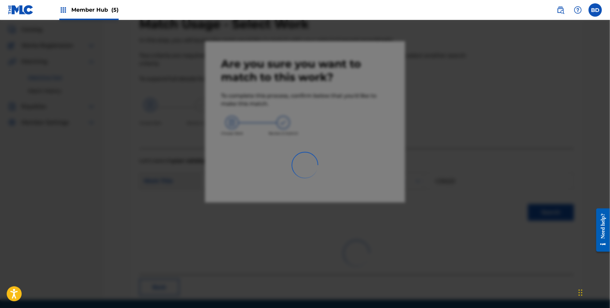
scroll to position [17, 0]
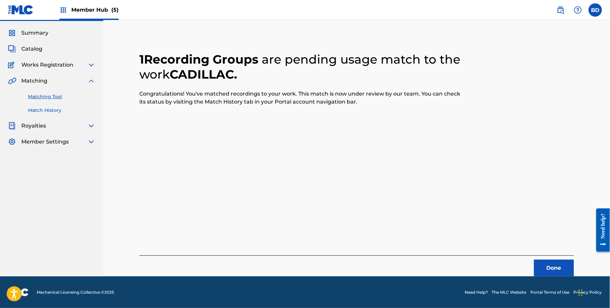
click at [70, 109] on link "Match History" at bounding box center [61, 110] width 67 height 7
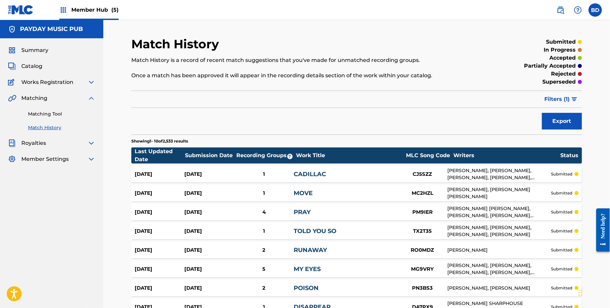
click at [274, 178] on div "Sep 23, 2025 Sep 23, 2025 1 CADILLAC CJ5SZZ ANTONIO LAGO, EMANUELE PALUMBO, GEN…" at bounding box center [356, 174] width 451 height 17
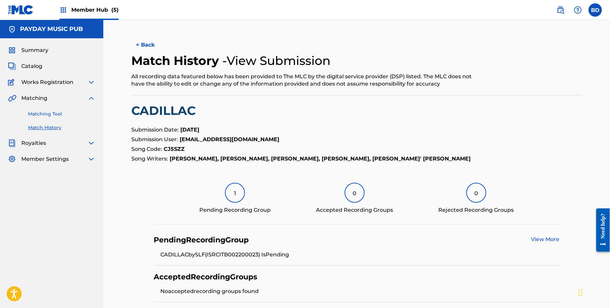
click at [74, 115] on link "Matching Tool" at bounding box center [61, 114] width 67 height 7
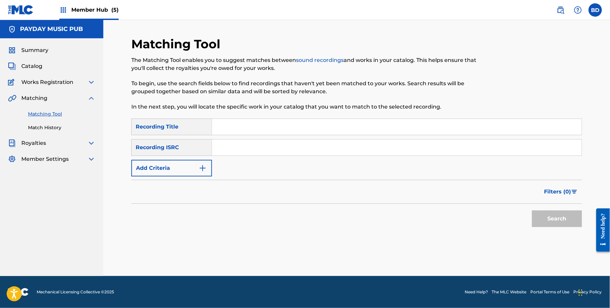
click at [247, 151] on input "Search Form" at bounding box center [397, 148] width 370 height 16
paste input "ITAW61100169"
type input "ITAW61100169"
click at [559, 218] on button "Search" at bounding box center [557, 219] width 50 height 17
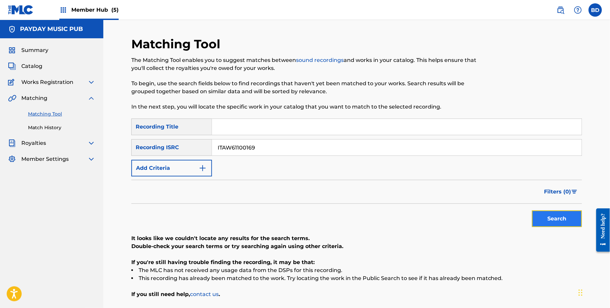
click at [559, 218] on button "Search" at bounding box center [557, 219] width 50 height 17
click at [543, 200] on div "Filters ( 0 )" at bounding box center [356, 192] width 451 height 24
click at [513, 162] on div "SearchWithCriteriad47d9610-67a1-4d32-a4fa-4f5dc52210b2 Recording Title SearchWi…" at bounding box center [356, 148] width 451 height 58
click at [559, 214] on button "Search" at bounding box center [557, 219] width 50 height 17
click at [229, 136] on div "SearchWithCriteriad47d9610-67a1-4d32-a4fa-4f5dc52210b2 Recording Title SearchWi…" at bounding box center [356, 148] width 451 height 58
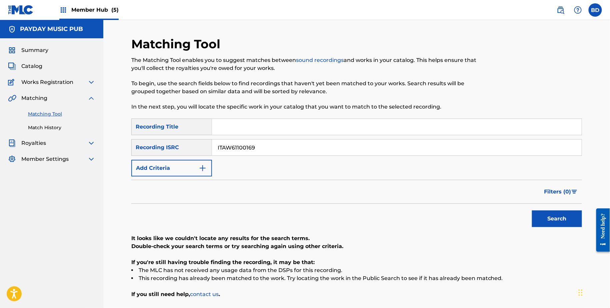
click at [229, 136] on div "SearchWithCriteriad47d9610-67a1-4d32-a4fa-4f5dc52210b2 Recording Title SearchWi…" at bounding box center [356, 148] width 451 height 58
click at [229, 143] on input "ITAW61100169" at bounding box center [397, 148] width 370 height 16
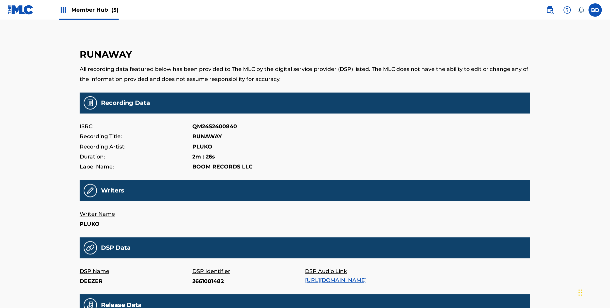
click at [205, 276] on p "DSP Identifier" at bounding box center [248, 272] width 113 height 10
click at [203, 283] on p "2661001482" at bounding box center [248, 282] width 113 height 10
copy p "2661001482"
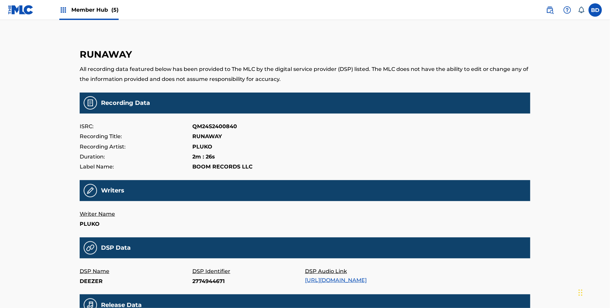
click at [201, 278] on p "2774944671" at bounding box center [248, 282] width 113 height 10
copy p "2774944671"
click at [204, 283] on p "spotify:track:5kpINalv2lJnSHhheFlTzY" at bounding box center [248, 282] width 113 height 10
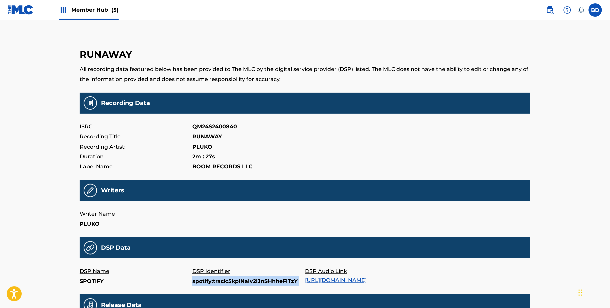
click at [204, 283] on p "spotify:track:5kpINalv2lJnSHhheFlTzY" at bounding box center [248, 282] width 113 height 10
copy p "spotify:track:5kpINalv2lJnSHhheFlTzY"
click at [205, 274] on p "DSP Identifier" at bounding box center [248, 272] width 113 height 10
click at [202, 284] on p "spotify:track:28KtJI5NRoDCAYTK6FdBsE" at bounding box center [248, 282] width 113 height 10
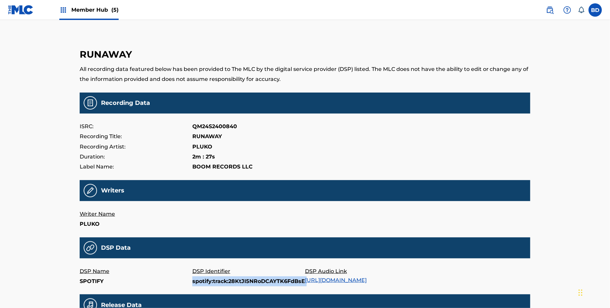
click at [202, 284] on p "spotify:track:28KtJI5NRoDCAYTK6FdBsE" at bounding box center [248, 282] width 113 height 10
copy p "spotify:track:28KtJI5NRoDCAYTK6FdBsE"
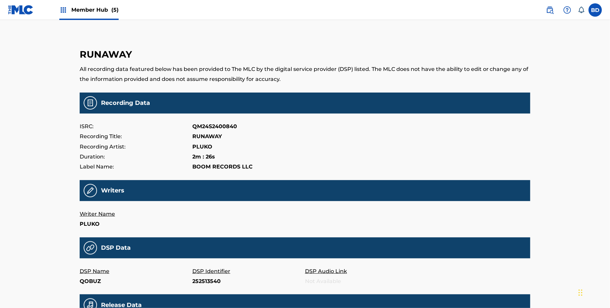
click at [198, 284] on p "252513540" at bounding box center [248, 282] width 113 height 10
copy p "252513540"
click at [209, 281] on p "1730742460" at bounding box center [248, 282] width 113 height 10
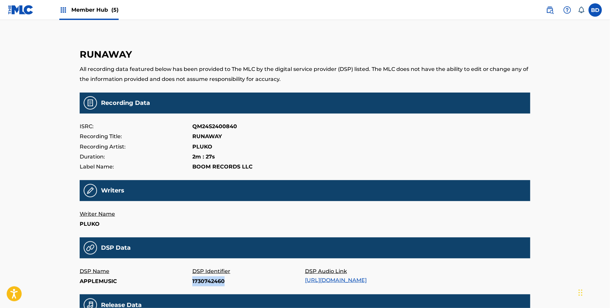
click at [209, 281] on p "1730742460" at bounding box center [248, 282] width 113 height 10
copy p "1730742460"
click at [205, 286] on p "1743977488" at bounding box center [248, 282] width 113 height 10
copy p "1743977488"
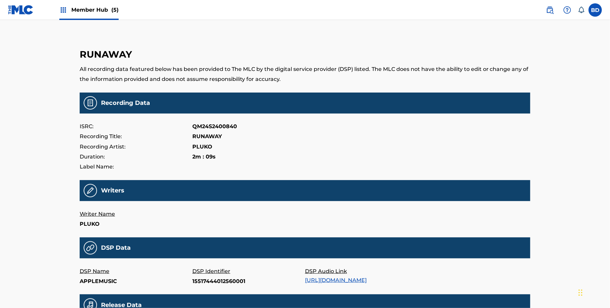
click at [207, 284] on p "15517444012560001" at bounding box center [248, 282] width 113 height 10
copy p "15517444012560001"
click at [205, 280] on p "B0CVLDVFTB" at bounding box center [248, 282] width 113 height 10
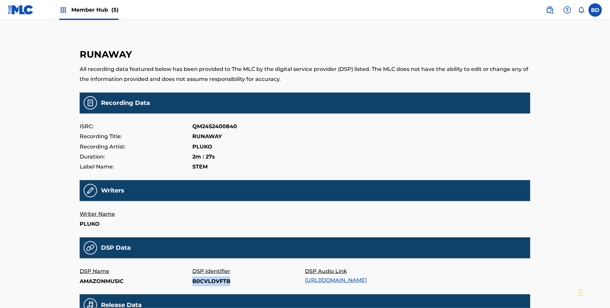
copy p "B0CVLDVFTB"
click at [197, 284] on p "B0D31WSWZN" at bounding box center [248, 282] width 113 height 10
copy p "B0D31WSWZN"
click at [206, 281] on p "179349093" at bounding box center [248, 282] width 113 height 10
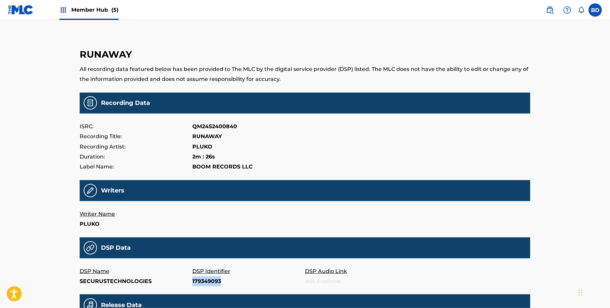
click at [206, 281] on p "179349093" at bounding box center [248, 282] width 113 height 10
copy p "179349093"
click at [117, 286] on p "SECURUSTECHNOLOGIES" at bounding box center [136, 282] width 113 height 10
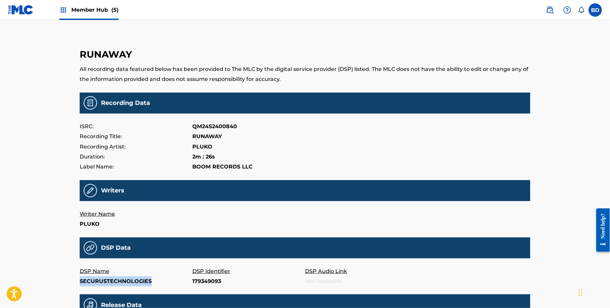
click at [117, 286] on p "SECURUSTECHNOLOGIES" at bounding box center [136, 282] width 113 height 10
copy p "SECURUSTECHNOLOGIES"
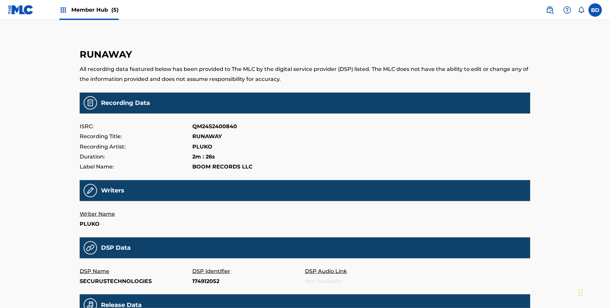
click at [201, 280] on p "174912052" at bounding box center [248, 282] width 113 height 10
copy p "174912052"
click at [202, 283] on p "215620032" at bounding box center [248, 282] width 113 height 10
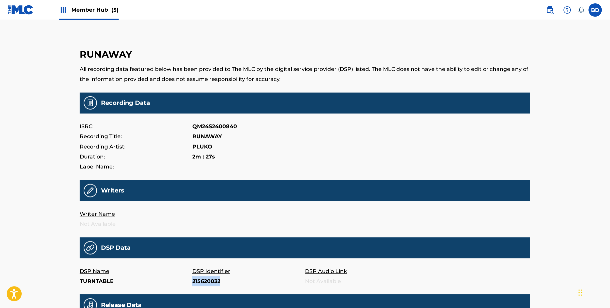
copy p "215620032"
click at [199, 274] on p "DSP Identifier" at bounding box center [248, 272] width 113 height 10
click at [199, 283] on p "d0_TdNsNm7s" at bounding box center [248, 282] width 113 height 10
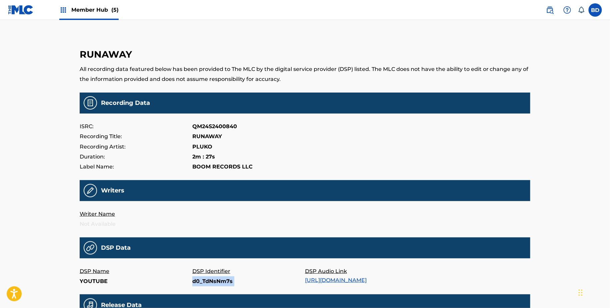
copy p "d0_TdNsNm7s"
click at [208, 283] on p "ptAc-QUbcio" at bounding box center [248, 282] width 113 height 10
copy p "ptAc-QUbcio"
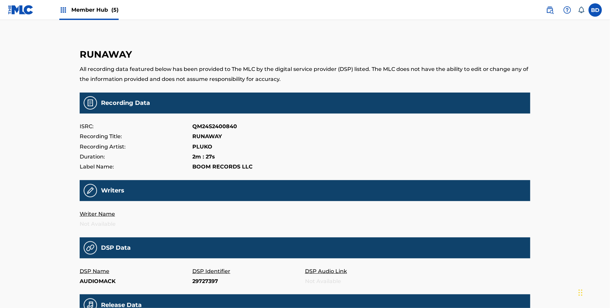
click at [198, 279] on p "29727397" at bounding box center [248, 282] width 113 height 10
copy p "29727397"
click at [207, 281] on p "20018984781" at bounding box center [248, 282] width 113 height 10
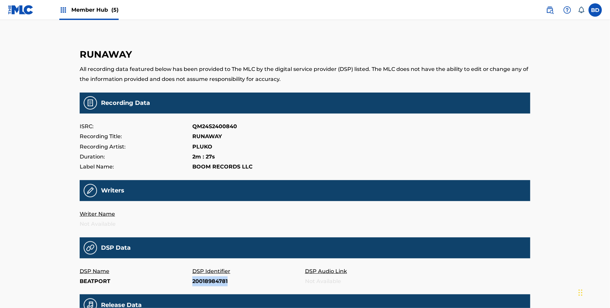
copy p "20018984781"
click at [204, 278] on p "20018885504" at bounding box center [248, 282] width 113 height 10
copy p "20018885504"
click at [204, 283] on p "20019015568" at bounding box center [248, 282] width 113 height 10
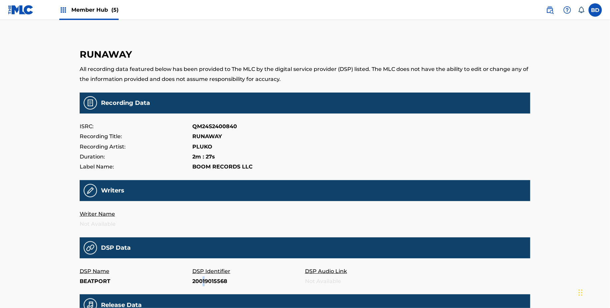
click at [204, 283] on p "20019015568" at bounding box center [248, 282] width 113 height 10
click at [207, 283] on p "20019015568" at bounding box center [248, 282] width 113 height 10
copy p "20019015568"
click at [198, 285] on p "345280113" at bounding box center [248, 282] width 113 height 10
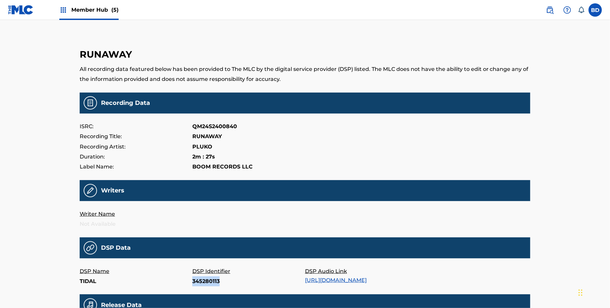
click at [198, 285] on p "345280113" at bounding box center [248, 282] width 113 height 10
copy p "345280113"
click at [207, 285] on p "360422969" at bounding box center [248, 282] width 113 height 10
copy p "360422969"
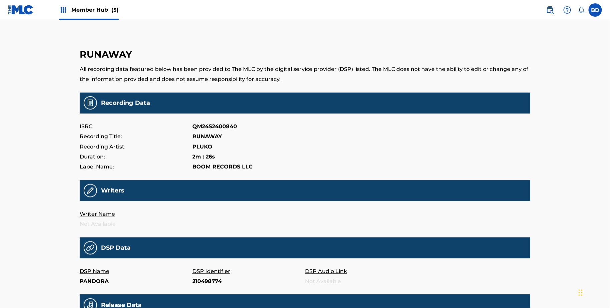
click at [210, 276] on p "DSP Identifier" at bounding box center [248, 272] width 113 height 10
click at [207, 281] on p "210498774" at bounding box center [248, 282] width 113 height 10
copy p "210498774"
click at [198, 280] on p "218685105" at bounding box center [248, 282] width 113 height 10
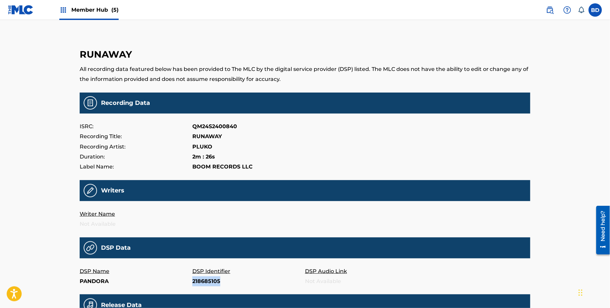
click at [198, 280] on p "218685105" at bounding box center [248, 282] width 113 height 10
copy p "218685105"
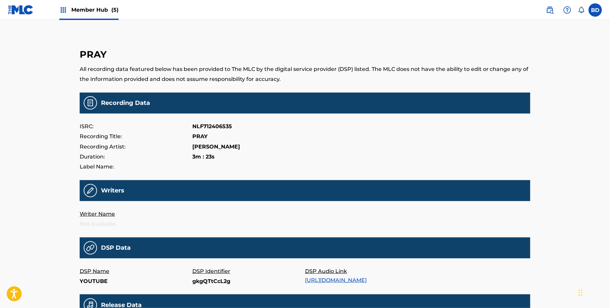
click at [214, 282] on p "gkgQTtCcL2g" at bounding box center [248, 282] width 113 height 10
copy p "gkgQTtCcL2g"
click at [208, 286] on p "X2DarQswcbE" at bounding box center [248, 282] width 113 height 10
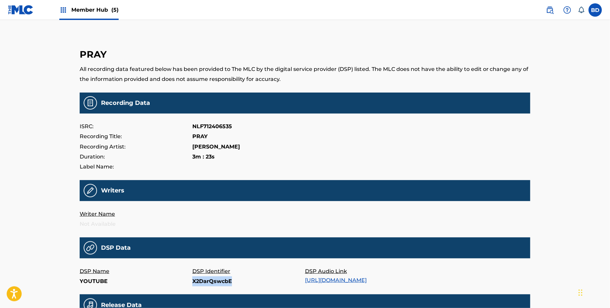
copy p "X2DarQswcbE"
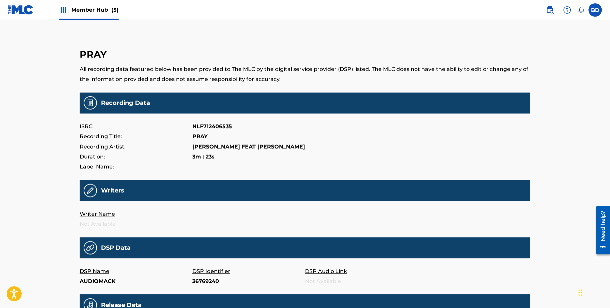
click at [205, 282] on p "36769240" at bounding box center [248, 282] width 113 height 10
copy p "36769240"
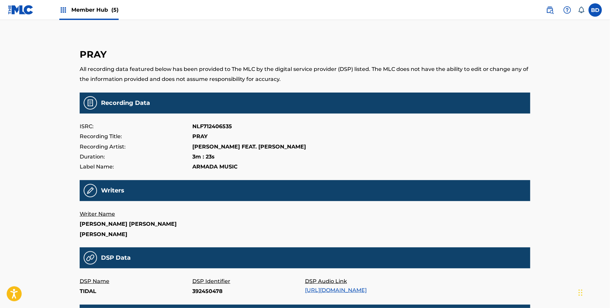
click at [204, 293] on p "392450478" at bounding box center [248, 292] width 113 height 10
copy p "392450478"
click at [202, 297] on p "392876745" at bounding box center [248, 292] width 113 height 10
click at [202, 294] on p "392876745" at bounding box center [248, 292] width 113 height 10
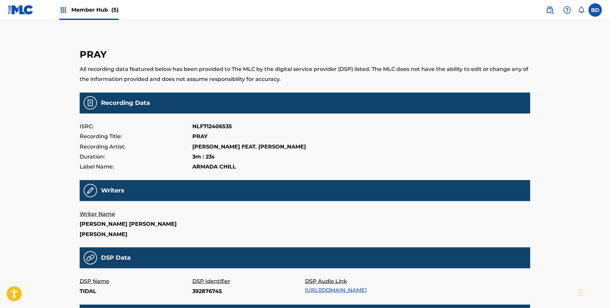
click at [202, 294] on p "392876745" at bounding box center [248, 292] width 113 height 10
copy p "392876745"
click at [210, 293] on p "392472930" at bounding box center [248, 292] width 113 height 10
copy p "392472930"
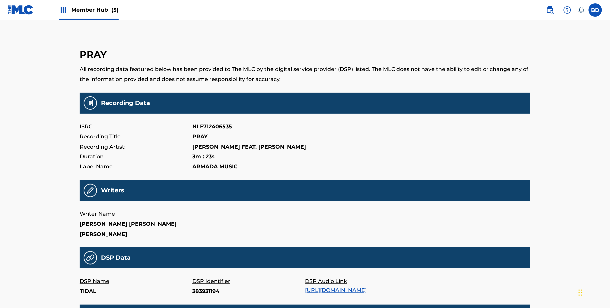
click at [202, 291] on p "383931194" at bounding box center [248, 292] width 113 height 10
copy p "383931194"
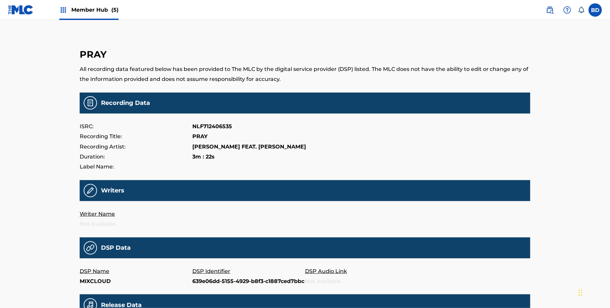
click at [203, 283] on p "639e06dd-5155-4929-b8f3-c1887ced7bbc" at bounding box center [248, 282] width 113 height 10
copy p "639e06dd-5155-4929-b8f3-c1887ced7bbc"
click at [203, 280] on p "291937838" at bounding box center [248, 282] width 113 height 10
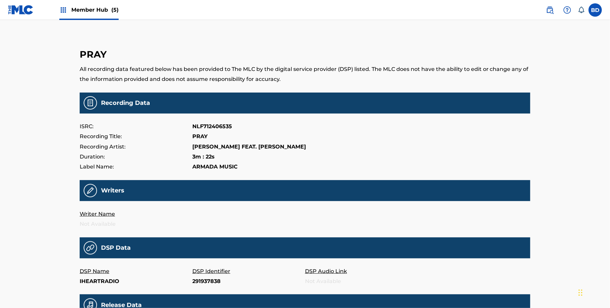
click at [203, 280] on p "291937838" at bounding box center [248, 282] width 113 height 10
copy p "291937838"
click at [196, 283] on p "286281362" at bounding box center [248, 282] width 113 height 10
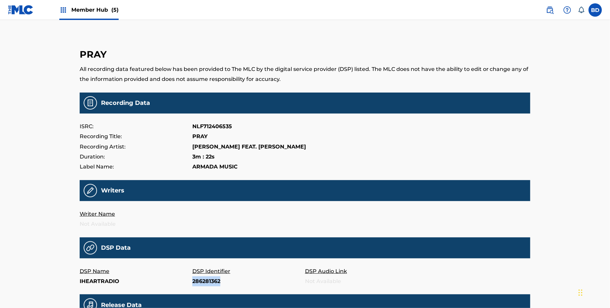
copy p "286281362"
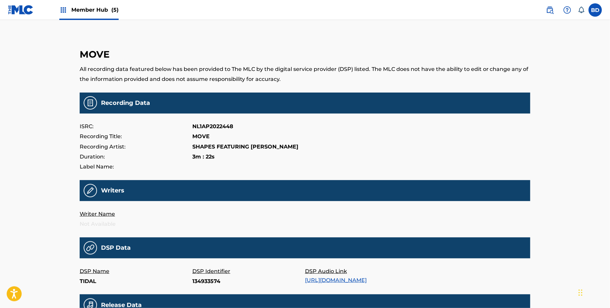
click at [203, 283] on p "134933574" at bounding box center [248, 282] width 113 height 10
copy p "134933574"
click at [203, 284] on p "177860481" at bounding box center [248, 282] width 113 height 10
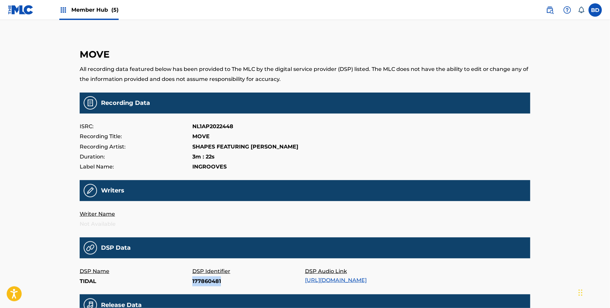
copy p "177860481"
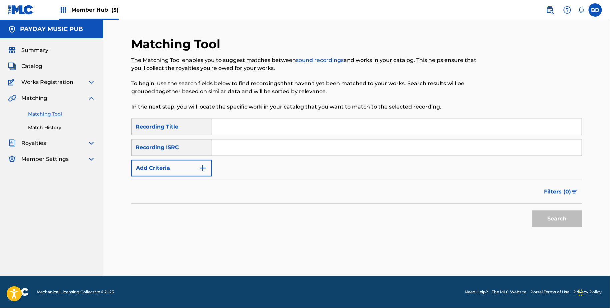
click at [308, 150] on input "Search Form" at bounding box center [397, 148] width 370 height 16
paste input "ITAW61100169"
click at [532, 211] on button "Search" at bounding box center [557, 219] width 50 height 17
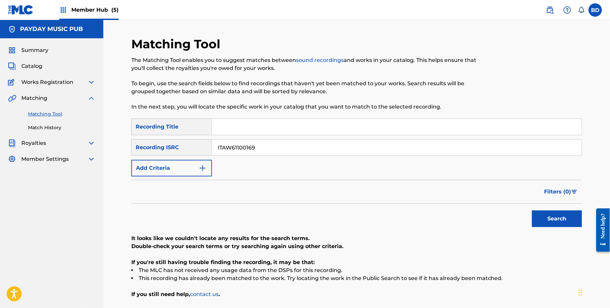
click at [260, 148] on input "ITAW61100169" at bounding box center [397, 148] width 370 height 16
paste input "3421700088"
type input "IT3421700088"
click at [532, 211] on button "Search" at bounding box center [557, 219] width 50 height 17
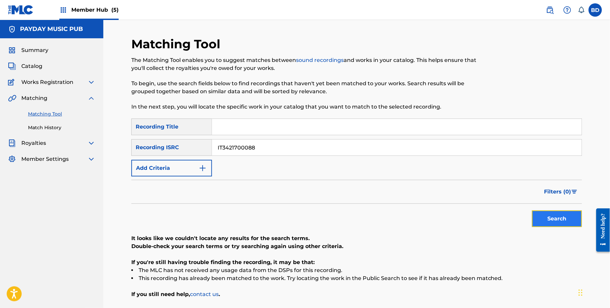
click at [580, 224] on button "Search" at bounding box center [557, 219] width 50 height 17
click at [250, 154] on input "IT3421700088" at bounding box center [397, 148] width 370 height 16
